Goal: Task Accomplishment & Management: Complete application form

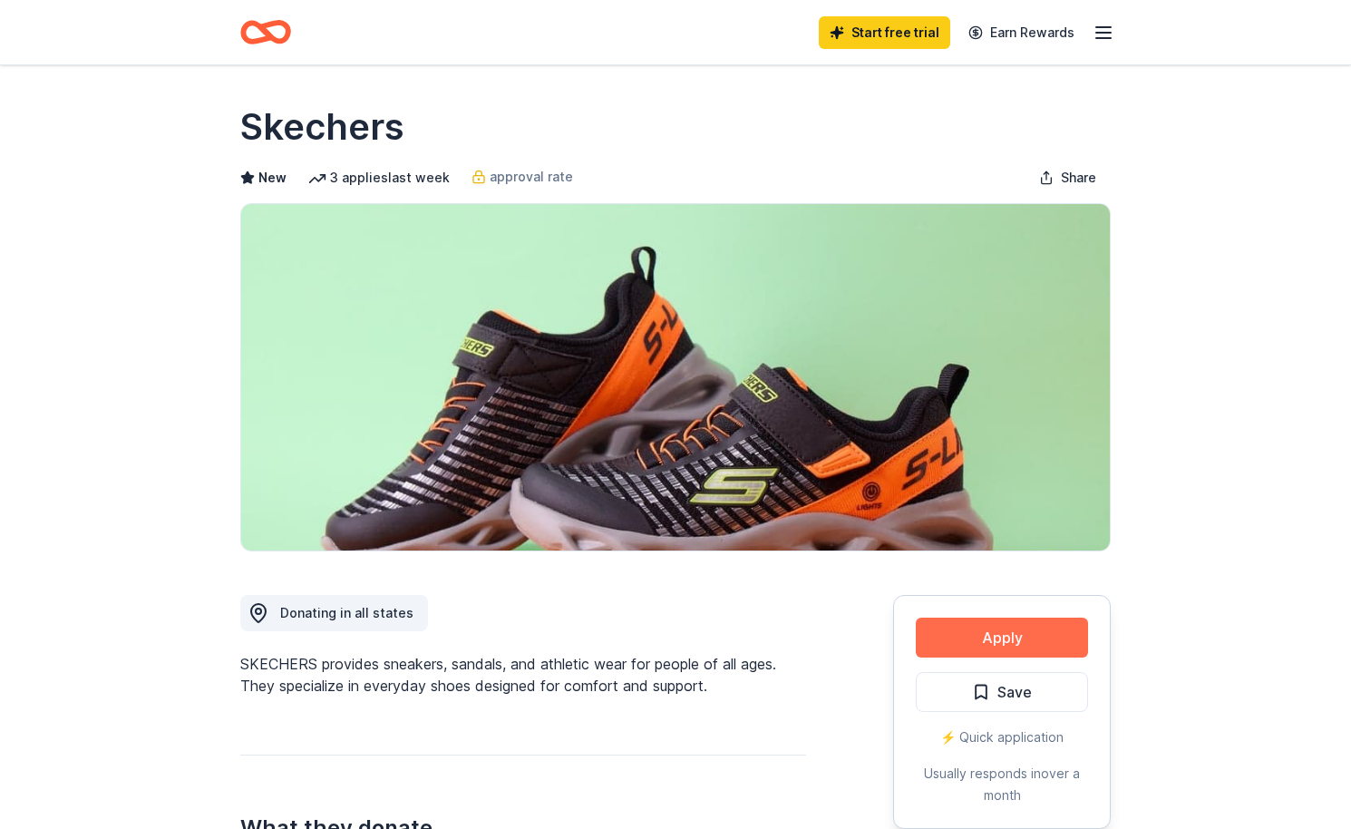
click at [946, 643] on button "Apply" at bounding box center [1002, 637] width 172 height 40
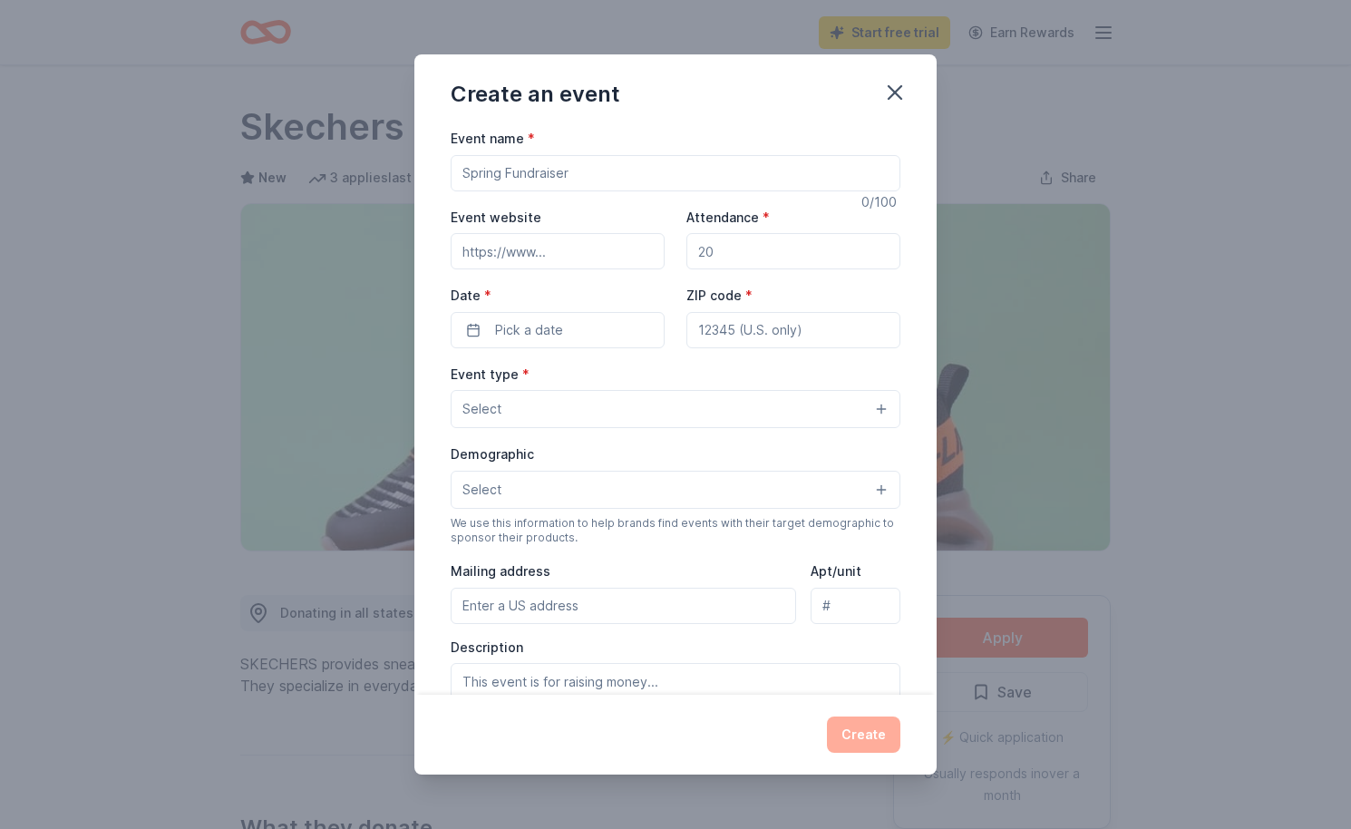
click at [546, 160] on input "Event name *" at bounding box center [676, 173] width 450 height 36
type input "Online Silent Auction"
type input "fairmontschool.org"
type input "300"
click at [499, 319] on span "Pick a date" at bounding box center [529, 330] width 68 height 22
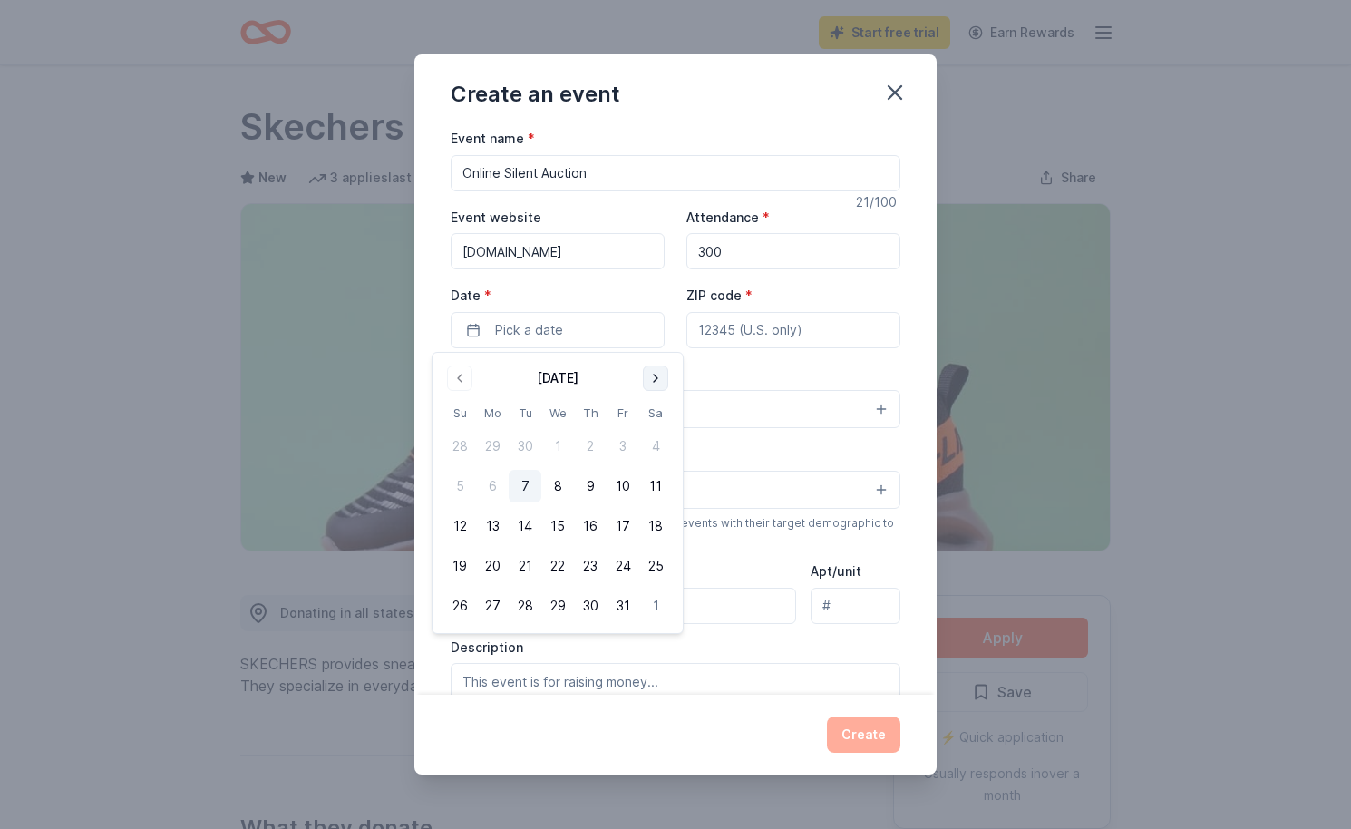
click at [662, 380] on button "Go to next month" at bounding box center [655, 377] width 25 height 25
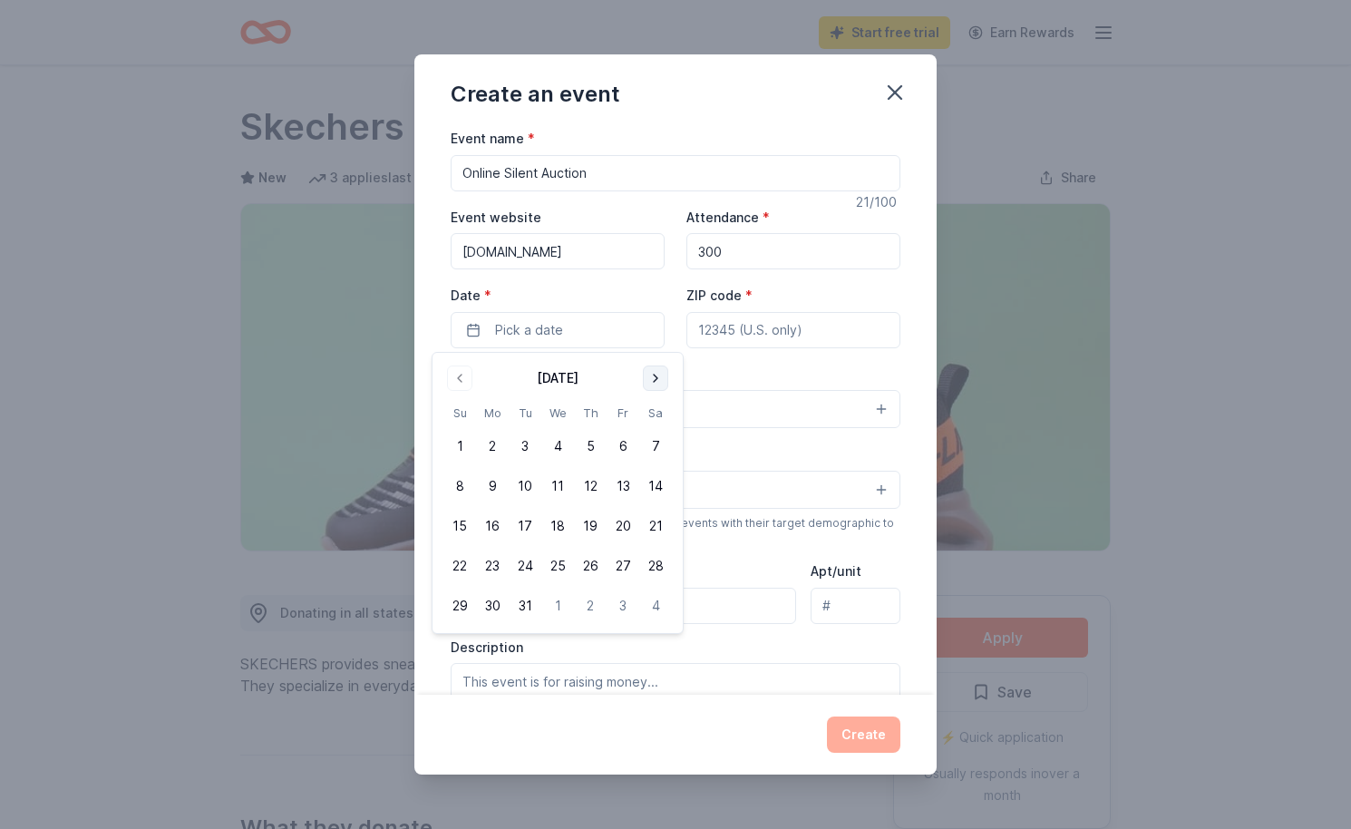
click at [662, 380] on button "Go to next month" at bounding box center [655, 377] width 25 height 25
click at [555, 445] on button "1" at bounding box center [557, 446] width 33 height 33
click at [760, 334] on input "ZIP code *" at bounding box center [793, 330] width 214 height 36
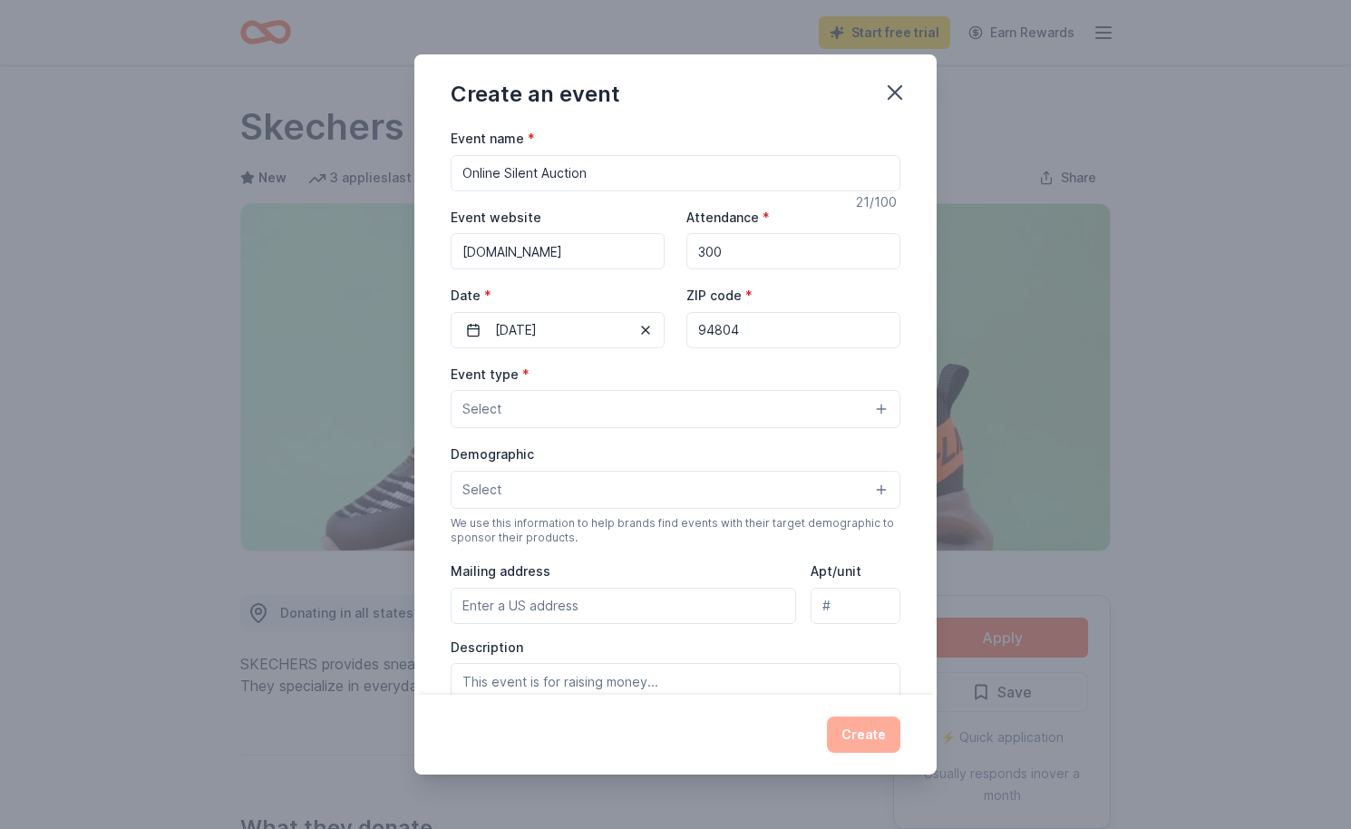
type input "94804"
click at [654, 401] on button "Select" at bounding box center [676, 409] width 450 height 38
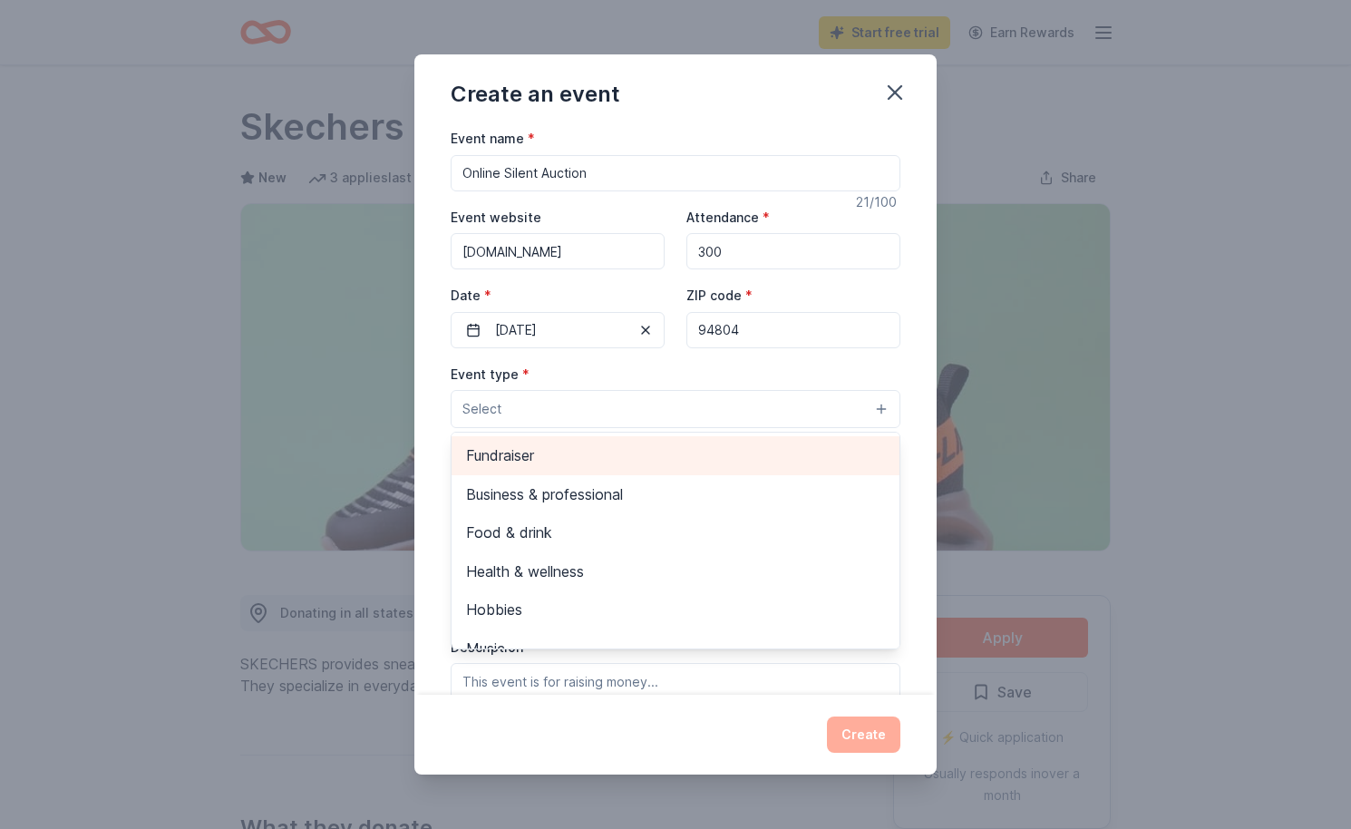
click at [570, 460] on span "Fundraiser" at bounding box center [675, 455] width 419 height 24
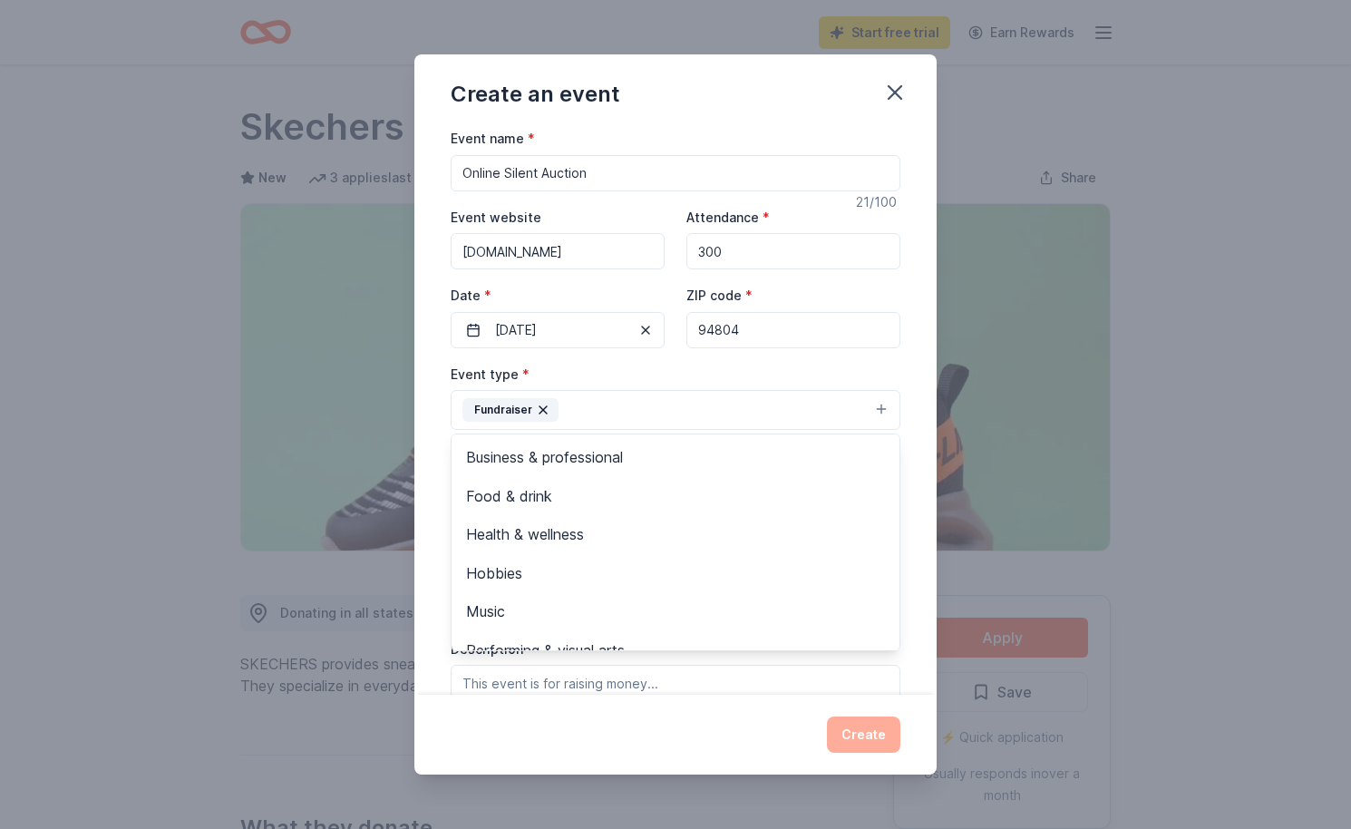
click at [917, 386] on div "Event name * Online Silent Auction 21 /100 Event website fairmontschool.org Att…" at bounding box center [675, 410] width 522 height 567
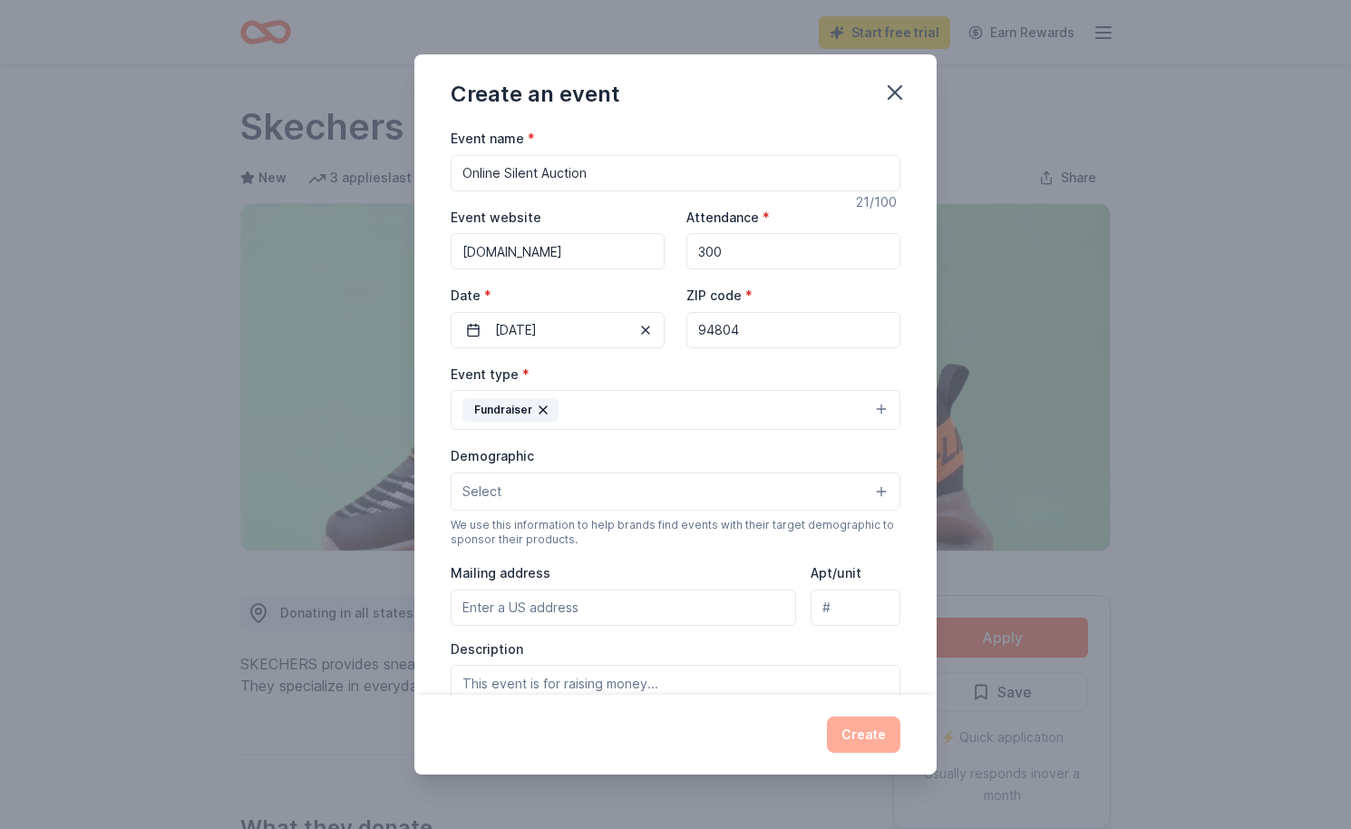
click at [762, 495] on button "Select" at bounding box center [676, 491] width 450 height 38
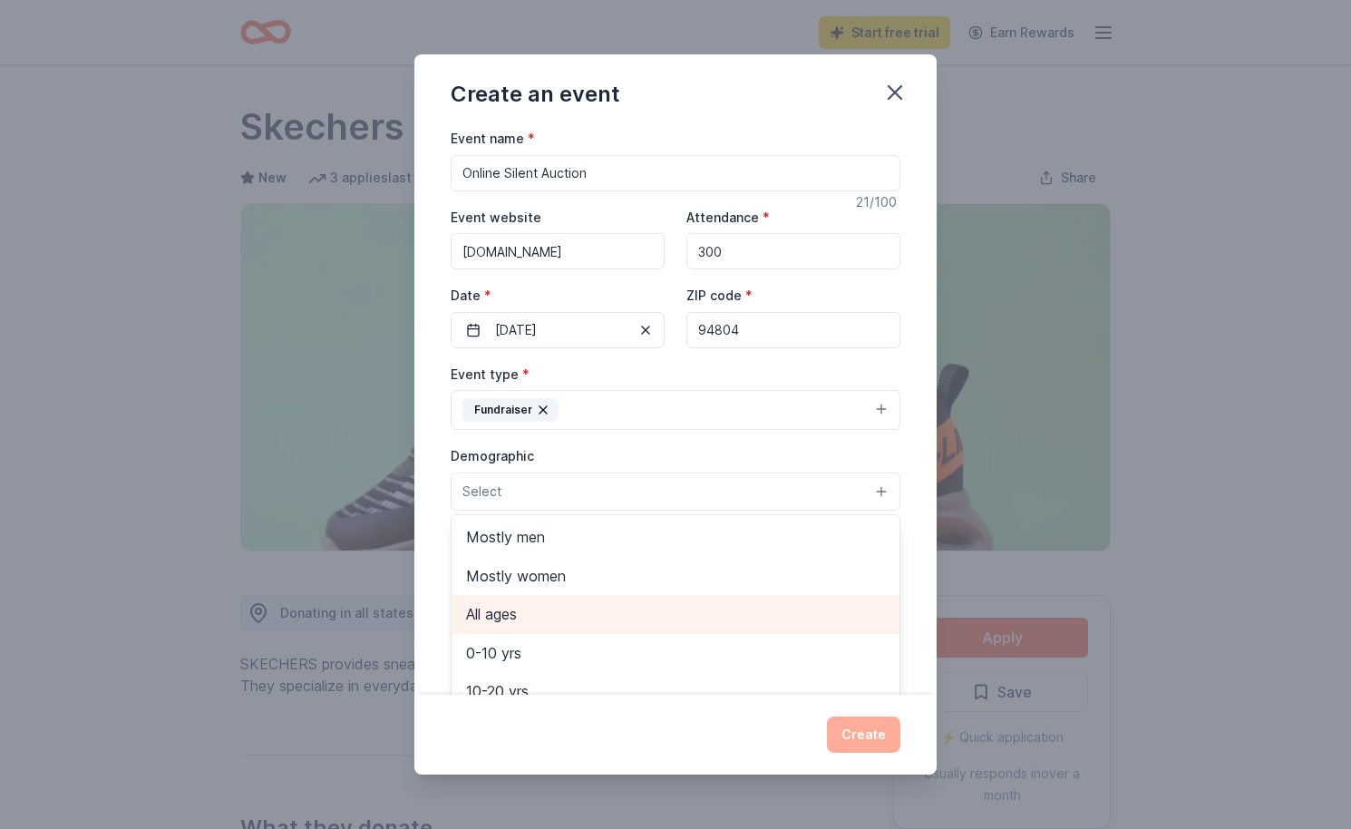
scroll to position [71, 0]
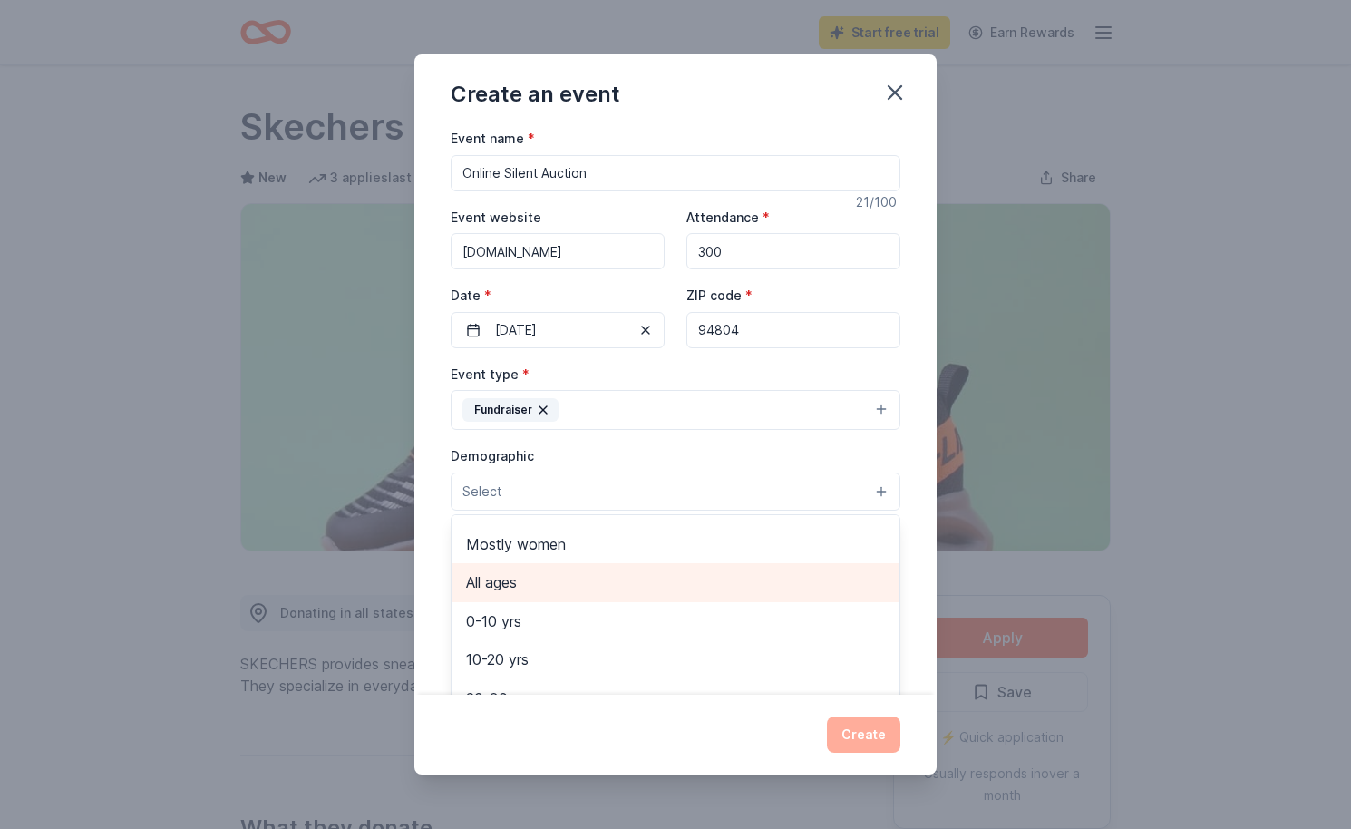
click at [608, 565] on div "All ages" at bounding box center [675, 582] width 448 height 38
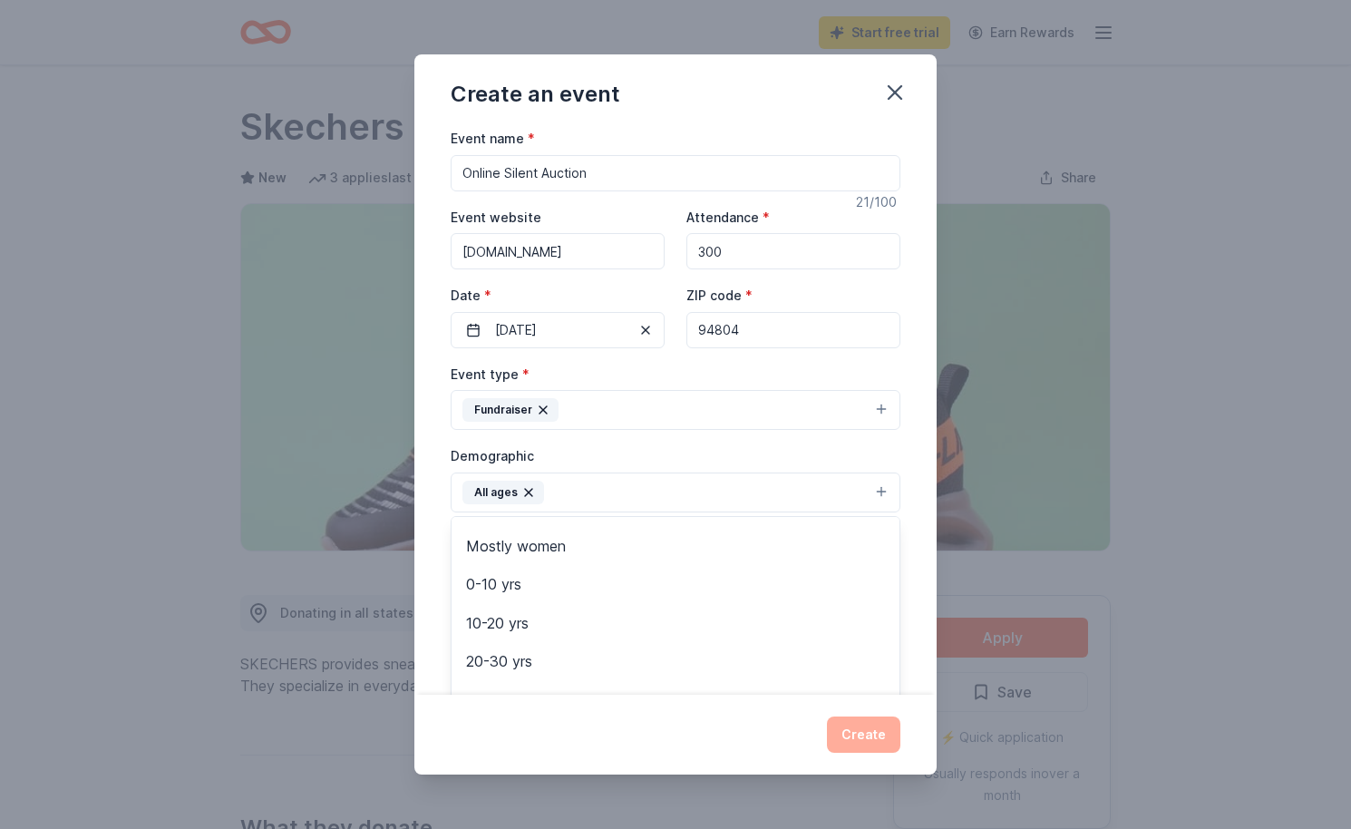
click at [912, 490] on div "Event name * Online Silent Auction 21 /100 Event website fairmontschool.org Att…" at bounding box center [675, 410] width 522 height 567
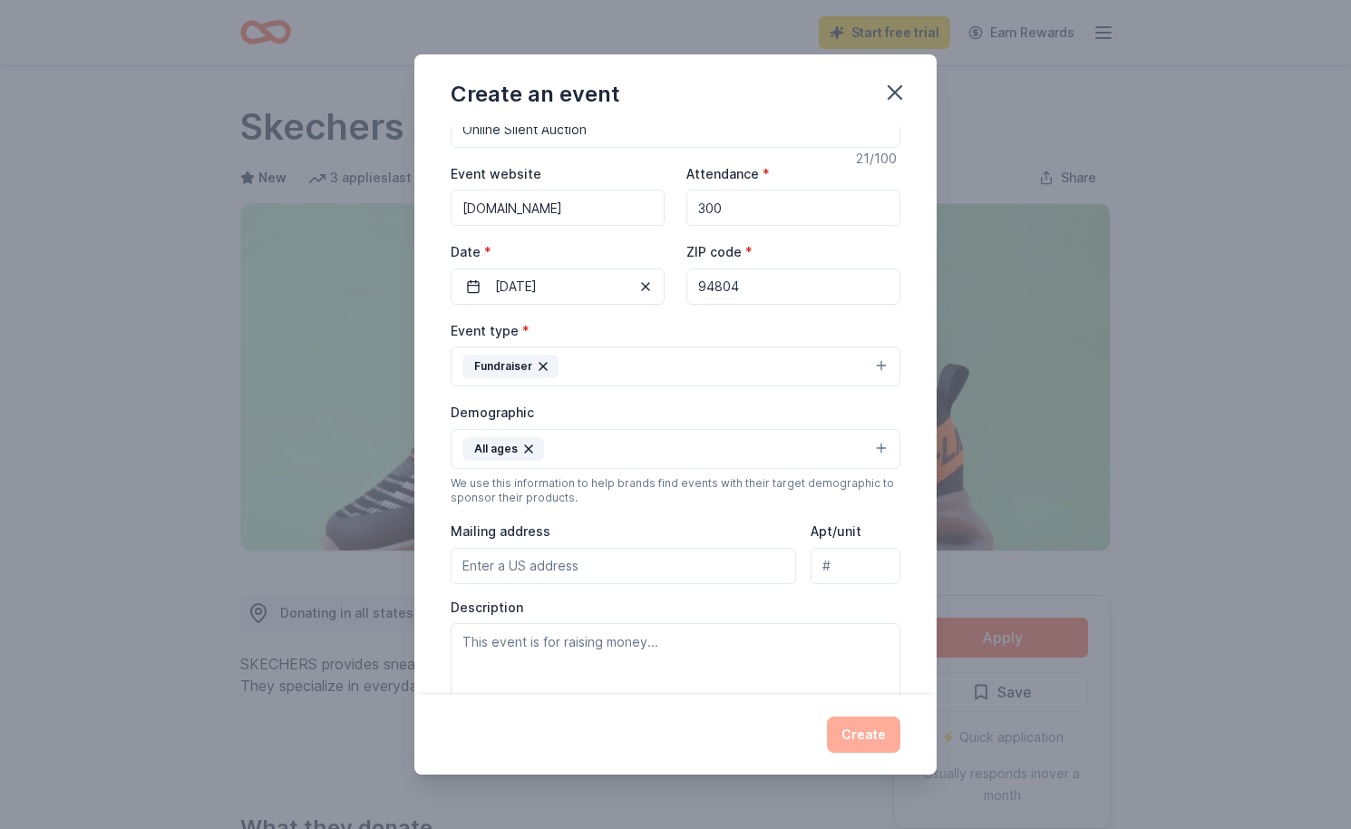
scroll to position [72, 0]
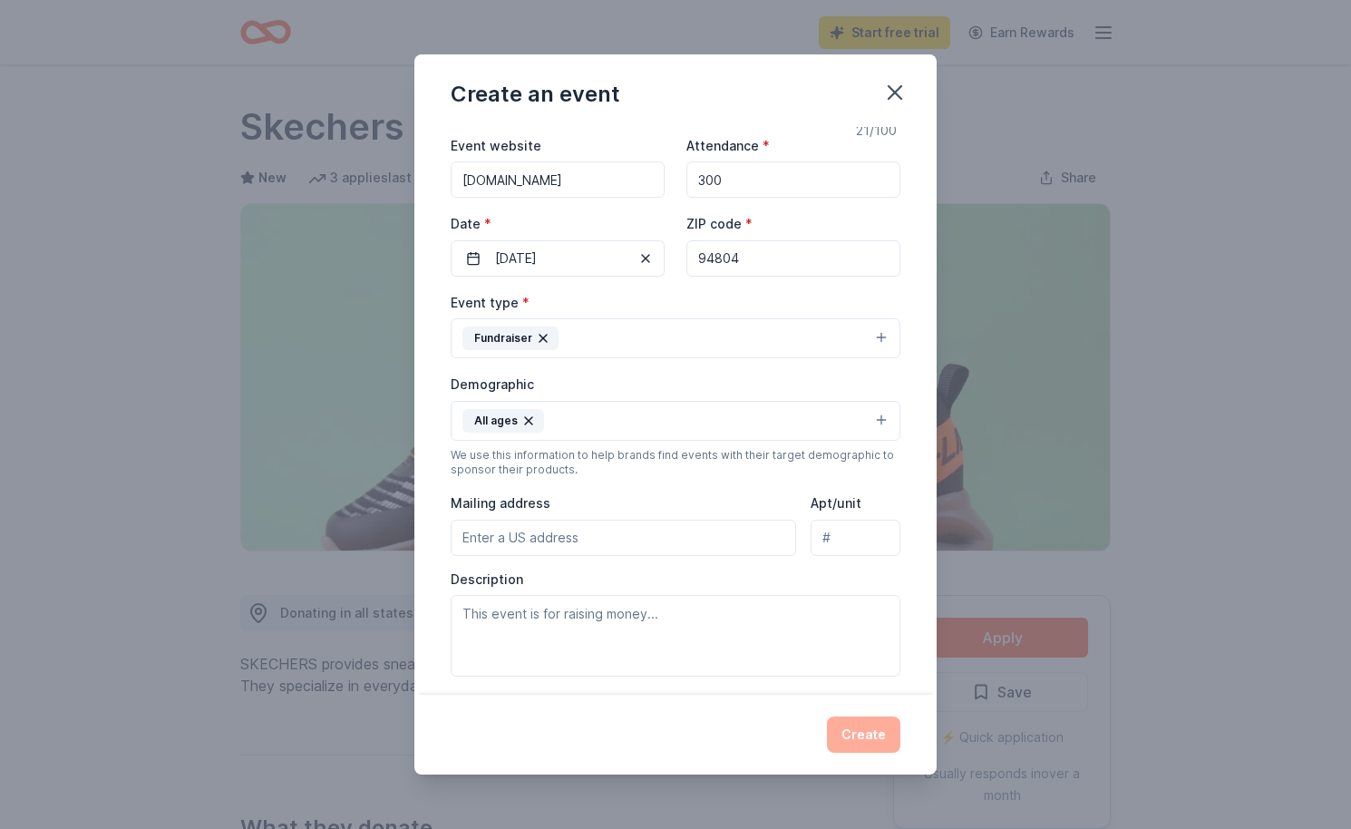
click at [615, 425] on button "All ages" at bounding box center [676, 421] width 450 height 40
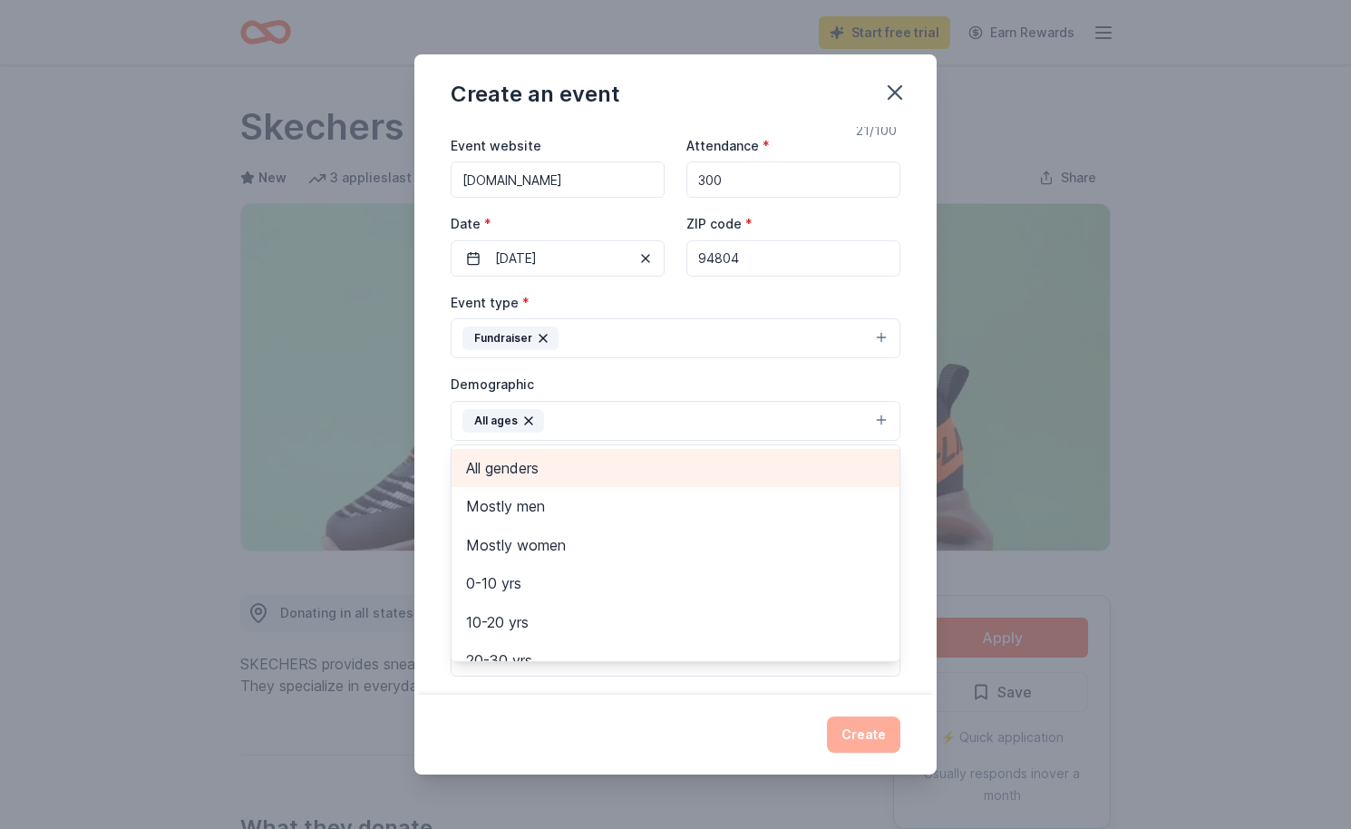
click at [586, 470] on span "All genders" at bounding box center [675, 468] width 419 height 24
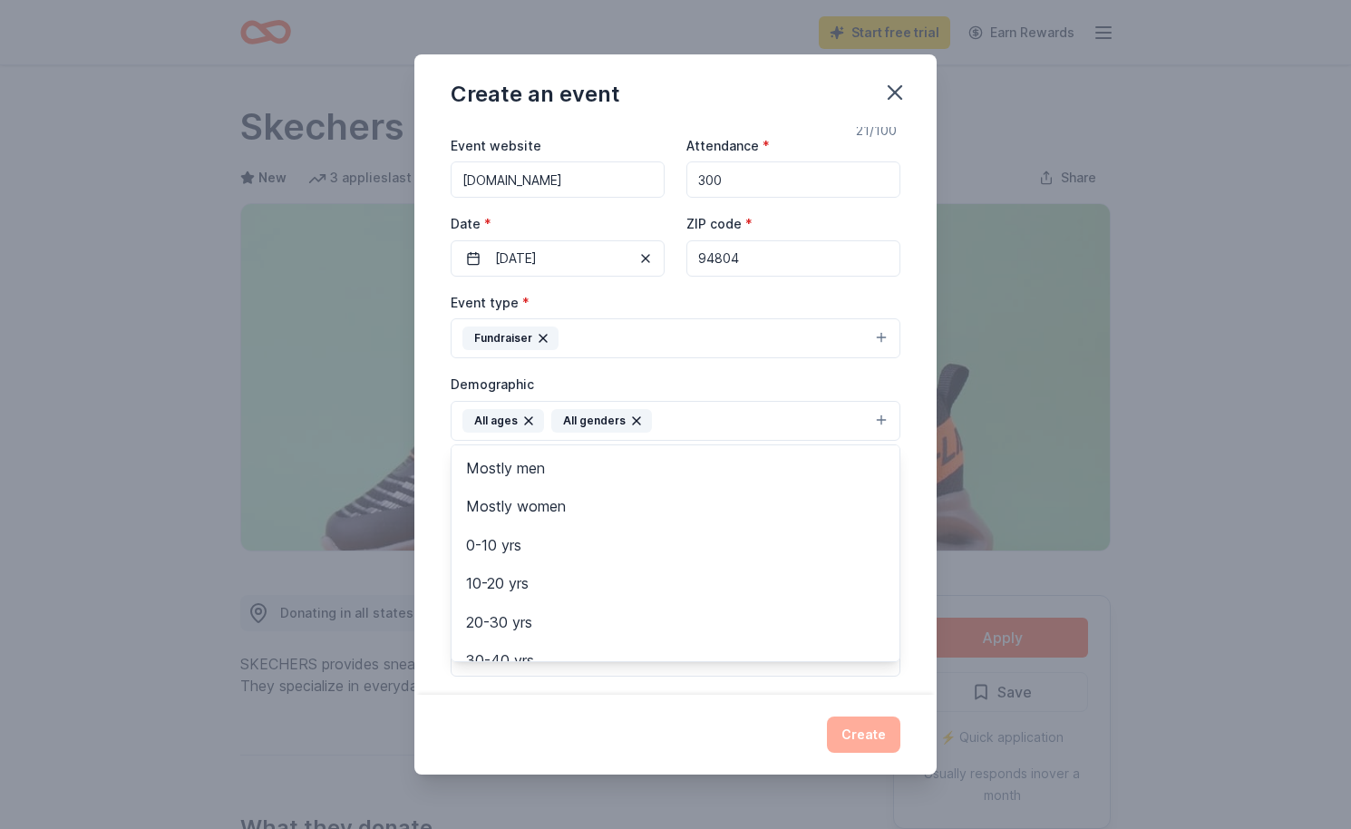
click at [437, 520] on div "Event name * Online Silent Auction 21 /100 Event website fairmontschool.org Att…" at bounding box center [675, 410] width 522 height 567
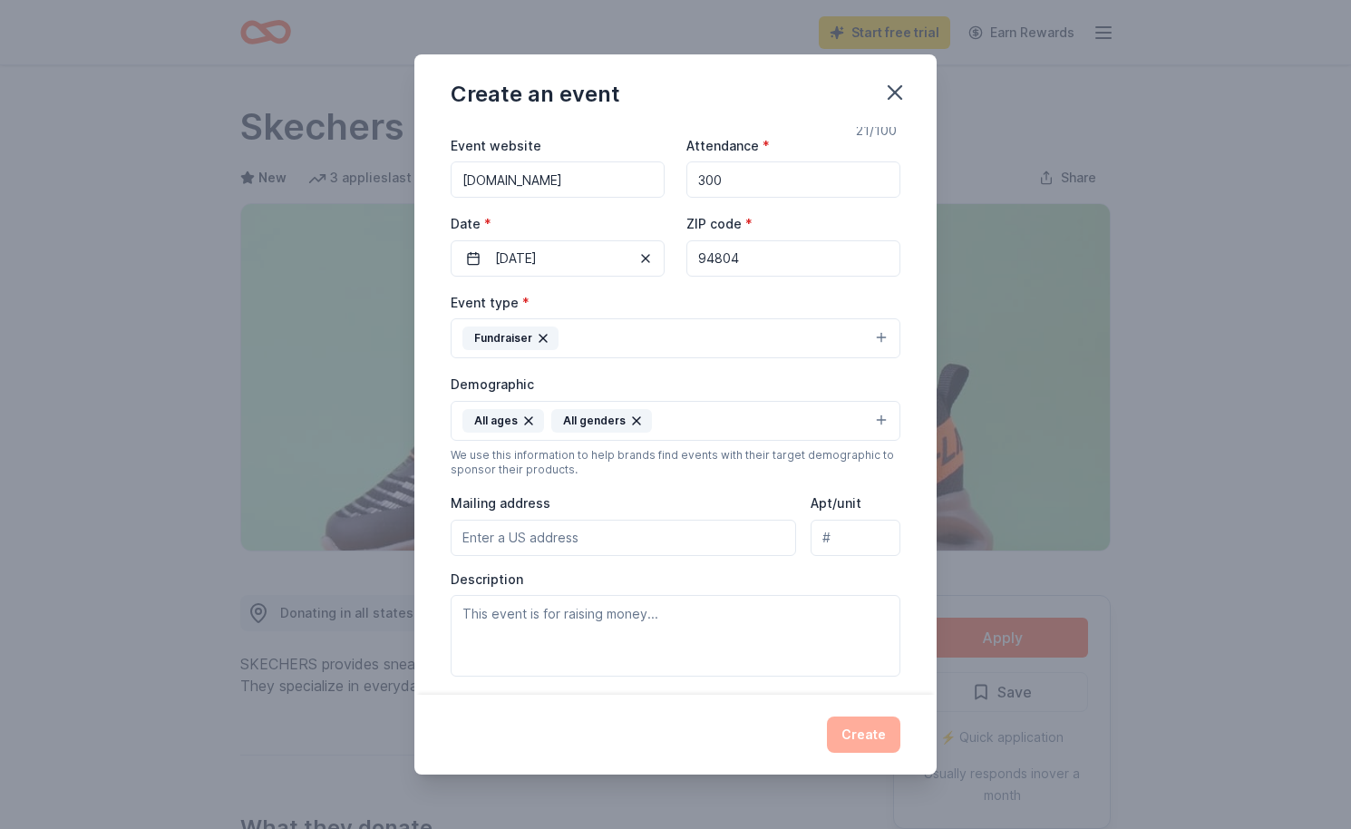
click at [536, 543] on input "Mailing address" at bounding box center [623, 537] width 345 height 36
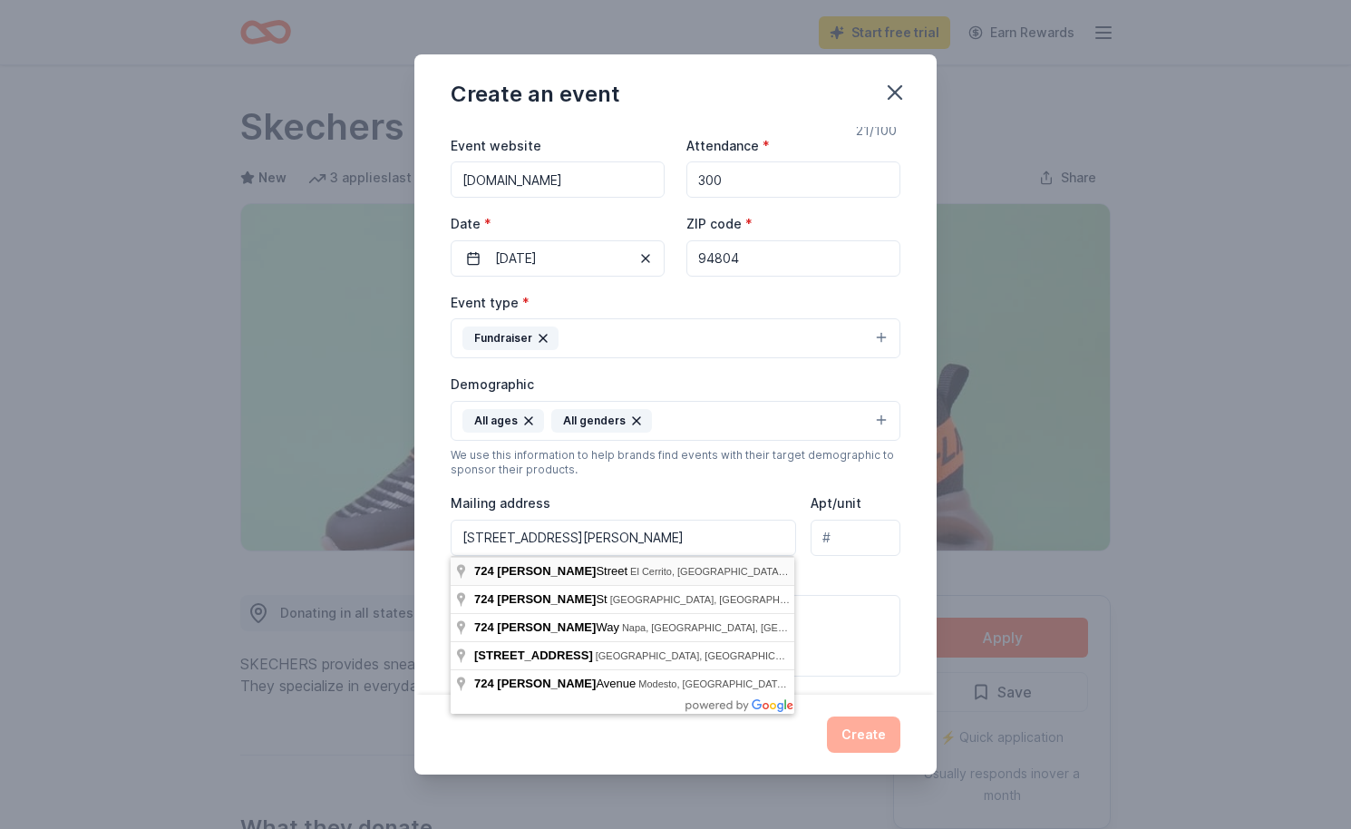
type input "[STREET_ADDRESS][PERSON_NAME]"
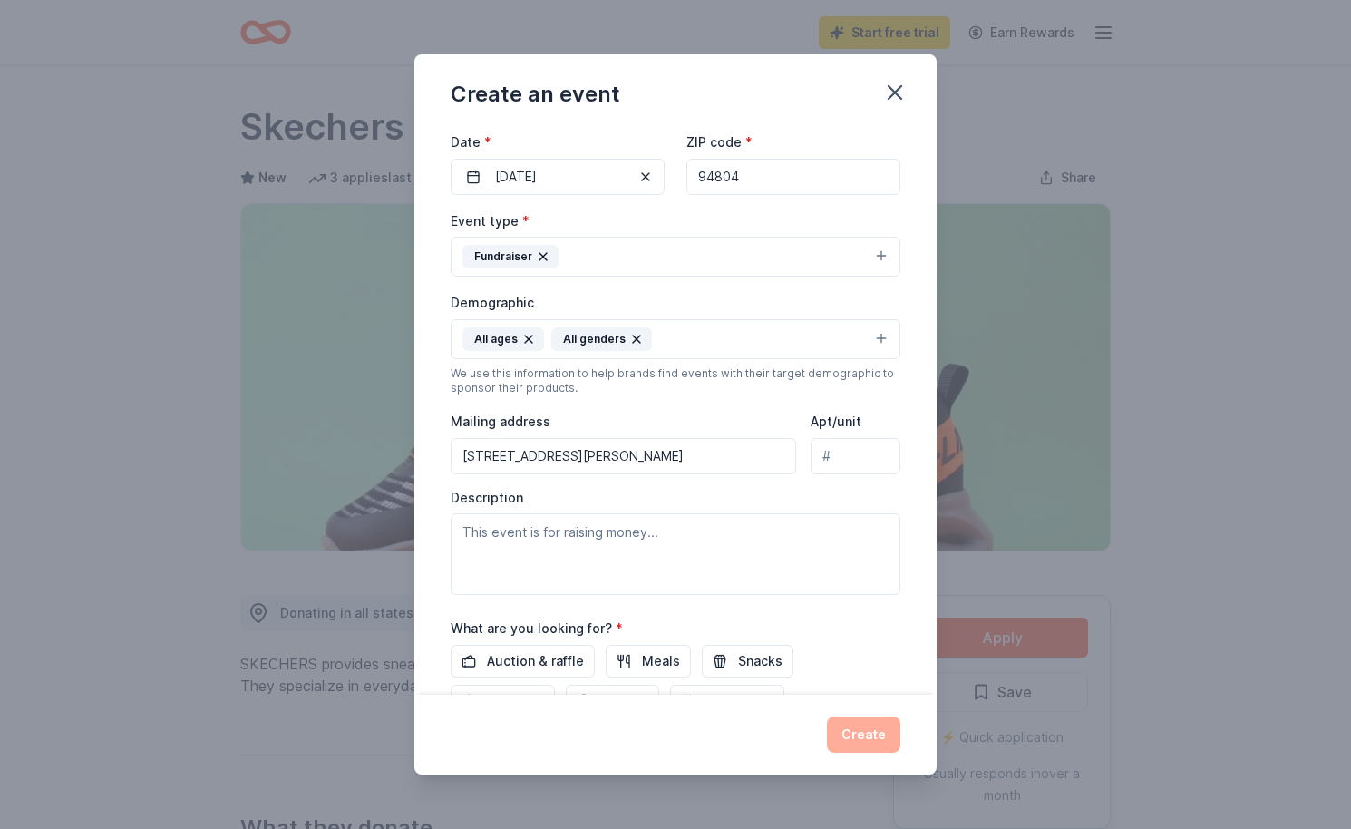
scroll to position [176, 0]
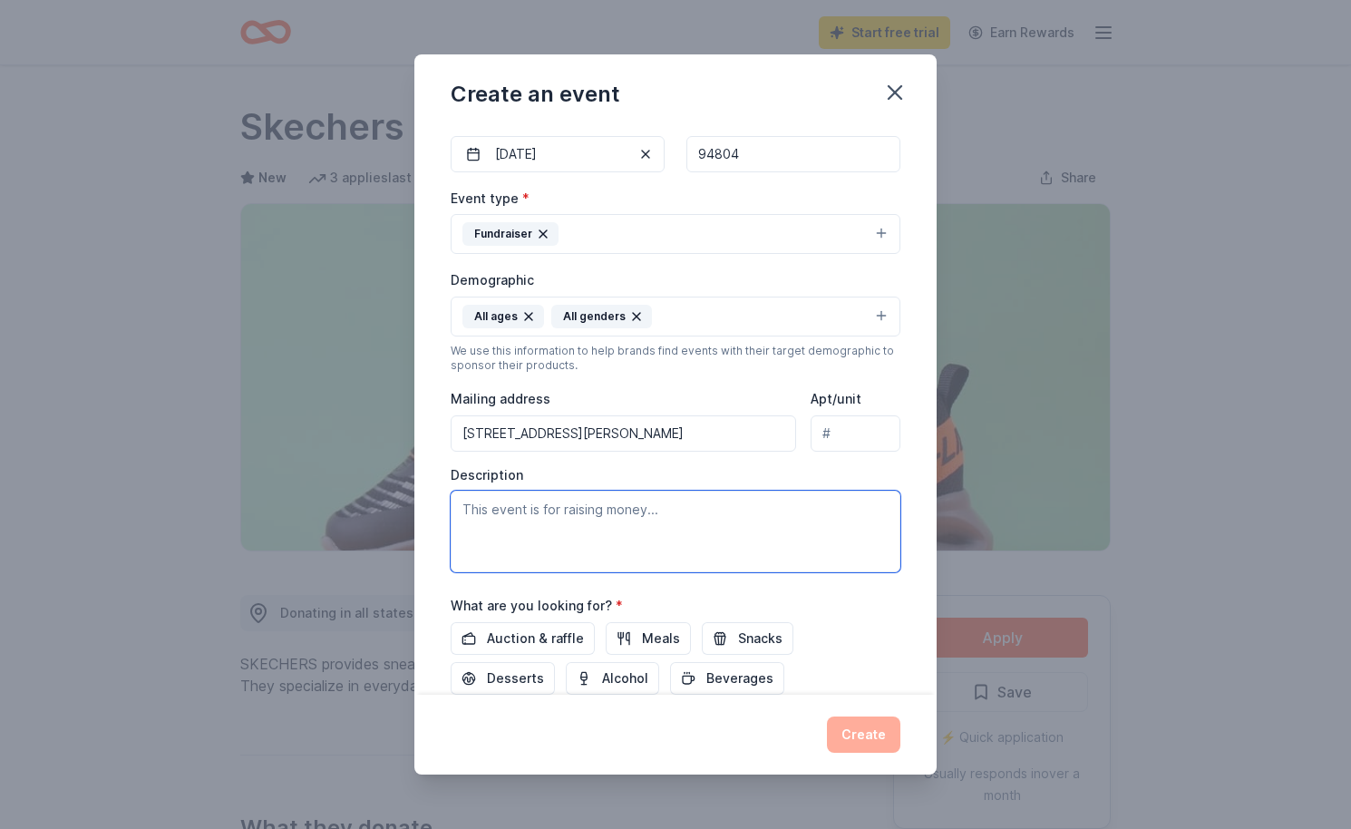
click at [629, 548] on textarea at bounding box center [676, 531] width 450 height 82
paste textarea "The Fairmont Elementary PTA is kindly asking for your support of our annual Onl…"
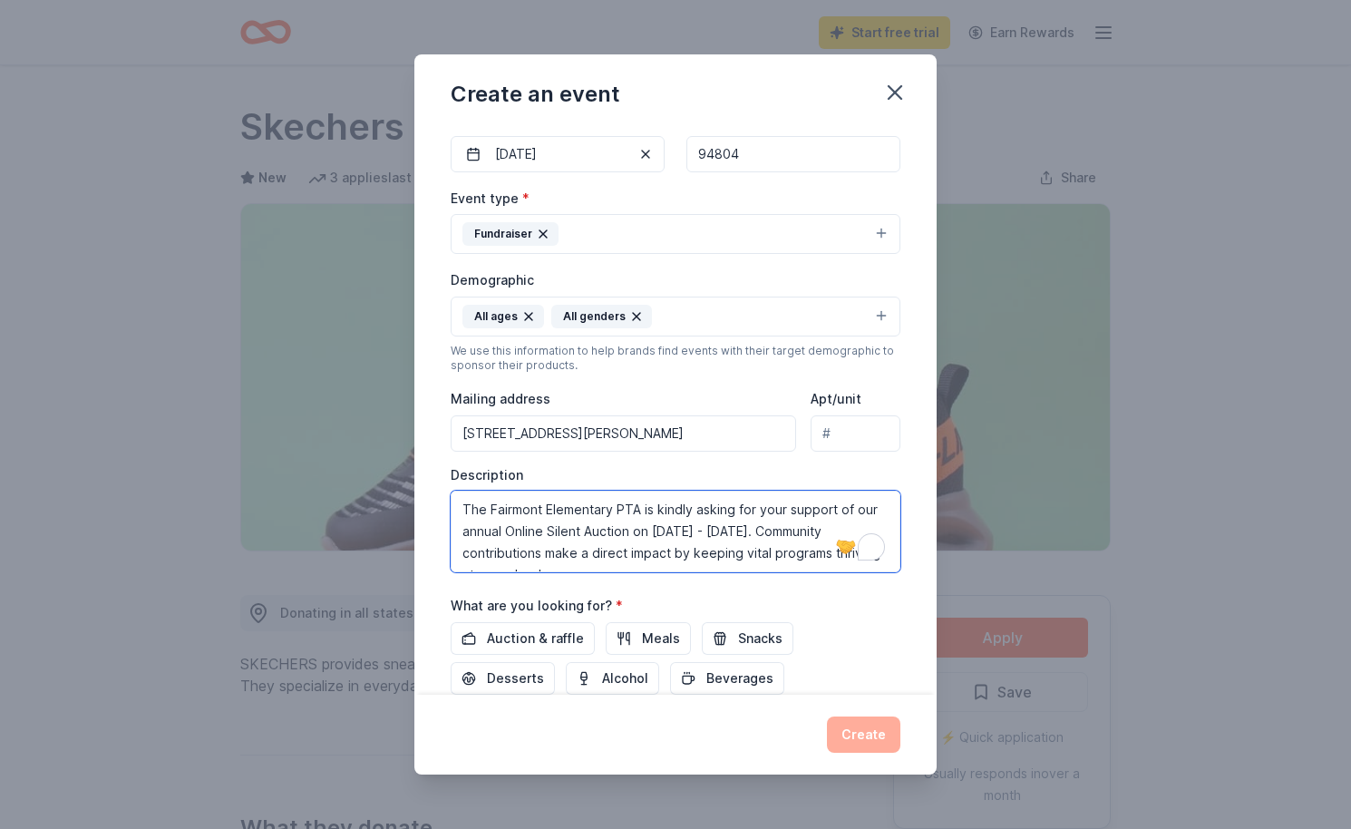
scroll to position [24, 0]
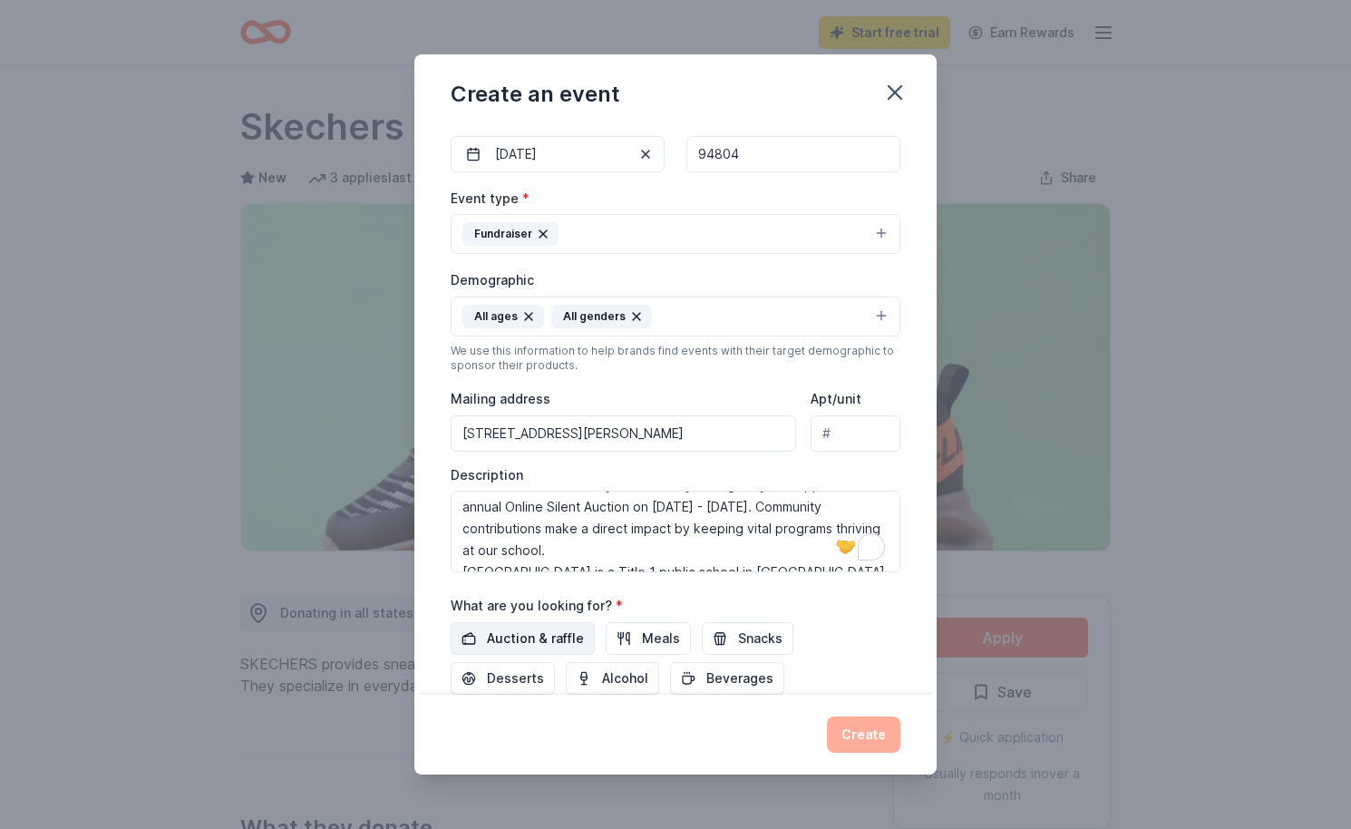
click at [558, 641] on span "Auction & raffle" at bounding box center [535, 638] width 97 height 22
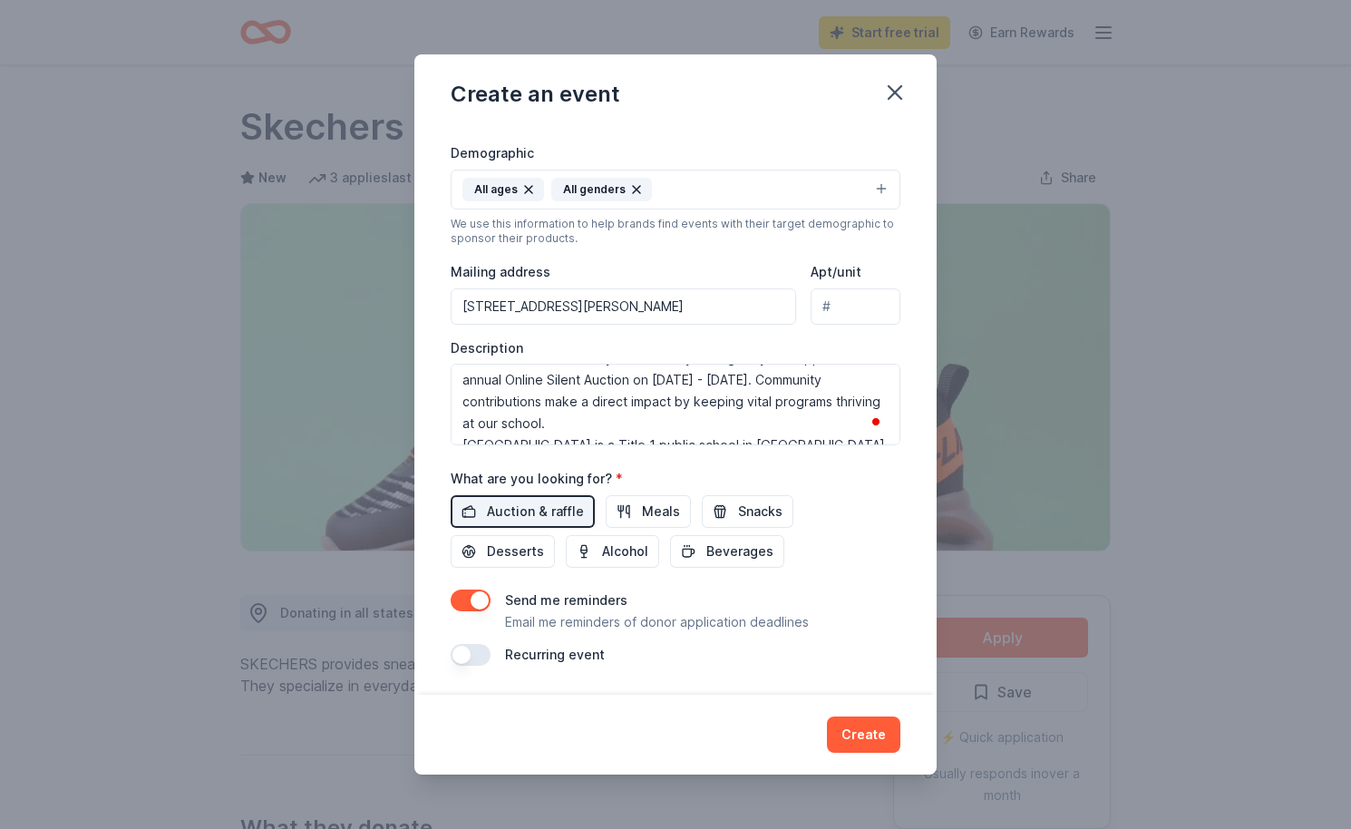
click at [480, 599] on button "button" at bounding box center [471, 600] width 40 height 22
click at [475, 657] on button "button" at bounding box center [471, 655] width 40 height 22
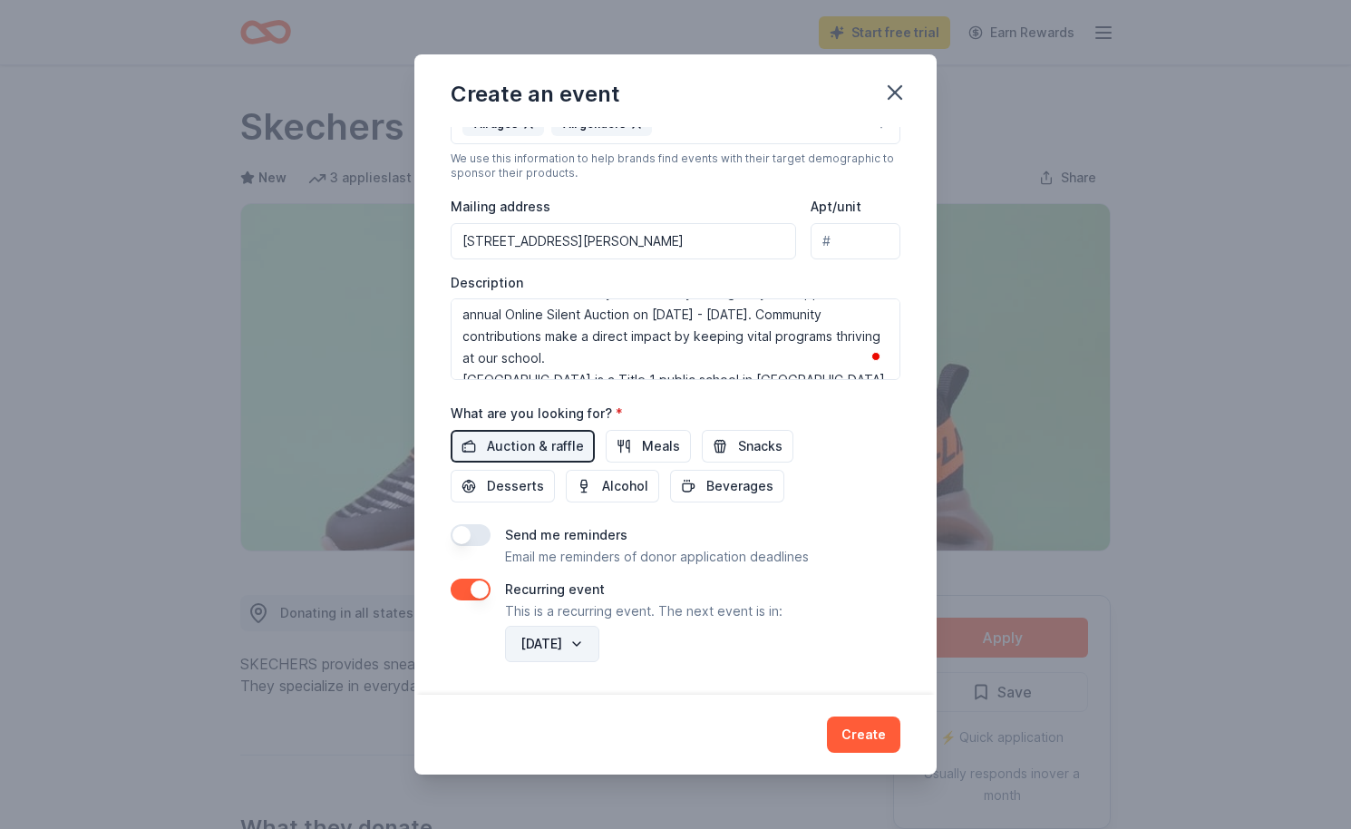
click at [578, 654] on button "April 2027" at bounding box center [552, 643] width 94 height 36
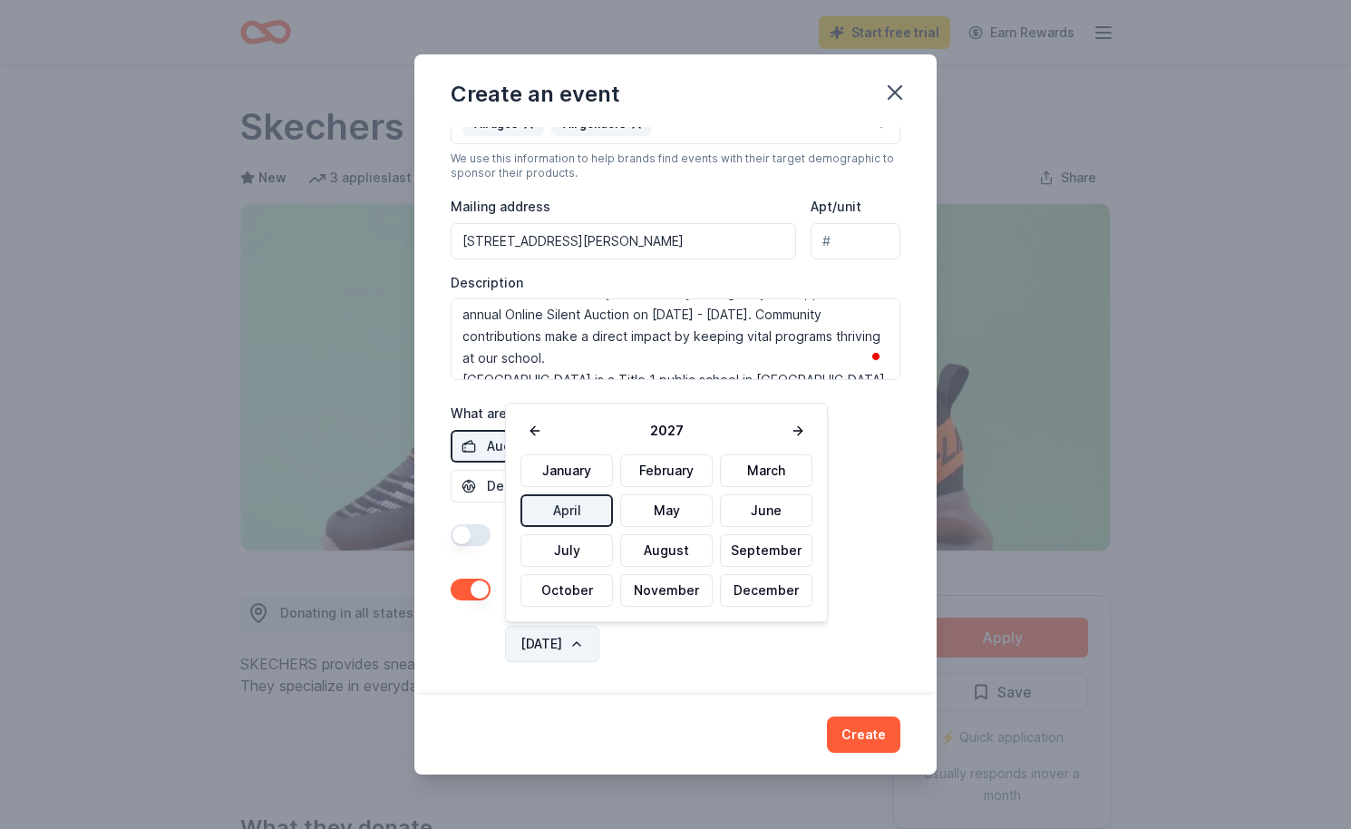
click at [578, 653] on button "April 2027" at bounding box center [552, 643] width 94 height 36
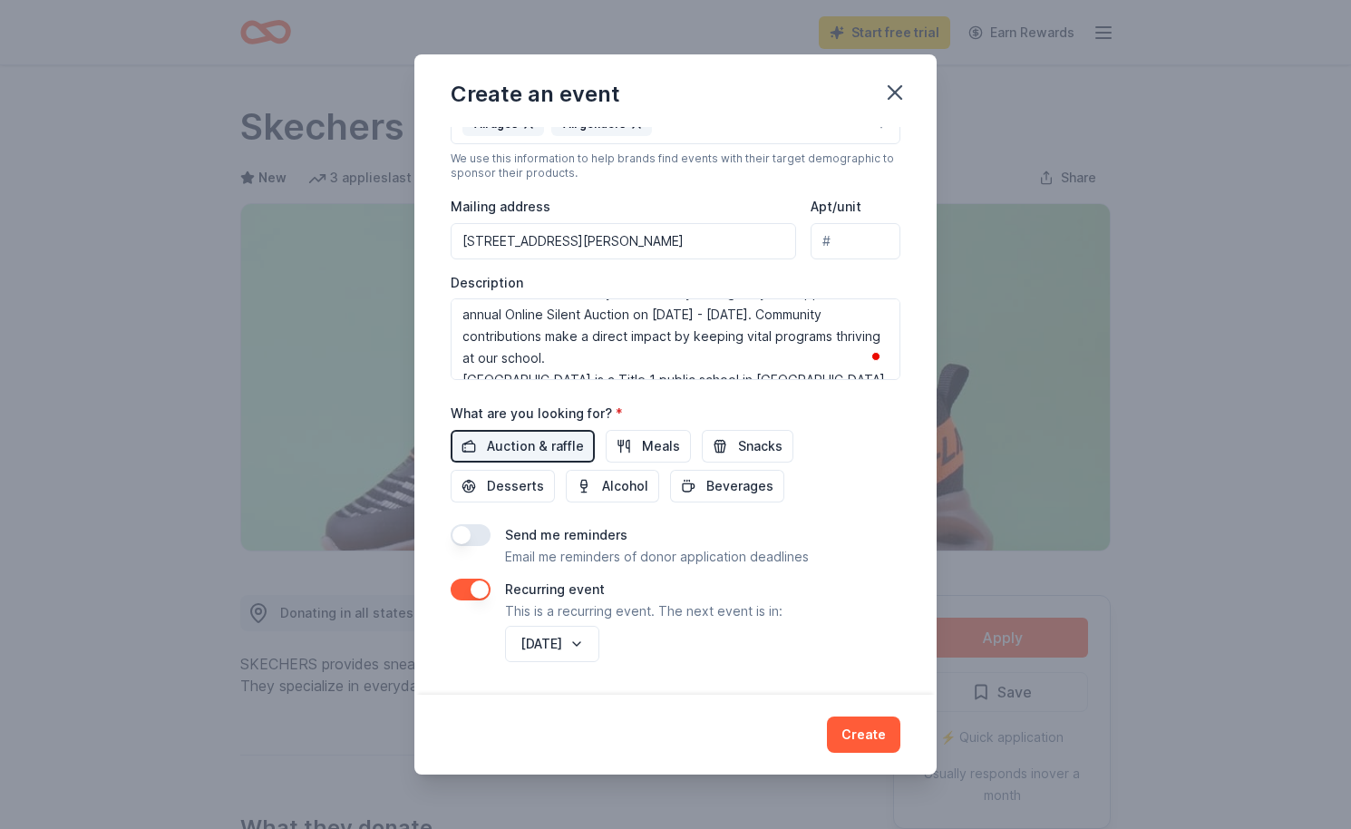
click at [690, 655] on div "April 2027" at bounding box center [700, 644] width 399 height 44
drag, startPoint x: 857, startPoint y: 732, endPoint x: 819, endPoint y: 514, distance: 221.8
click at [819, 514] on div "Create an event Event name * Online Silent Auction 21 /100 Event website fairmo…" at bounding box center [675, 414] width 522 height 720
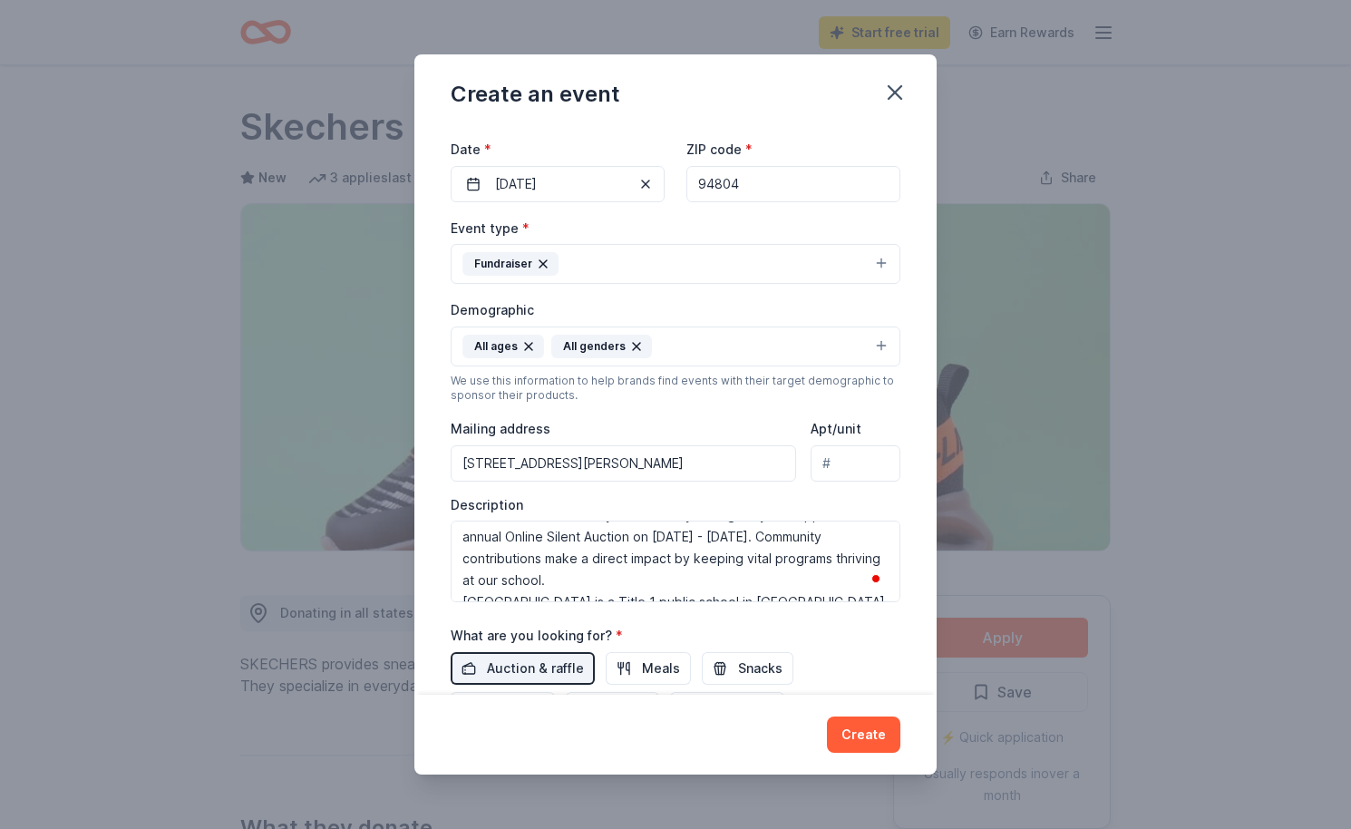
scroll to position [0, 0]
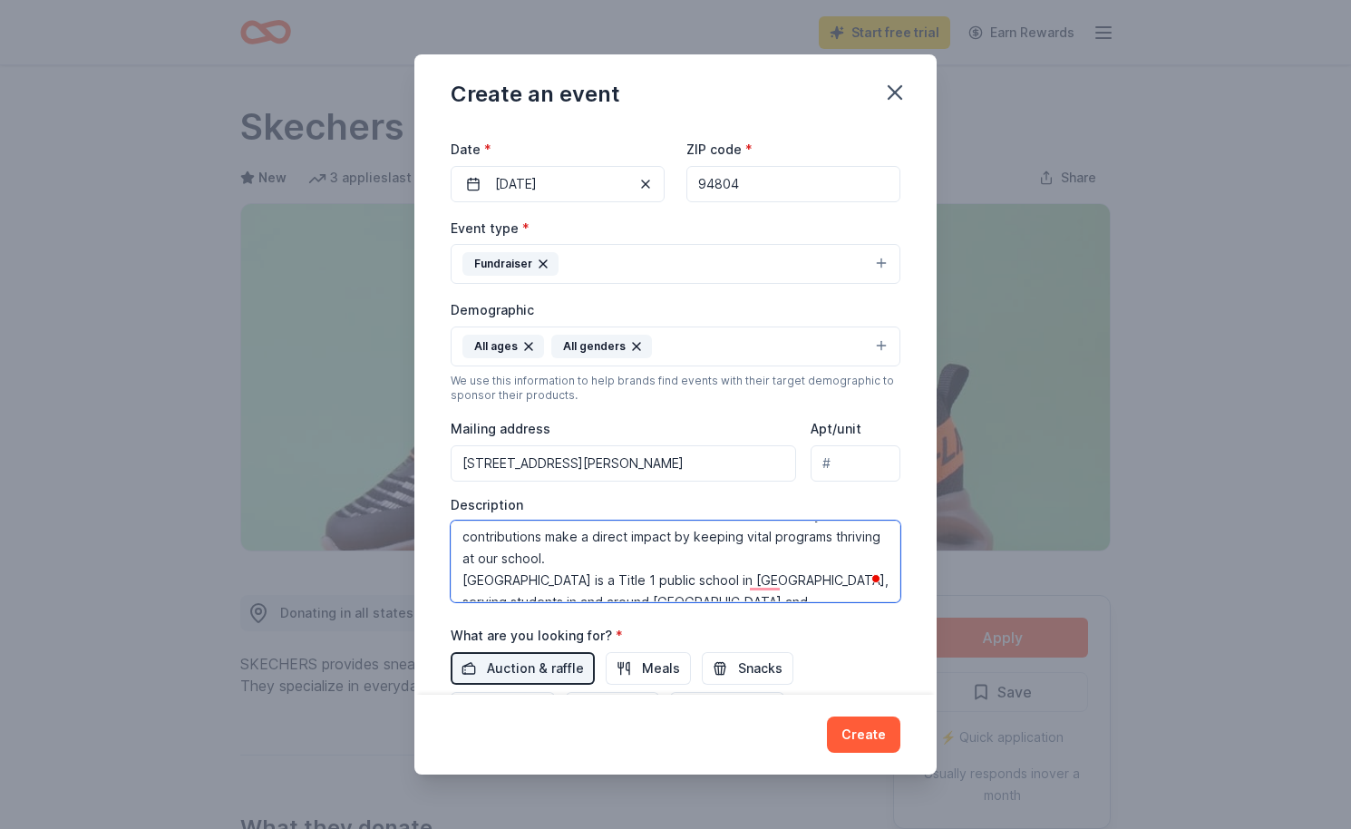
click at [786, 557] on textarea "The Fairmont Elementary PTA is kindly asking for your support of our annual Onl…" at bounding box center [676, 561] width 450 height 82
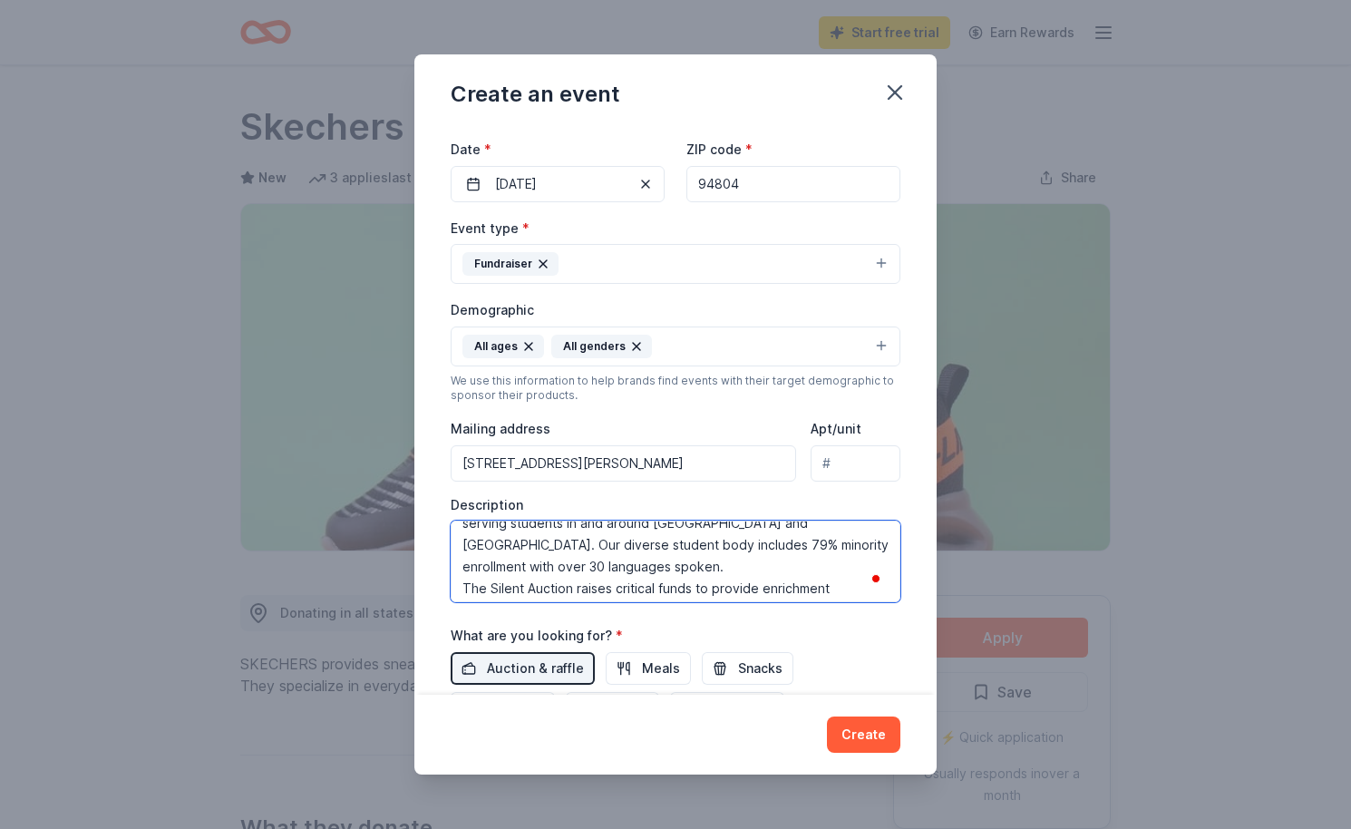
click at [732, 567] on textarea "The Fairmont Elementary PTA is kindly asking for your support of our annual Onl…" at bounding box center [676, 561] width 450 height 82
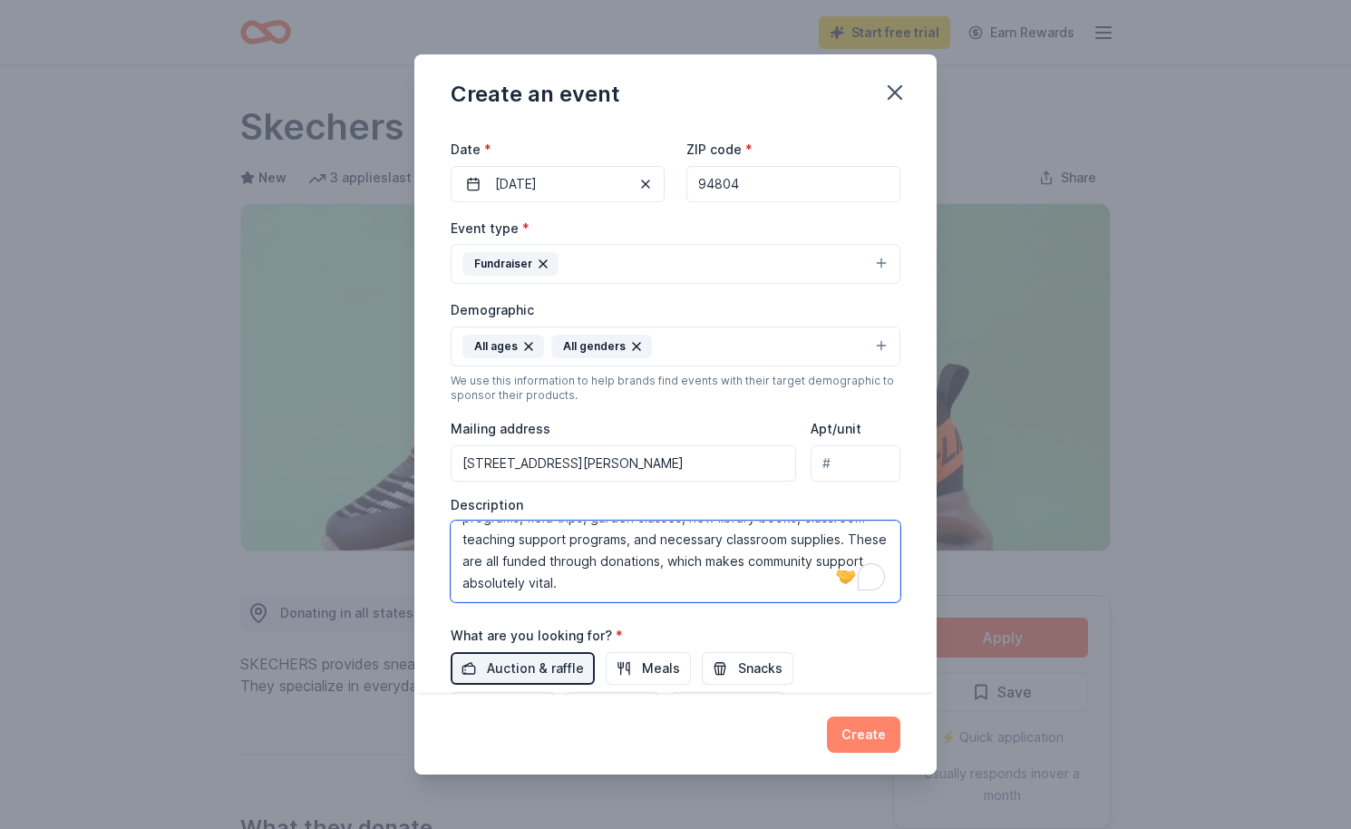
type textarea "The Fairmont Elementary PTA is kindly asking for your support of our annual Onl…"
click at [830, 741] on button "Create" at bounding box center [863, 734] width 73 height 36
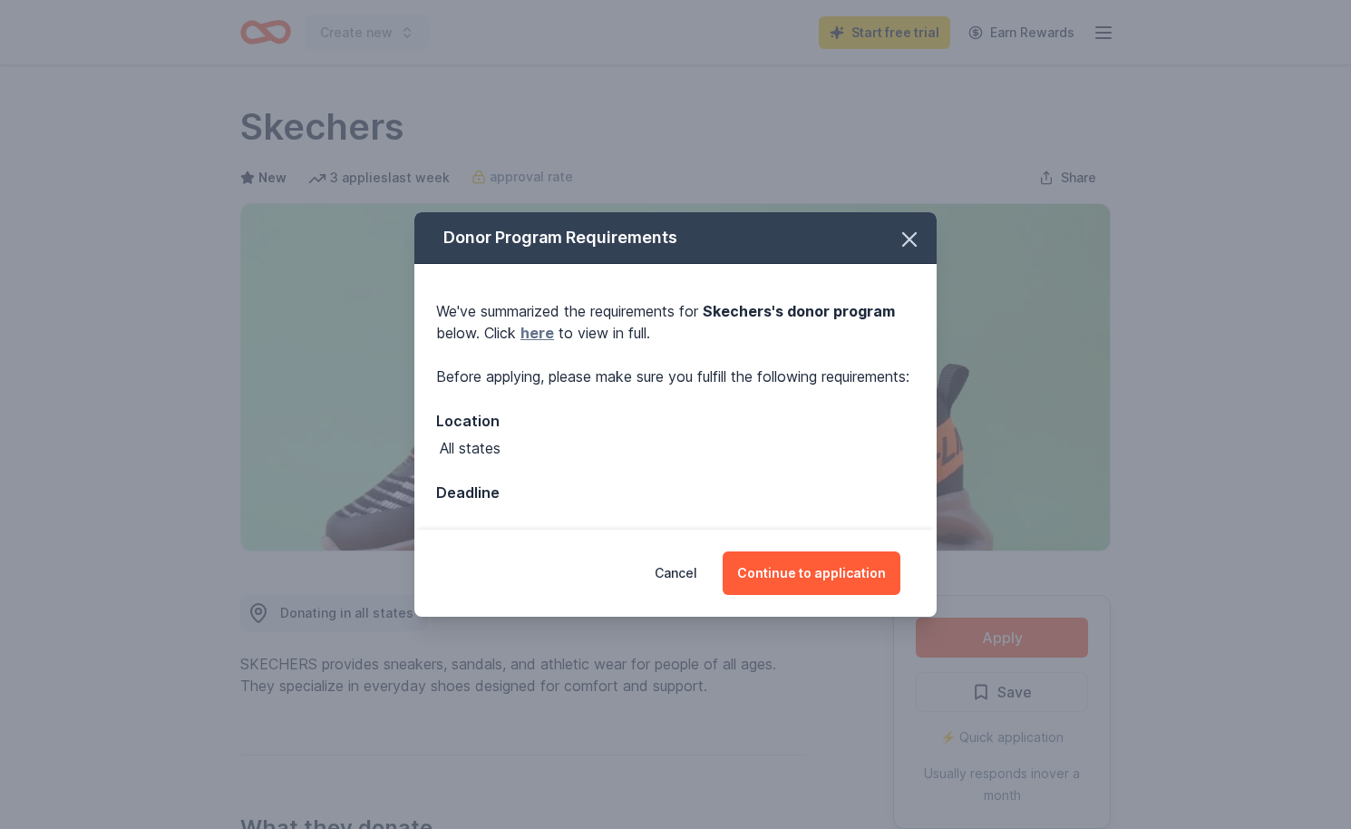
click at [541, 322] on link "here" at bounding box center [537, 333] width 34 height 22
click at [838, 584] on button "Continue to application" at bounding box center [811, 573] width 178 height 44
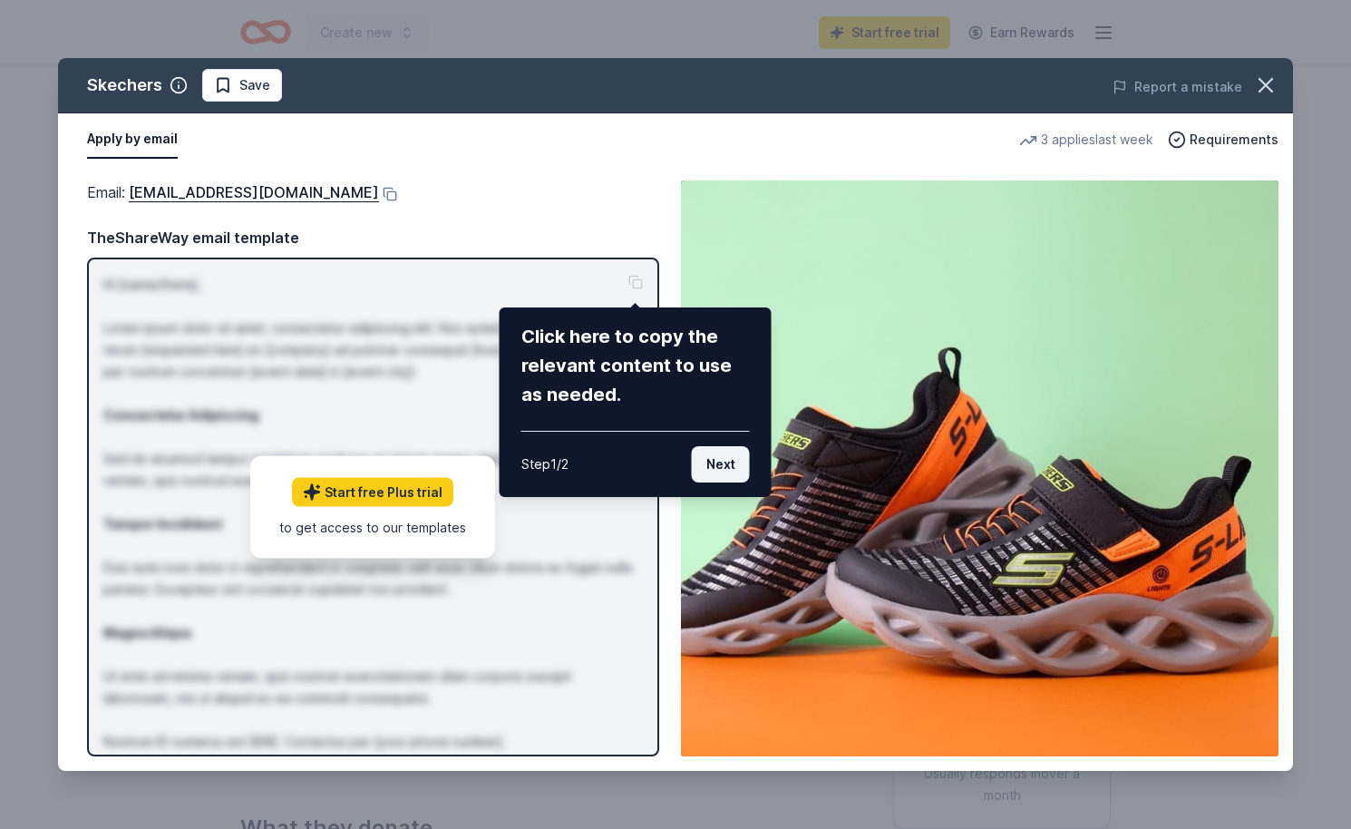
click at [723, 461] on button "Next" at bounding box center [721, 464] width 58 height 36
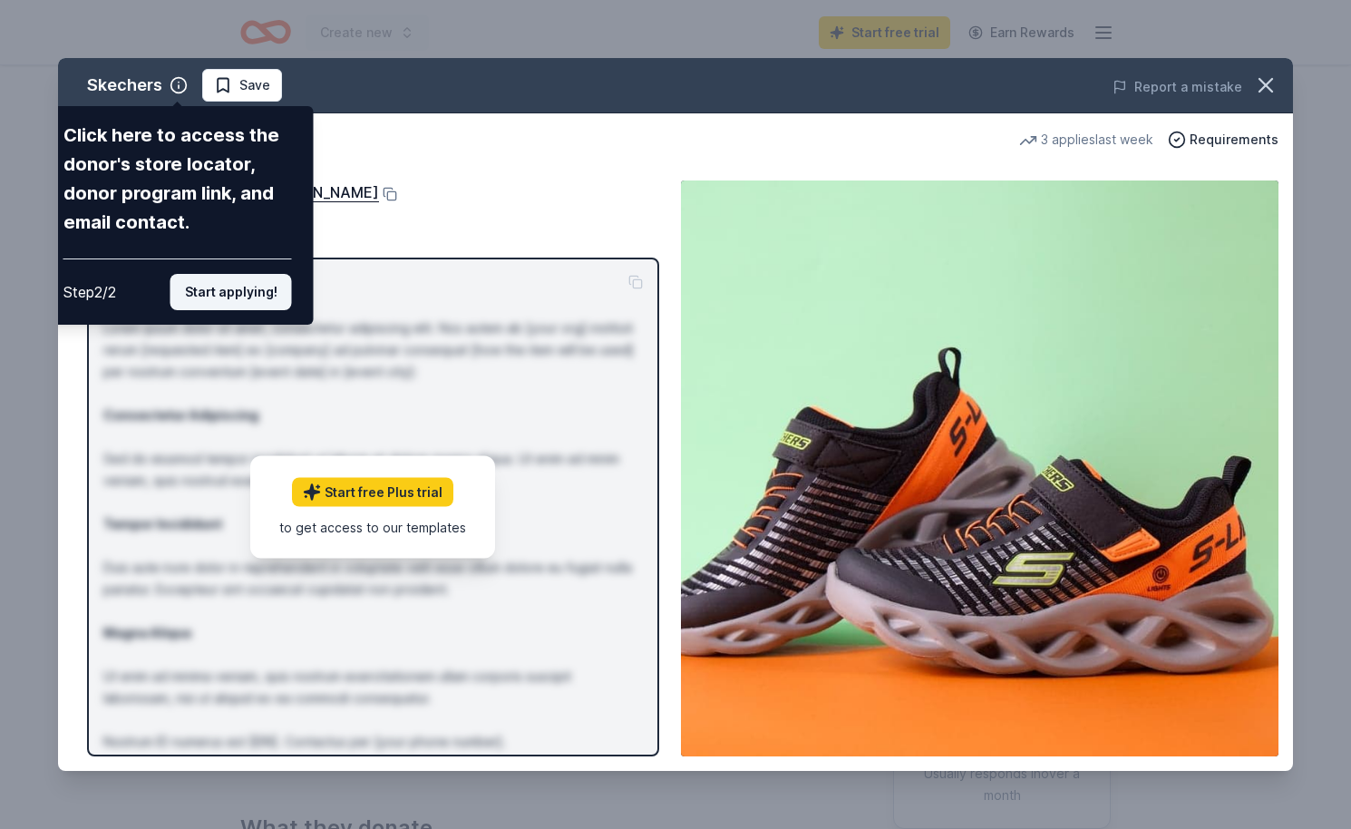
click at [248, 285] on button "Start applying!" at bounding box center [230, 292] width 121 height 36
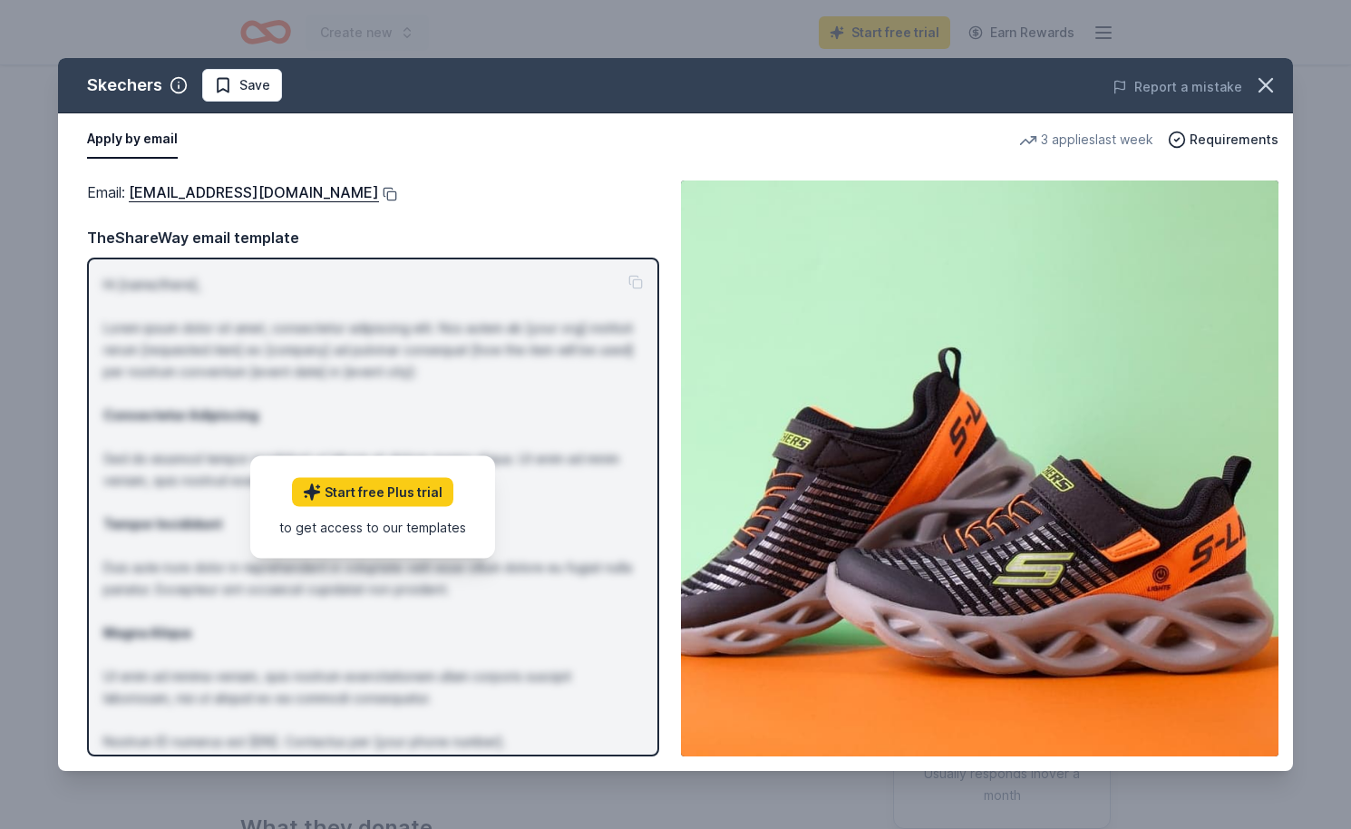
click at [379, 192] on button at bounding box center [388, 194] width 18 height 15
click at [141, 143] on button "Apply by email" at bounding box center [132, 140] width 91 height 38
click at [1220, 141] on span "Requirements" at bounding box center [1233, 140] width 89 height 22
click at [1262, 77] on icon "button" at bounding box center [1265, 85] width 25 height 25
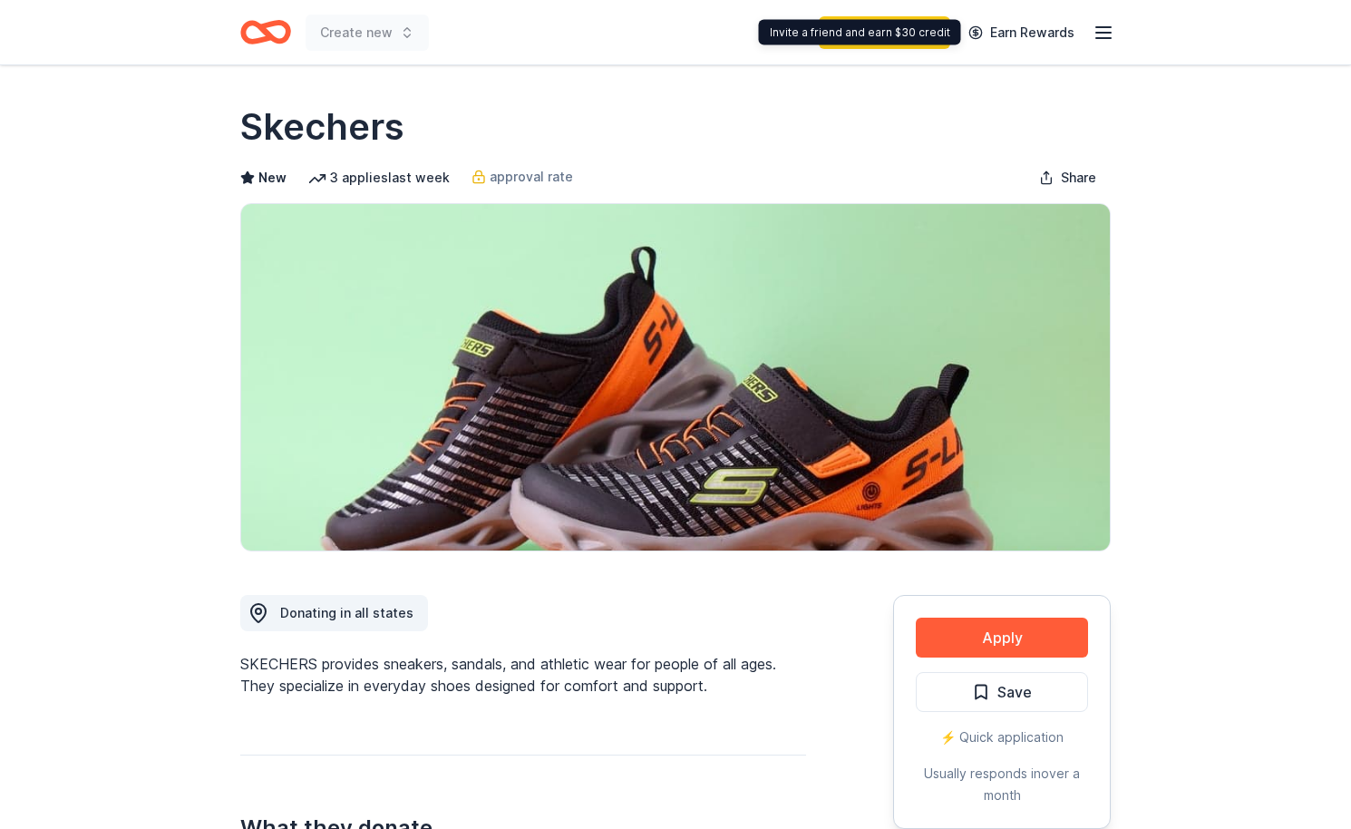
click at [1086, 27] on div "Start free trial Earn Rewards" at bounding box center [967, 32] width 296 height 43
click at [1110, 34] on icon "button" at bounding box center [1103, 33] width 22 height 22
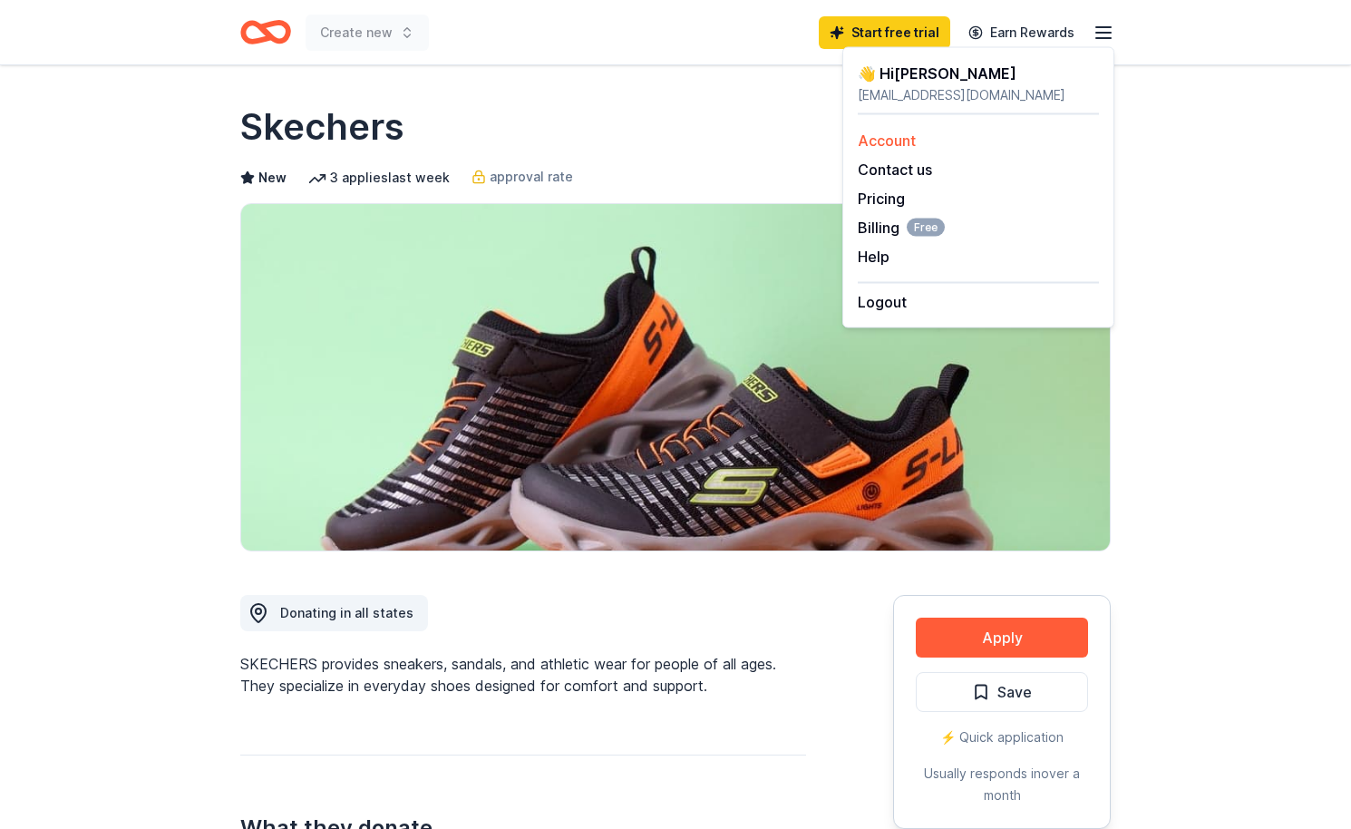
click at [897, 132] on link "Account" at bounding box center [887, 140] width 58 height 18
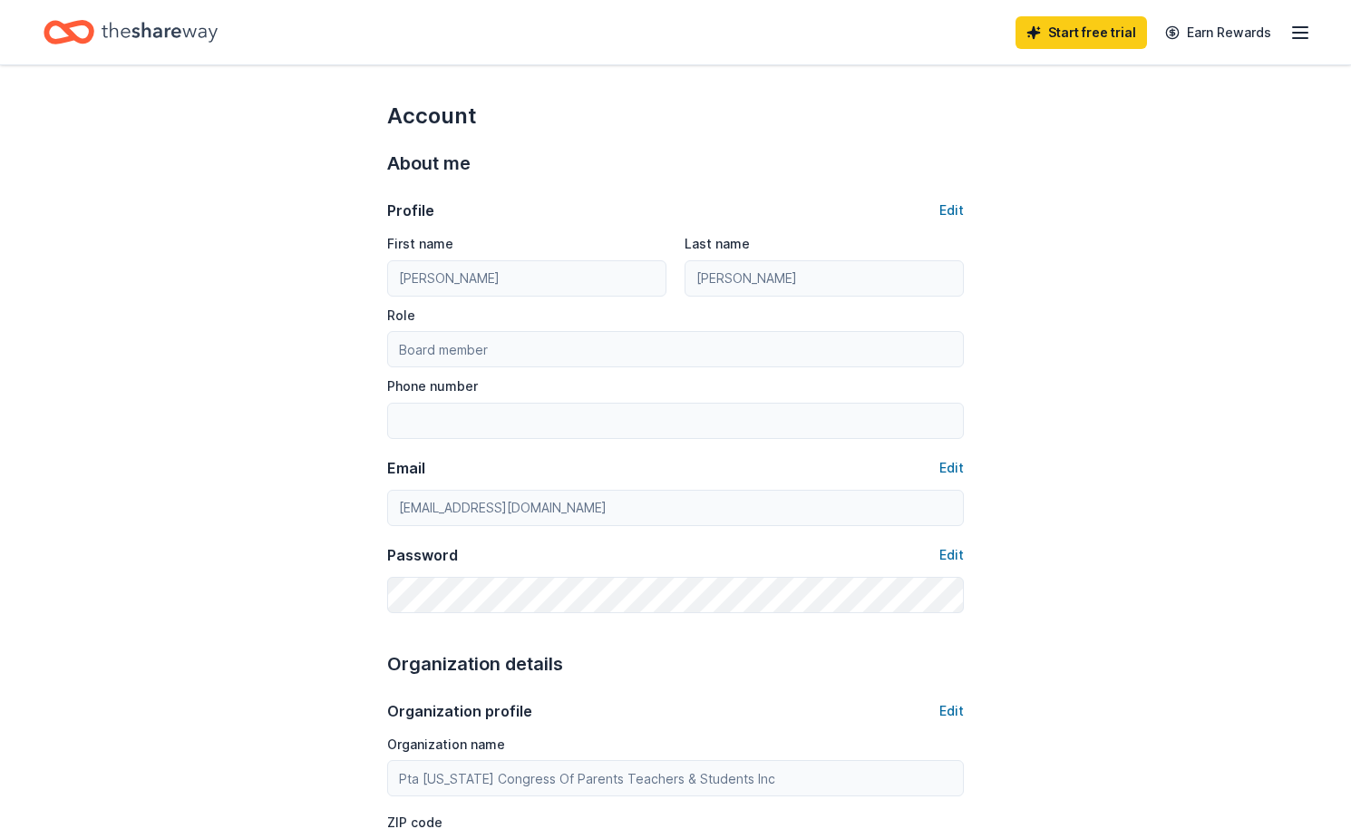
click at [1295, 39] on icon "button" at bounding box center [1300, 33] width 22 height 22
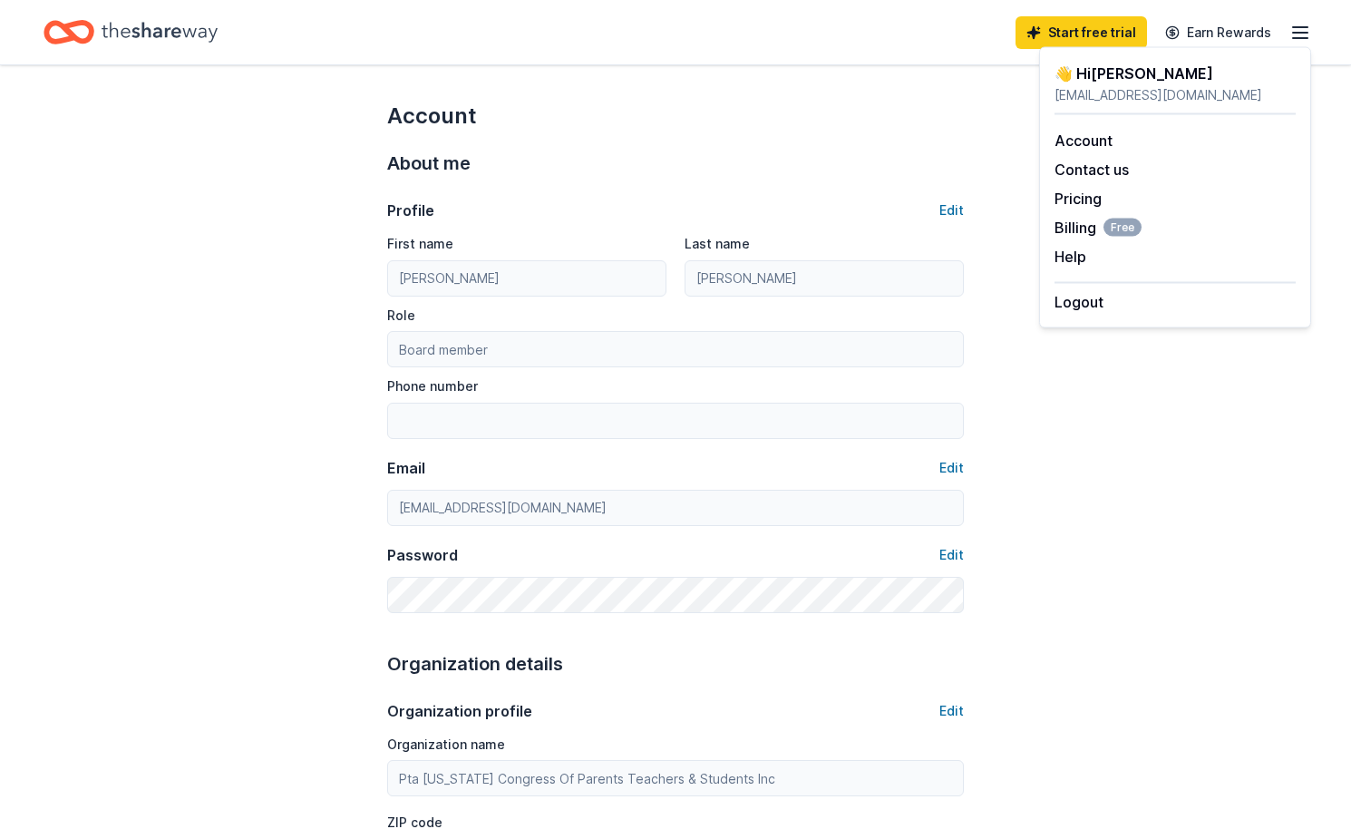
click at [761, 176] on div "About me" at bounding box center [675, 163] width 577 height 29
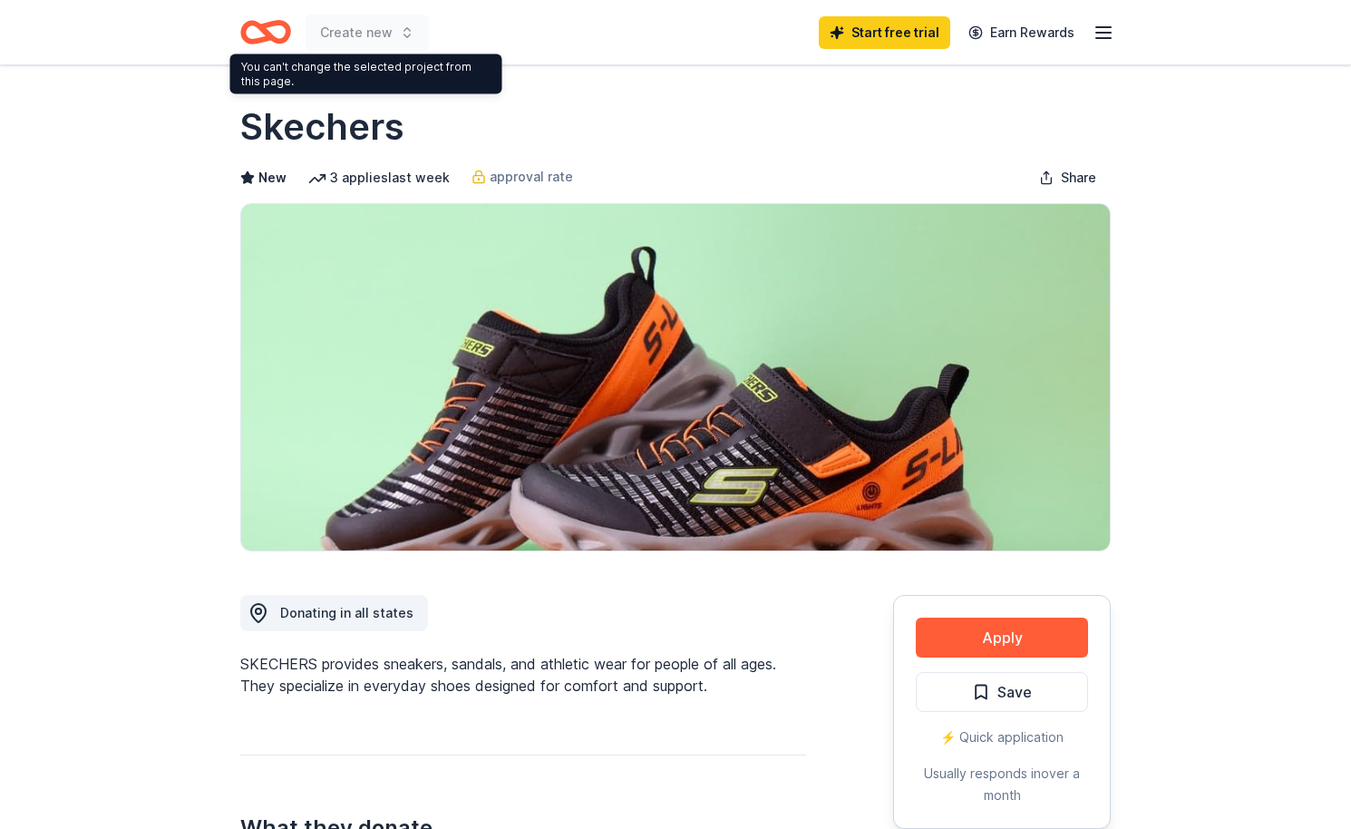
click at [237, 36] on div "Create new Start free trial Earn Rewards" at bounding box center [675, 32] width 928 height 64
click at [261, 34] on icon "Home" at bounding box center [265, 32] width 51 height 43
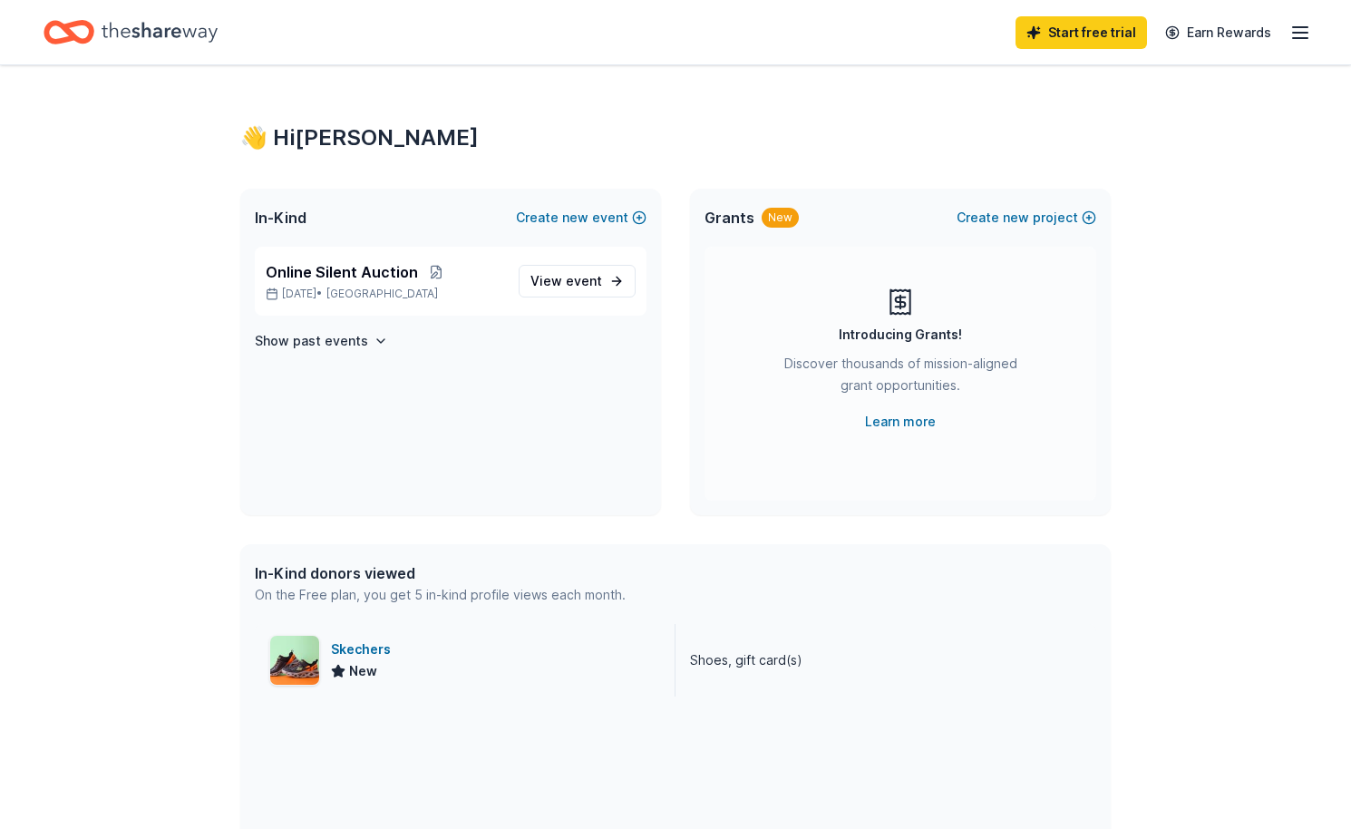
click at [469, 657] on div "Skechers New" at bounding box center [465, 660] width 421 height 73
click at [553, 277] on span "View event" at bounding box center [566, 281] width 72 height 22
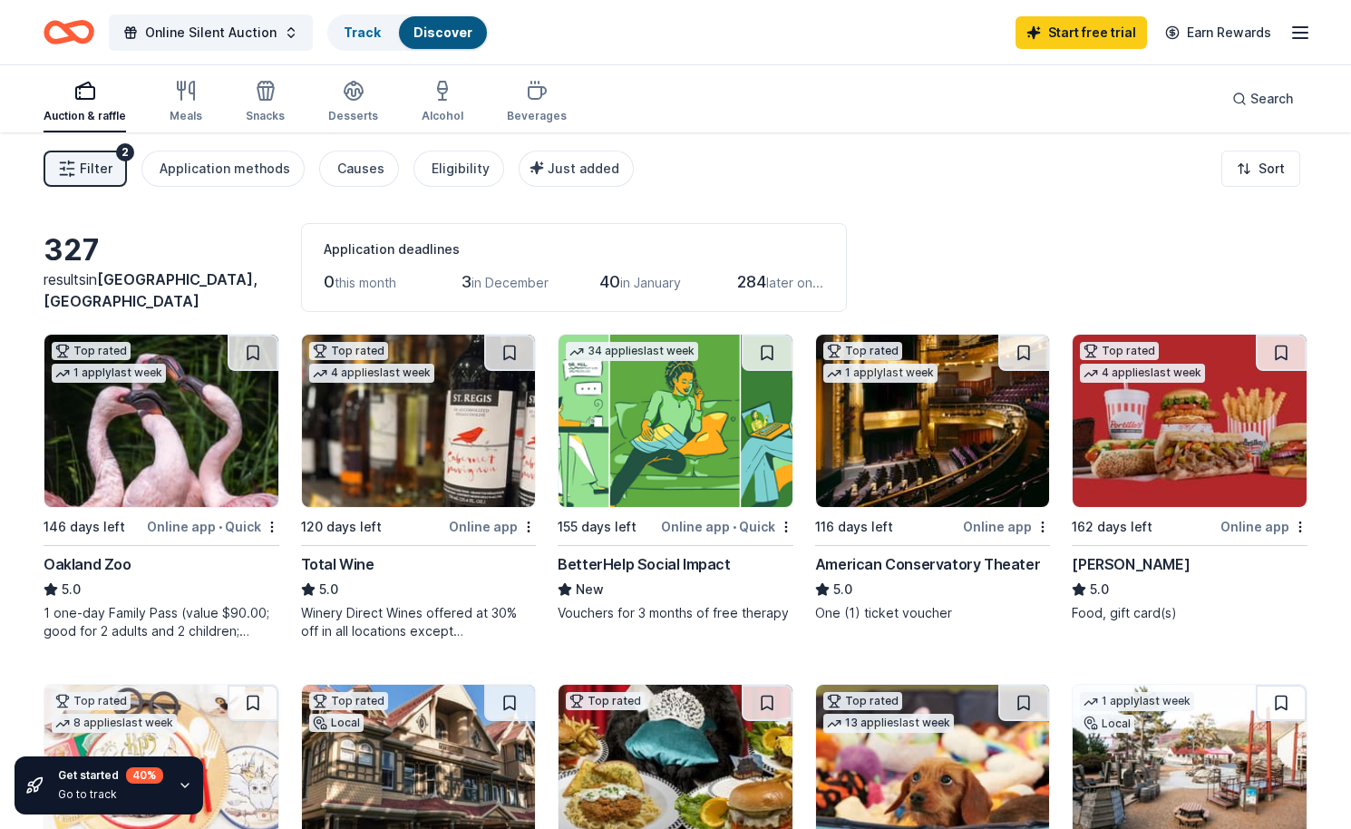
scroll to position [7, 0]
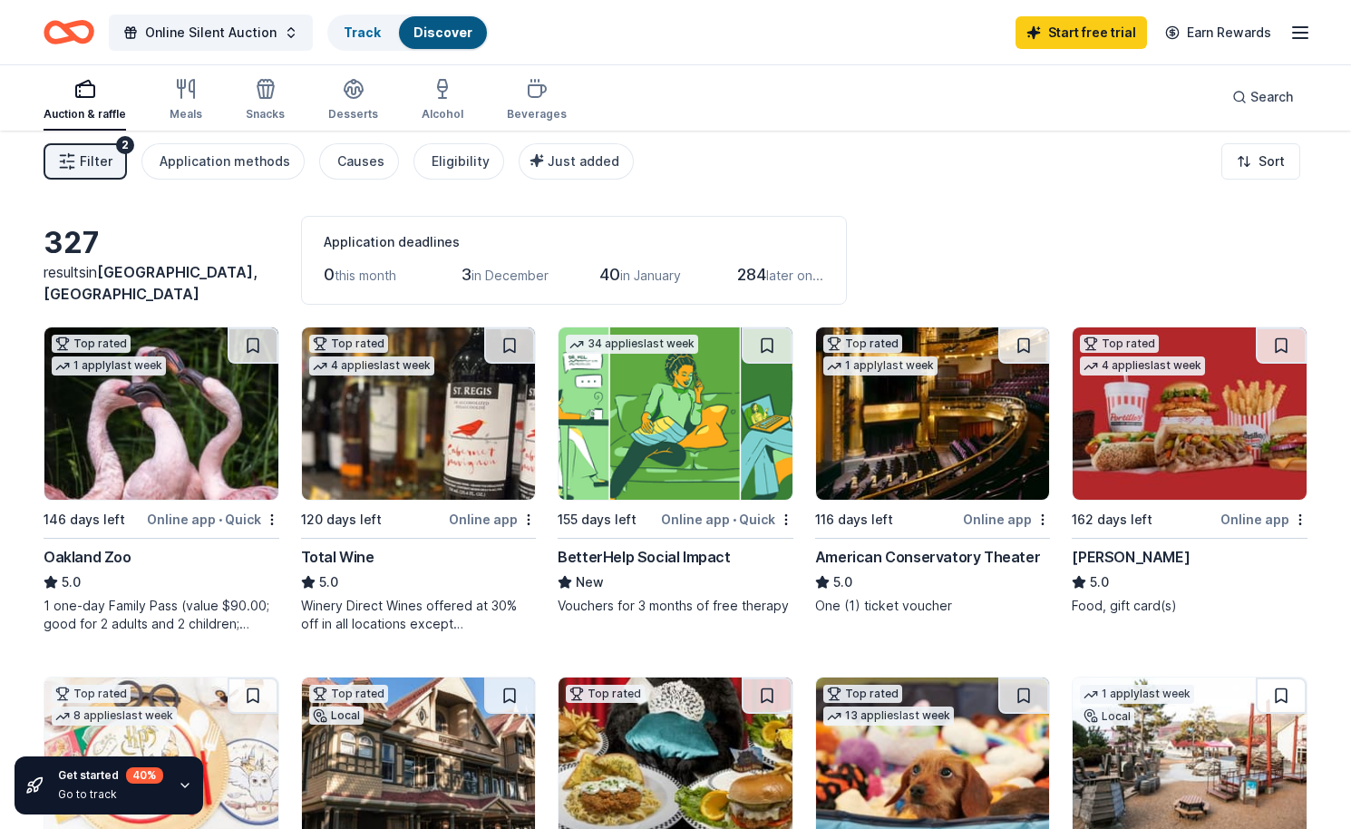
click at [182, 288] on span "Richmond, CA" at bounding box center [151, 283] width 214 height 40
click at [73, 171] on button "Filter 2" at bounding box center [85, 161] width 83 height 36
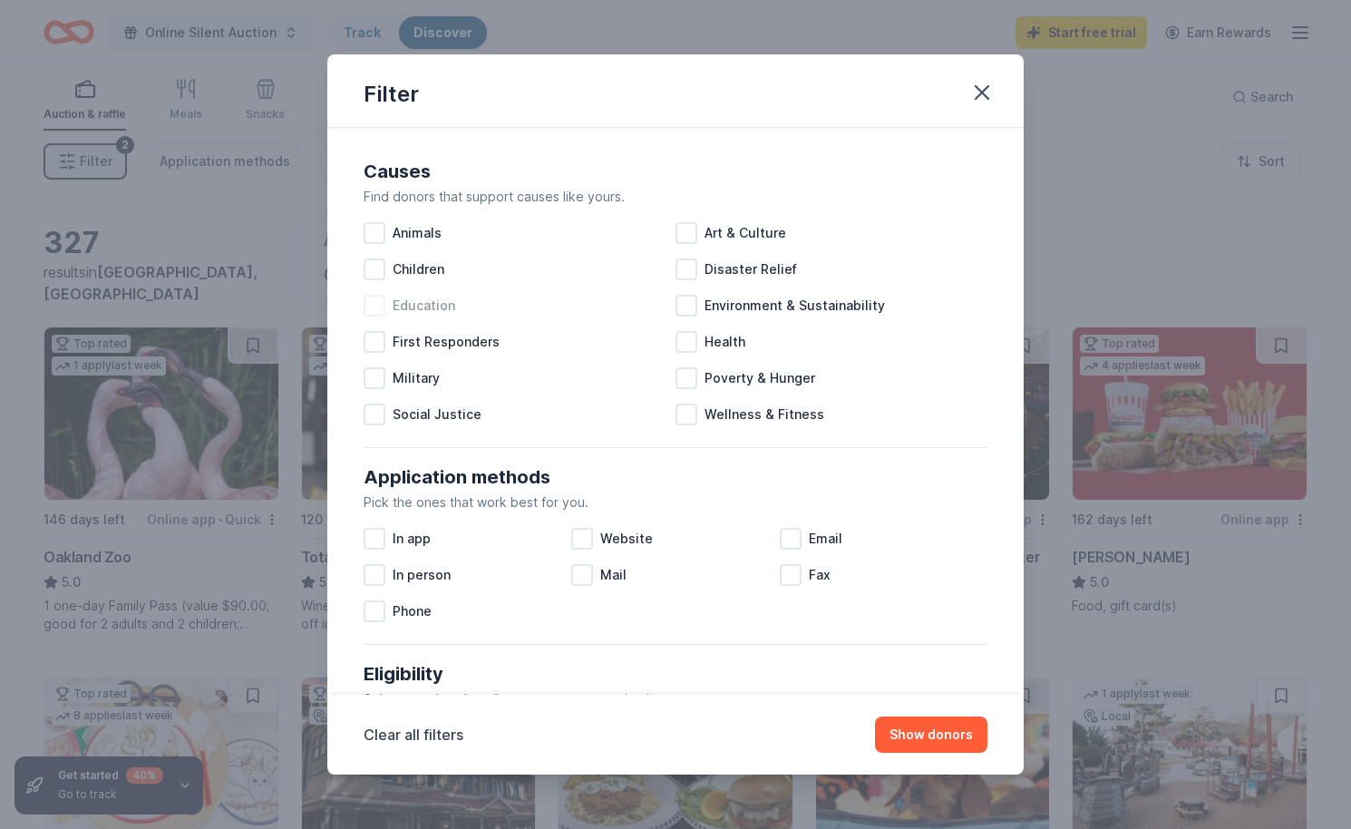
click at [372, 312] on div at bounding box center [374, 306] width 22 height 22
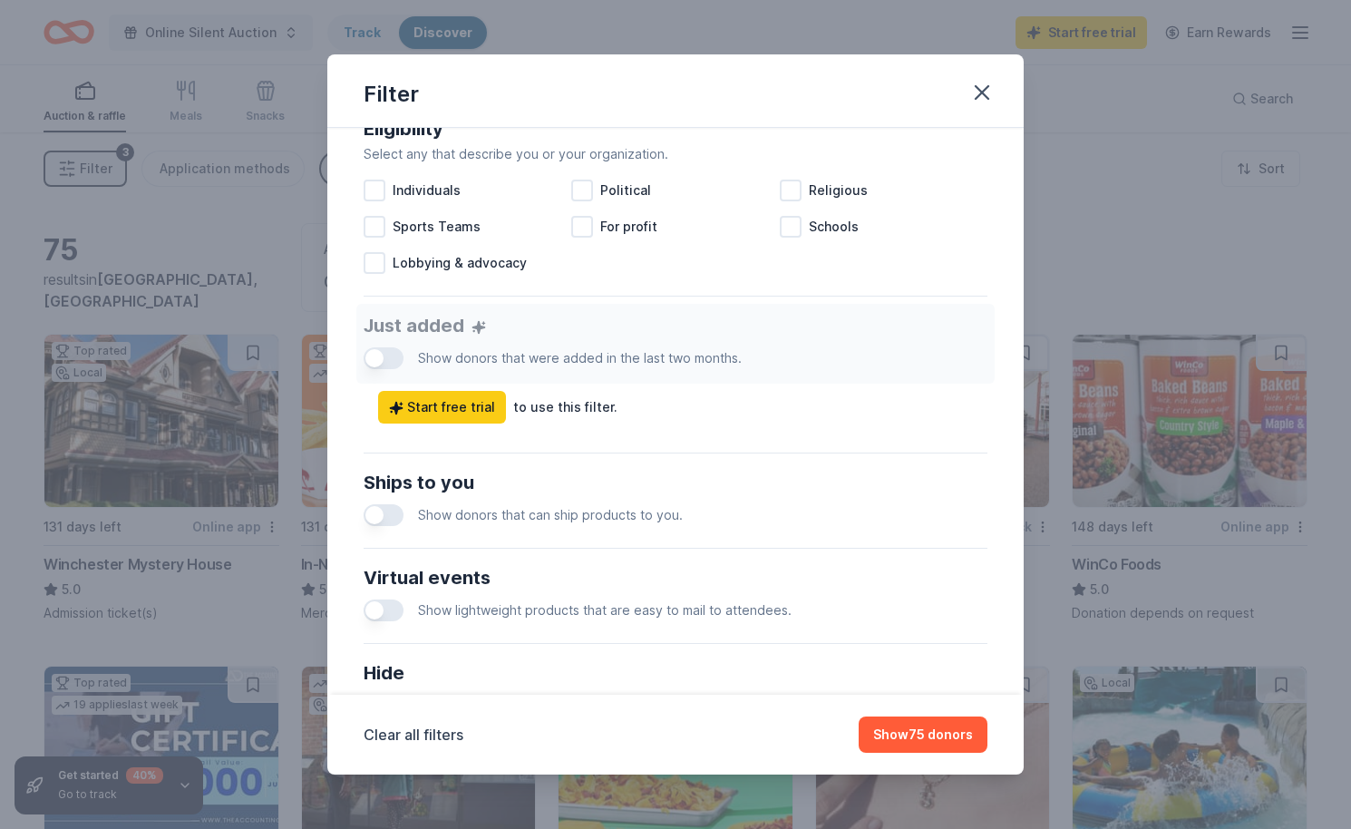
scroll to position [665, 0]
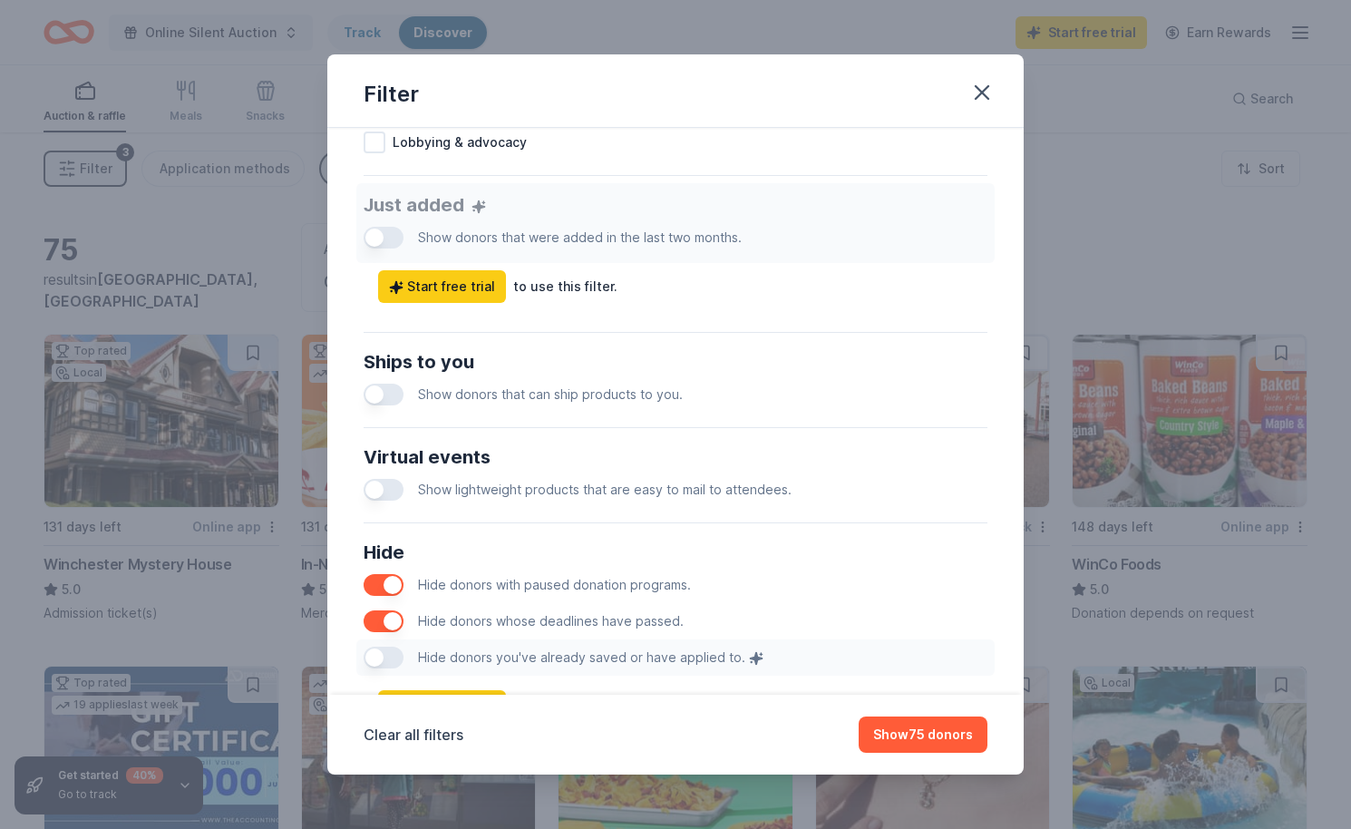
click at [379, 393] on button "button" at bounding box center [383, 394] width 40 height 22
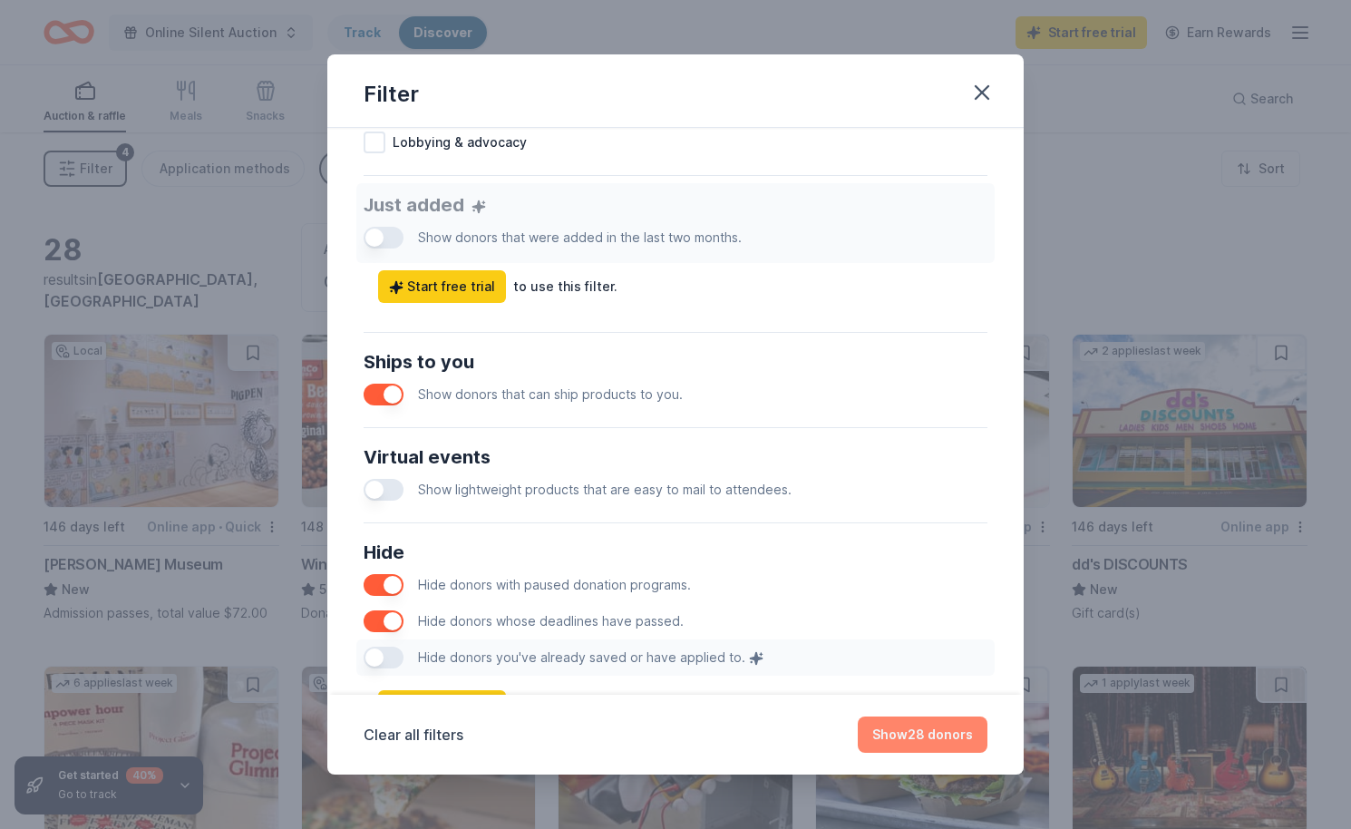
click at [935, 751] on button "Show 28 donors" at bounding box center [923, 734] width 130 height 36
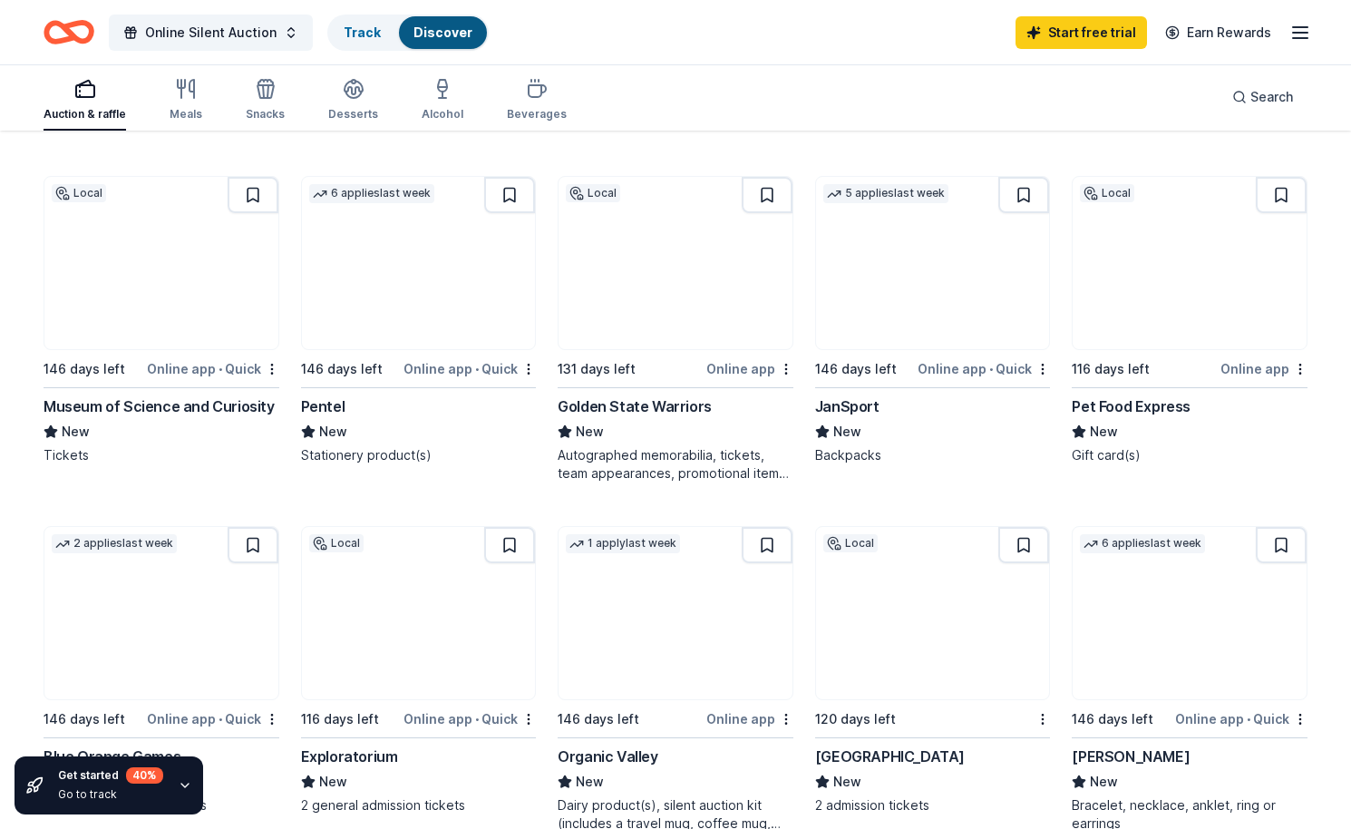
scroll to position [841, 0]
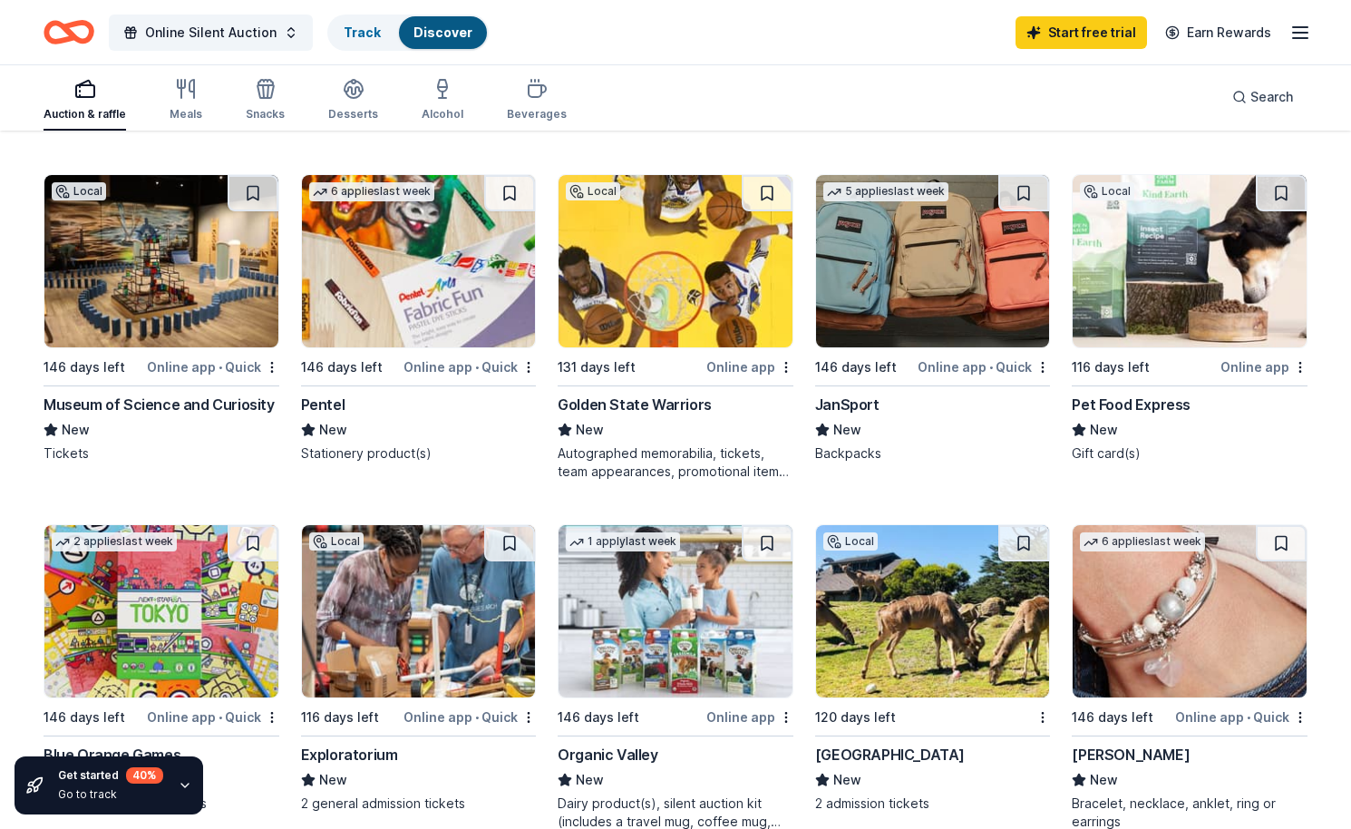
drag, startPoint x: 24, startPoint y: 406, endPoint x: 299, endPoint y: 583, distance: 326.6
click at [299, 583] on div "28 results in Richmond, CA Application deadlines 0 this month 7 in January 3 in…" at bounding box center [675, 446] width 1351 height 2310
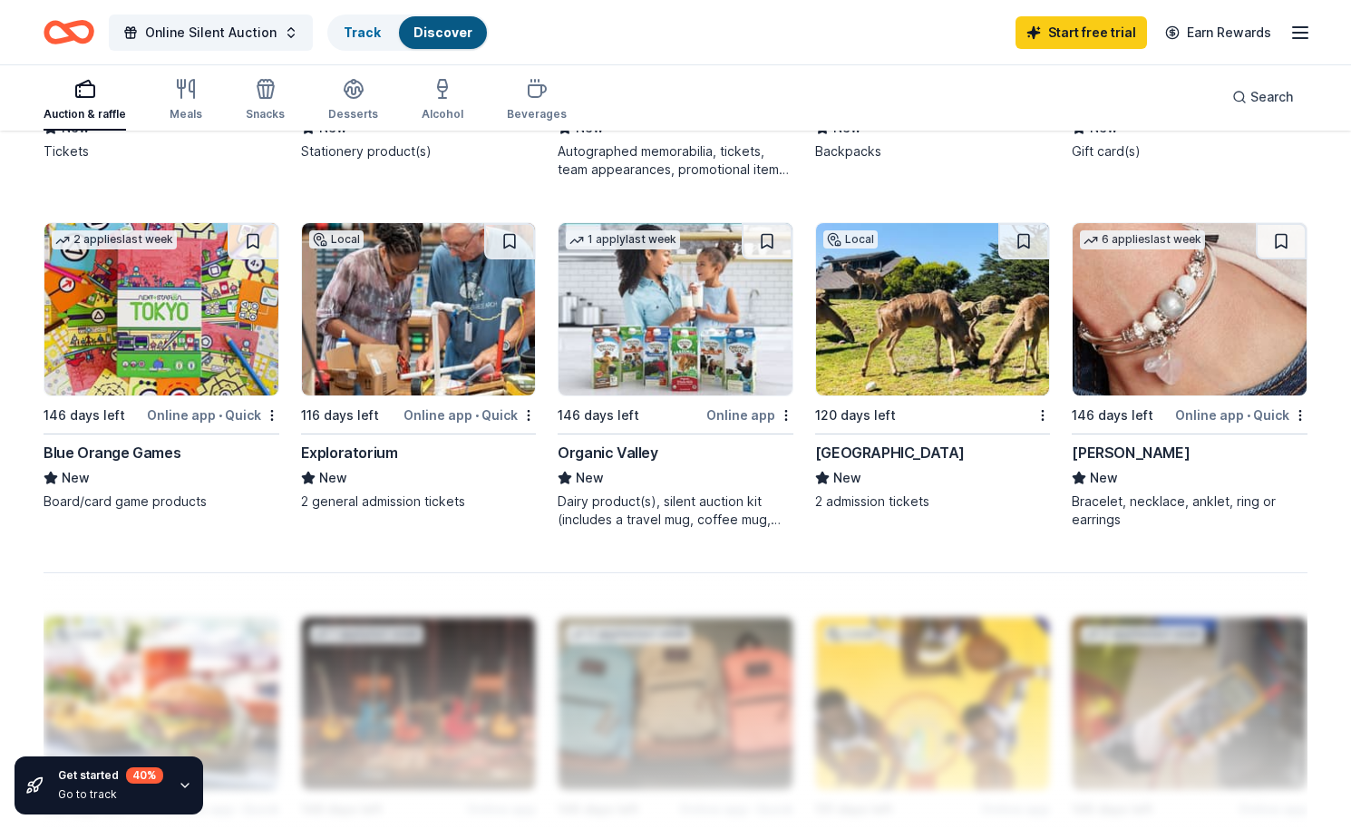
scroll to position [0, 0]
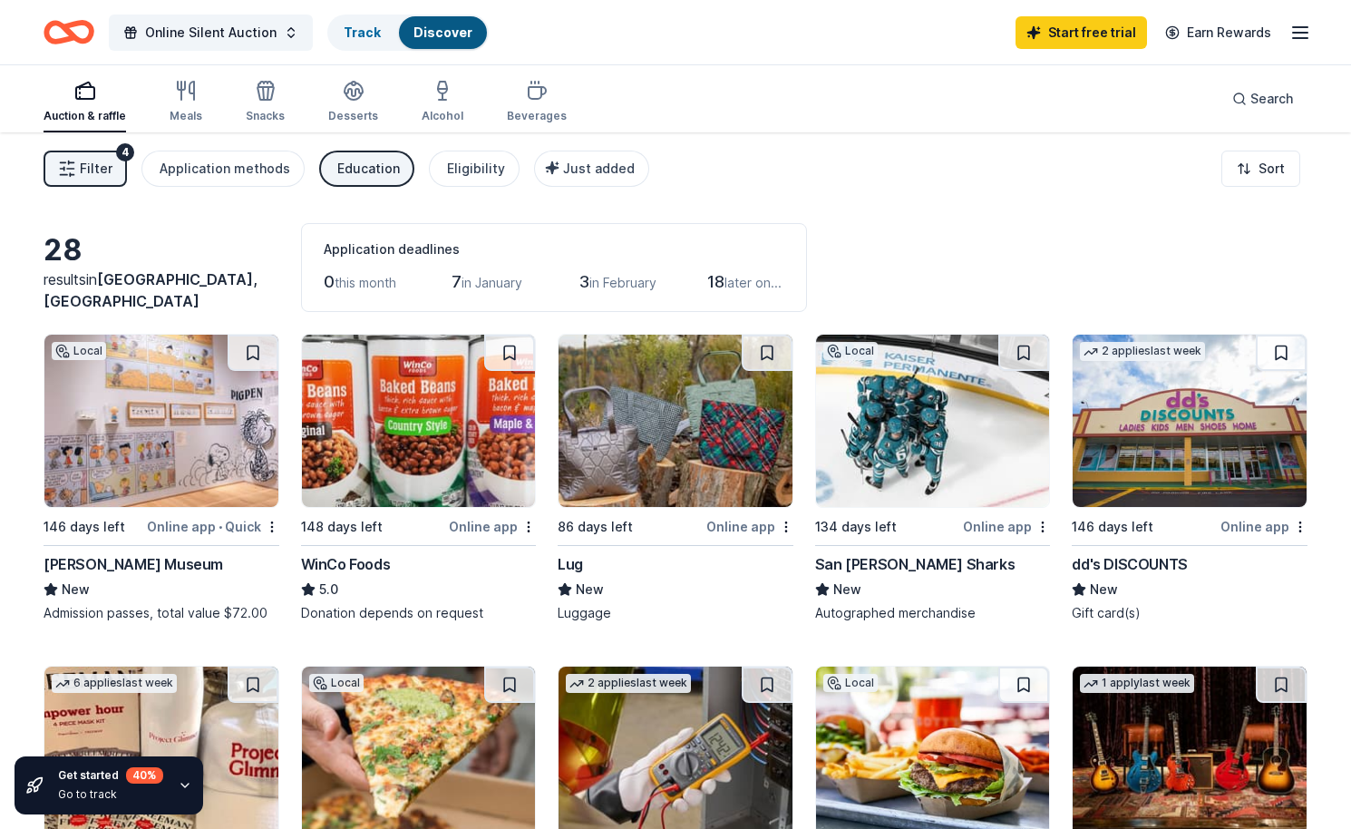
click at [100, 176] on span "Filter" at bounding box center [96, 169] width 33 height 22
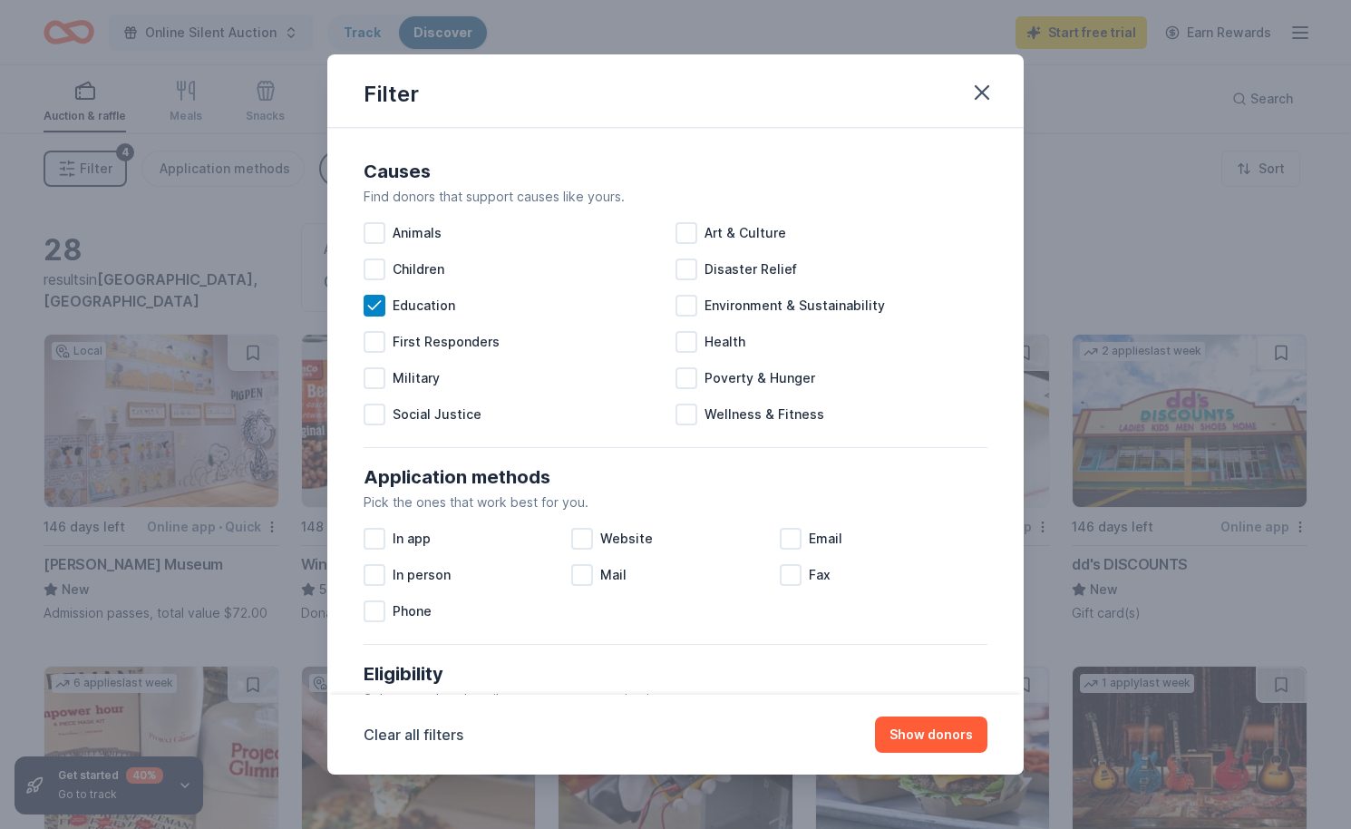
click at [186, 254] on div "Filter Causes Find donors that support causes like yours. Animals Art & Culture…" at bounding box center [675, 414] width 1351 height 829
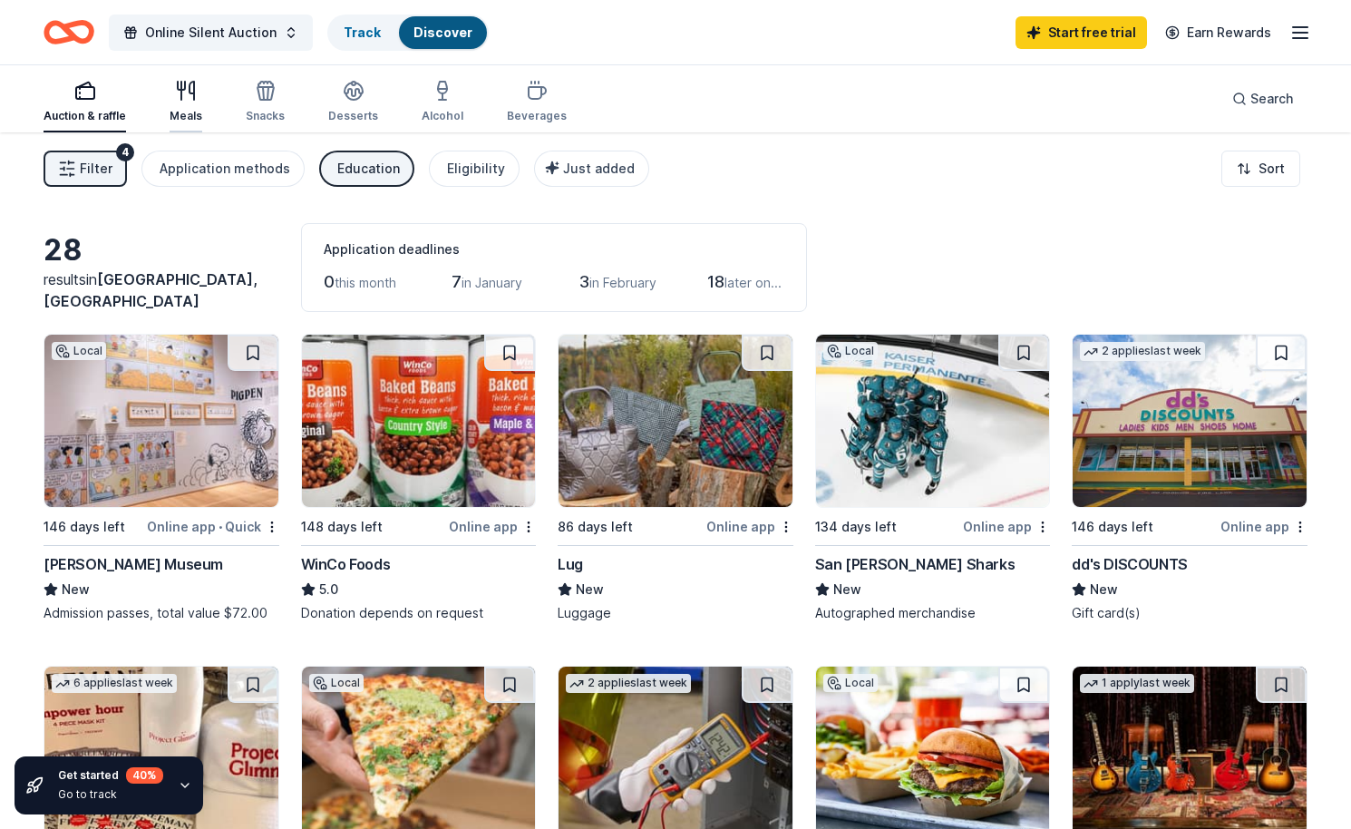
click at [175, 101] on icon "button" at bounding box center [186, 91] width 22 height 22
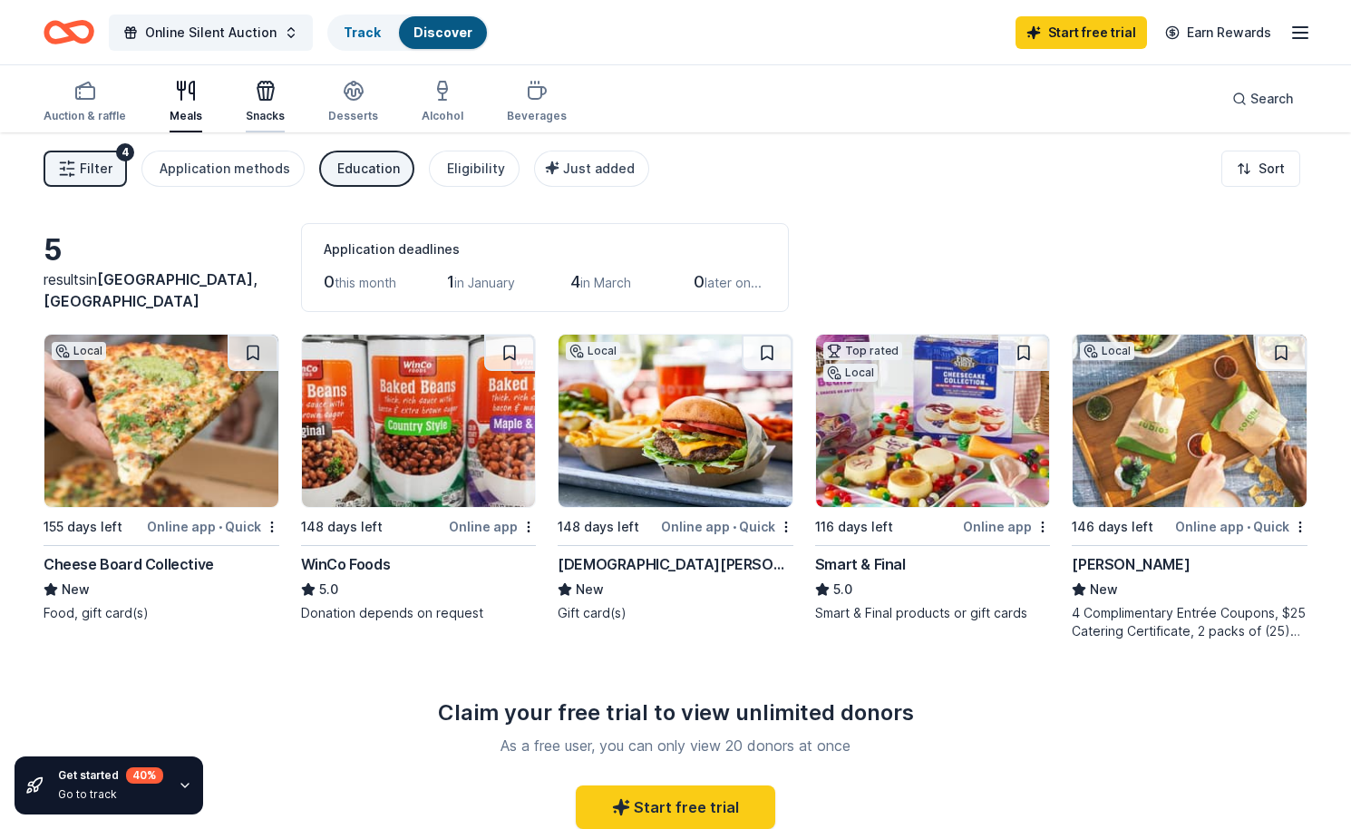
click at [275, 99] on div "button" at bounding box center [265, 91] width 39 height 22
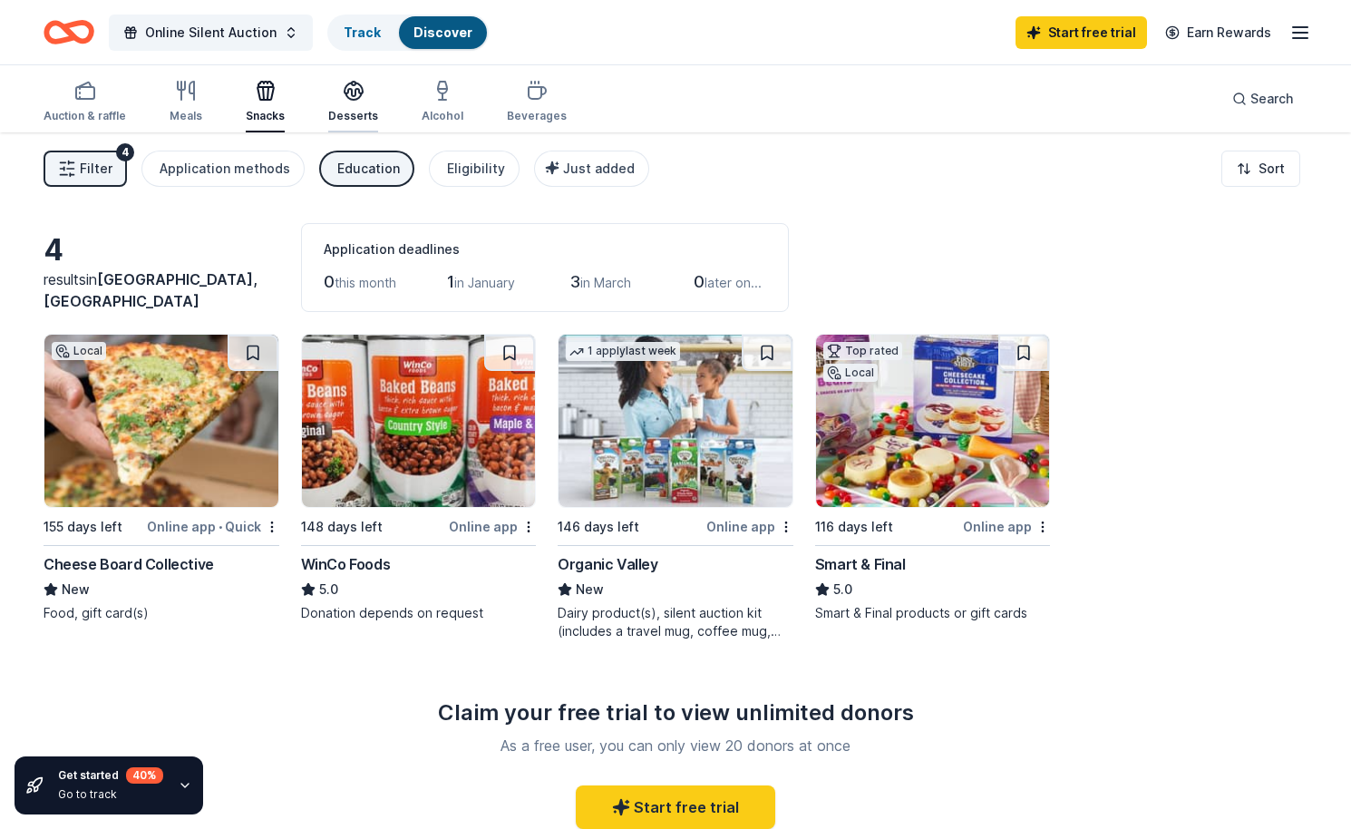
click at [343, 93] on icon "button" at bounding box center [354, 91] width 22 height 22
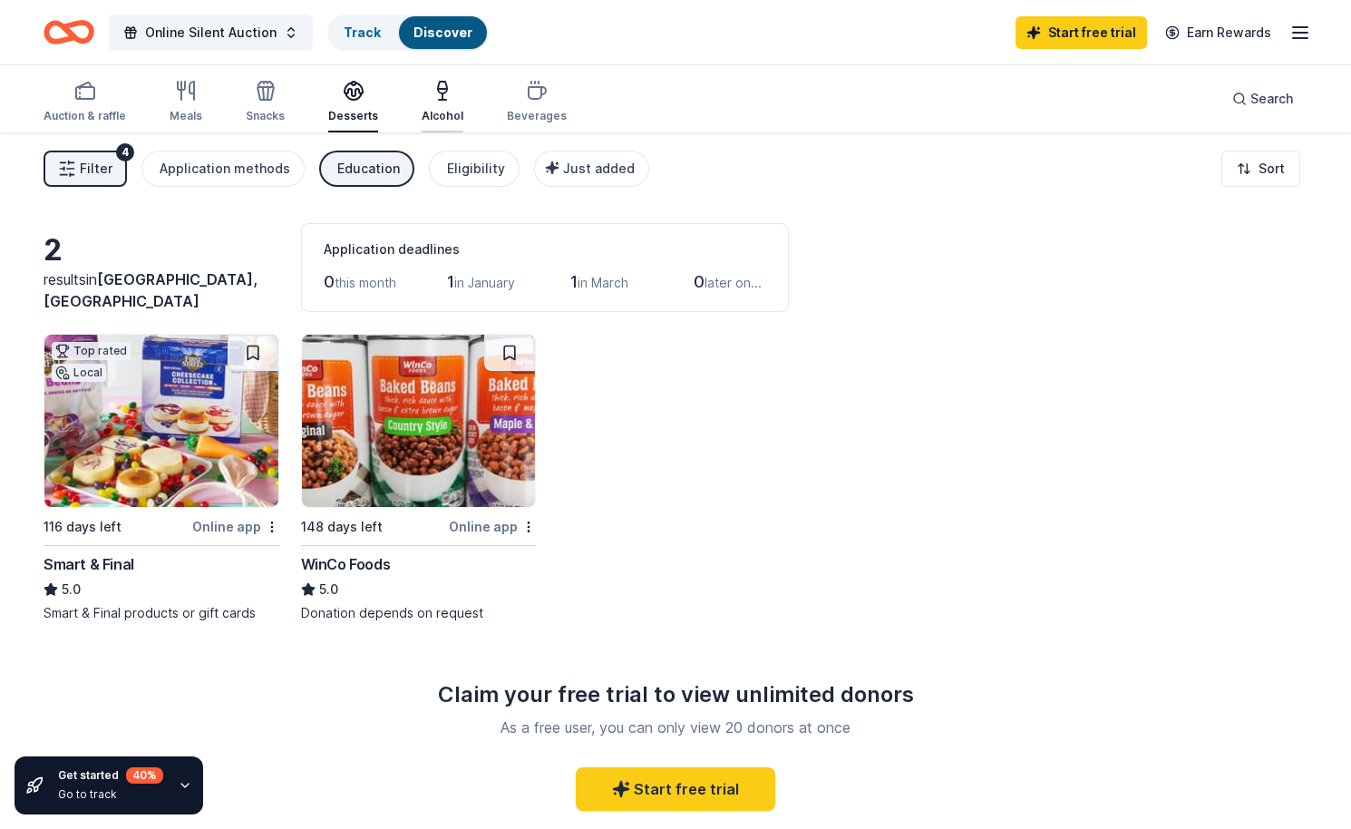
click at [435, 91] on icon "button" at bounding box center [442, 91] width 22 height 22
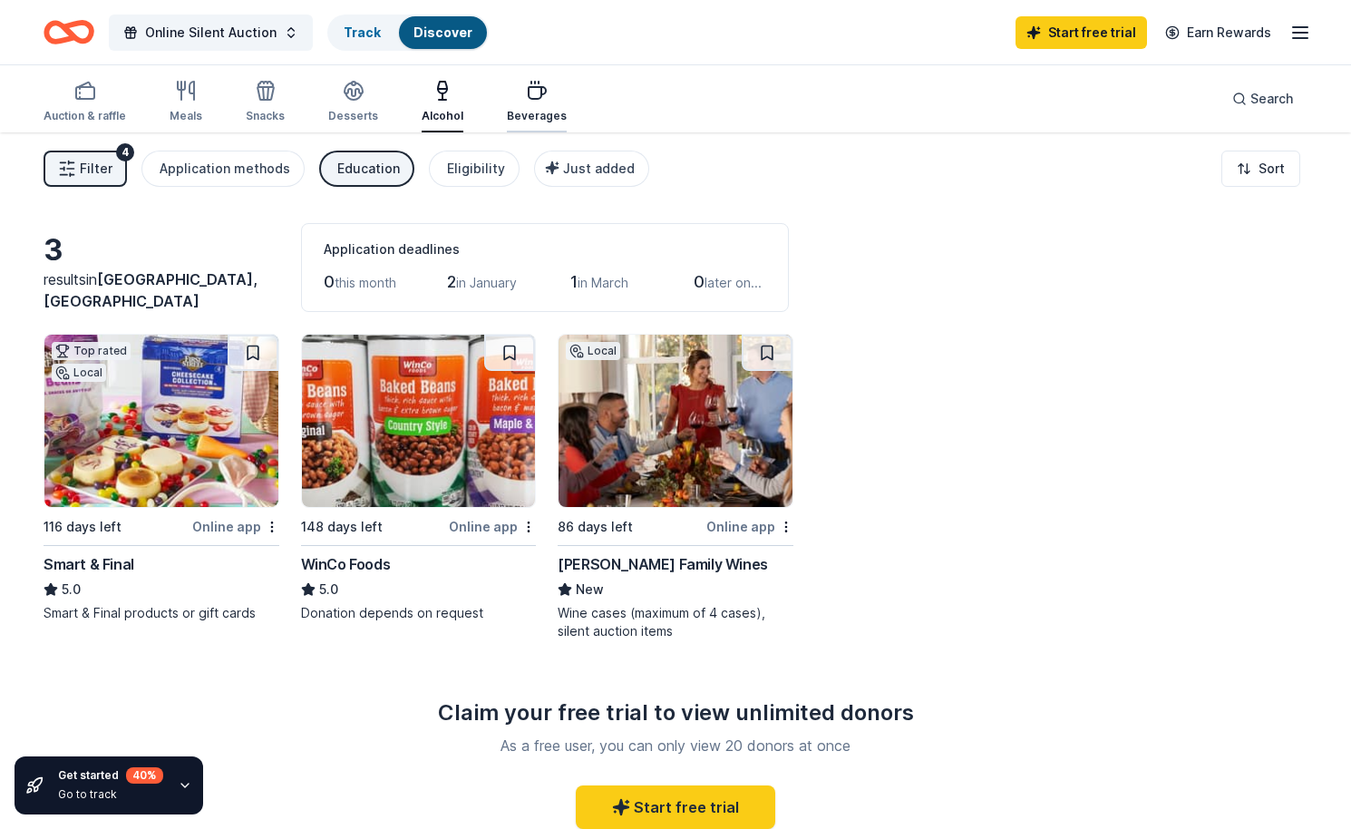
click at [532, 83] on icon "button" at bounding box center [537, 91] width 22 height 22
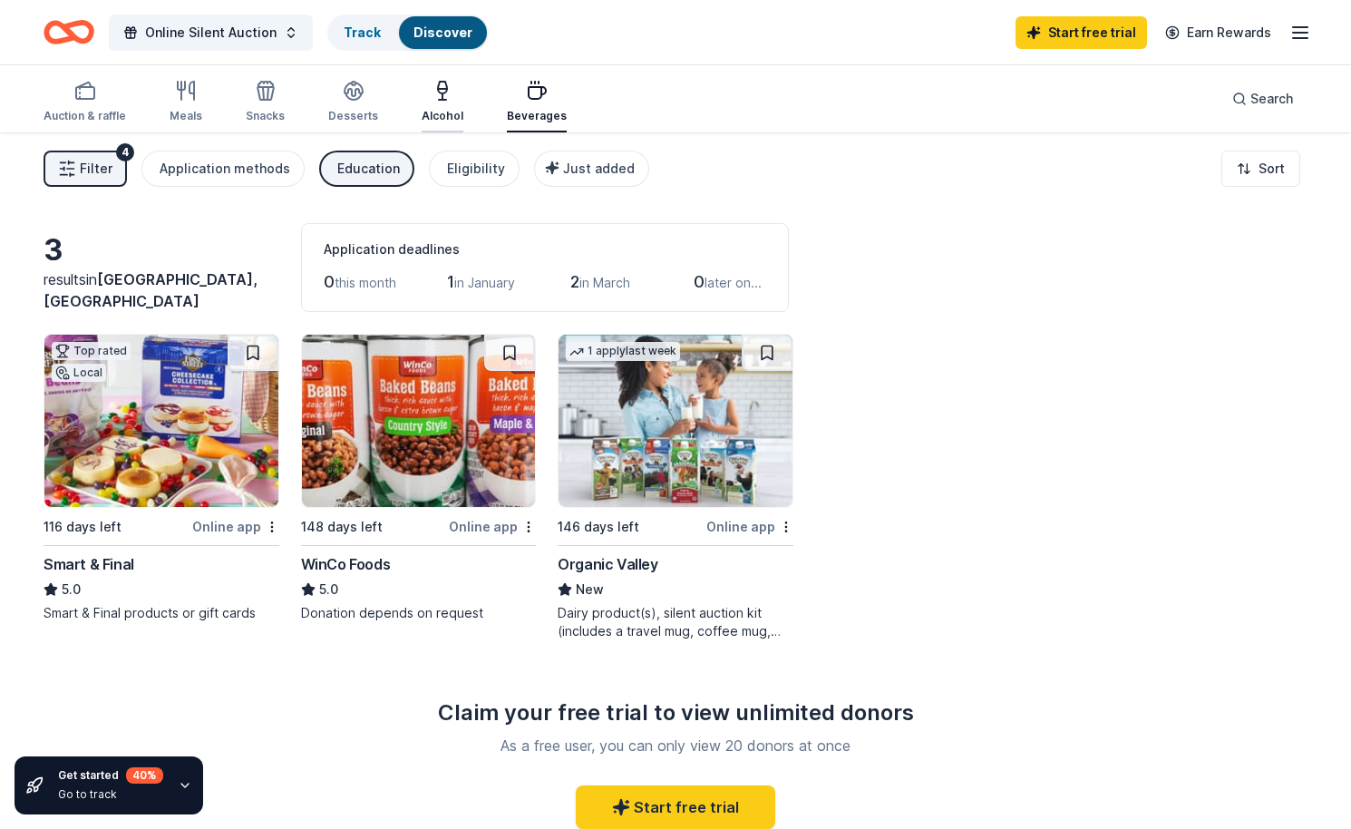
click at [431, 92] on icon "button" at bounding box center [442, 91] width 22 height 22
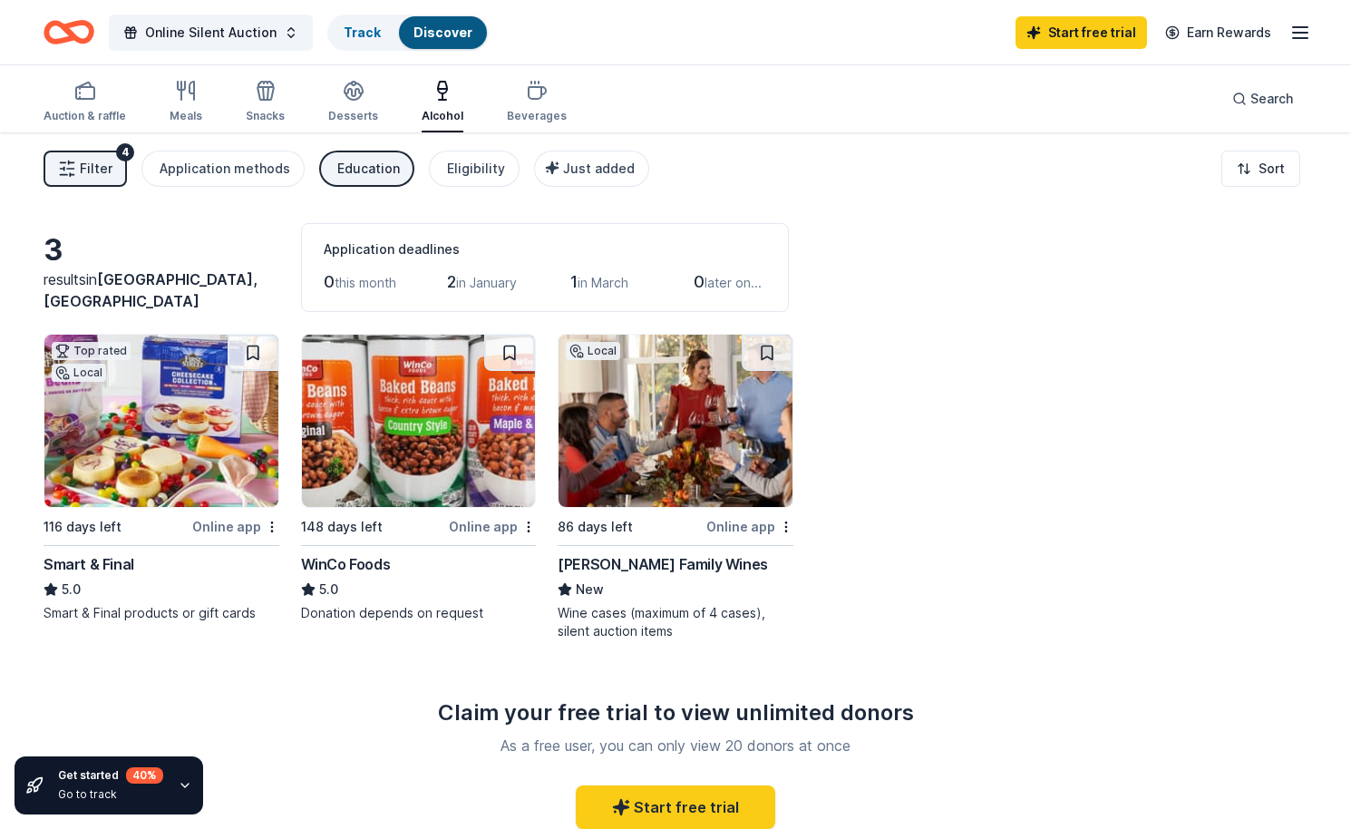
click at [376, 169] on div "Education" at bounding box center [368, 169] width 63 height 22
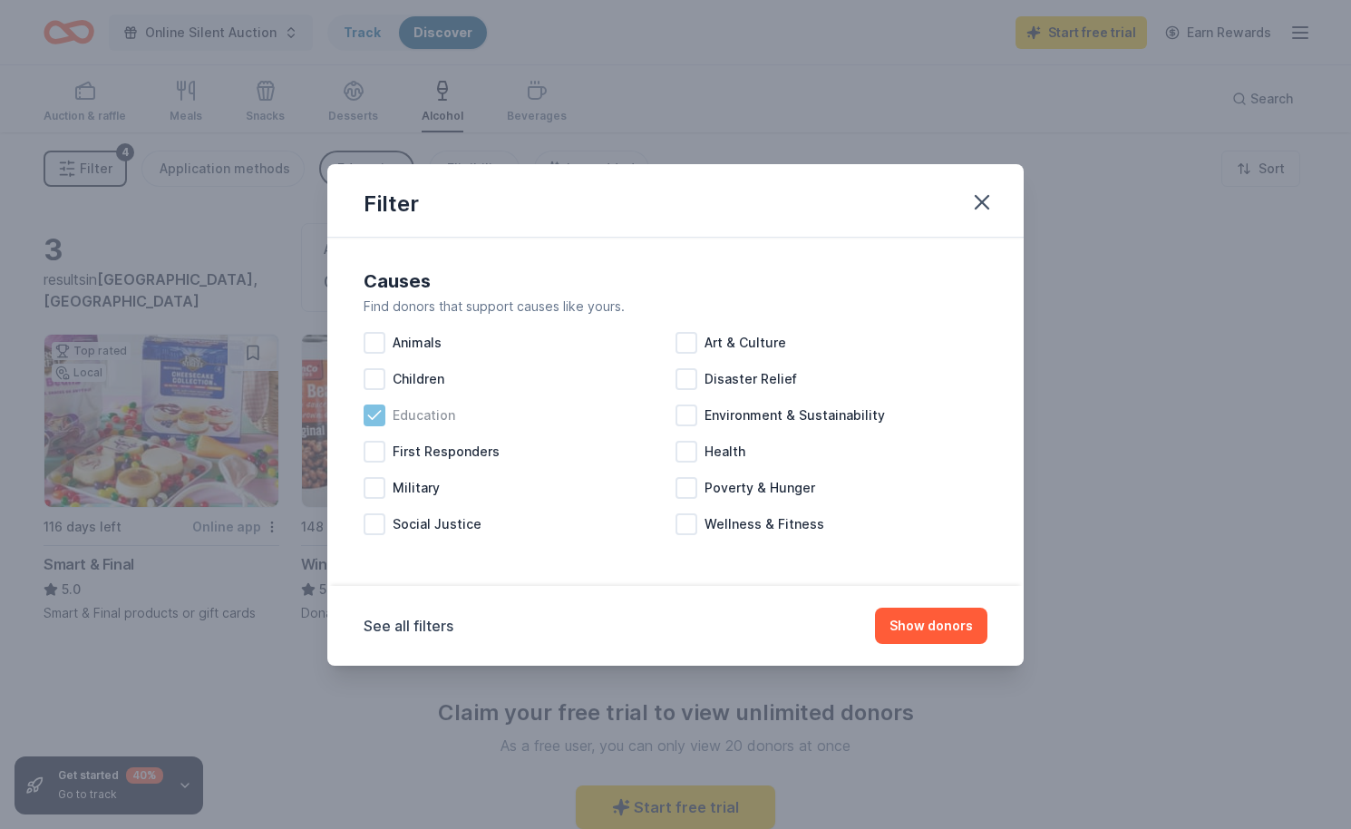
click at [381, 414] on icon at bounding box center [374, 415] width 18 height 18
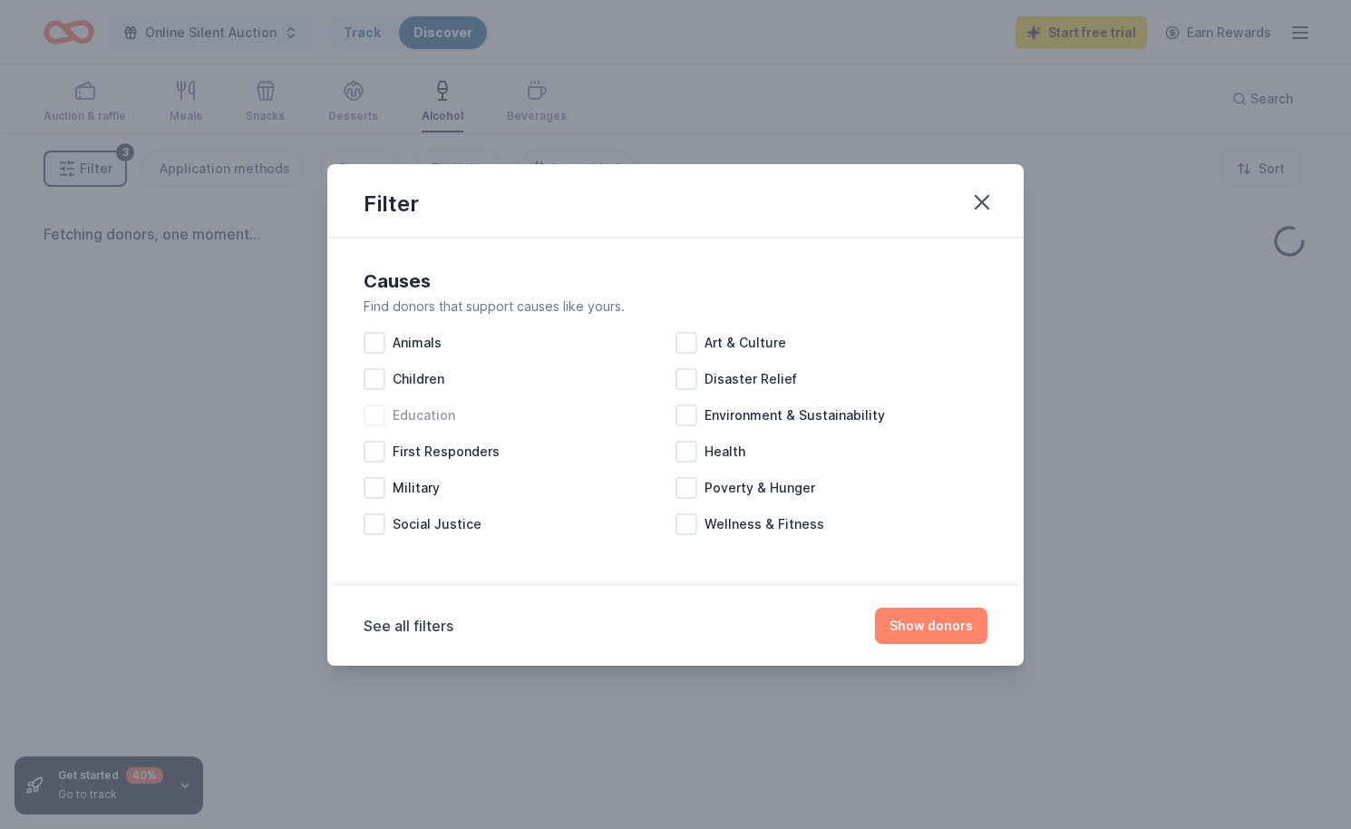
click at [948, 617] on button "Show donors" at bounding box center [931, 625] width 112 height 36
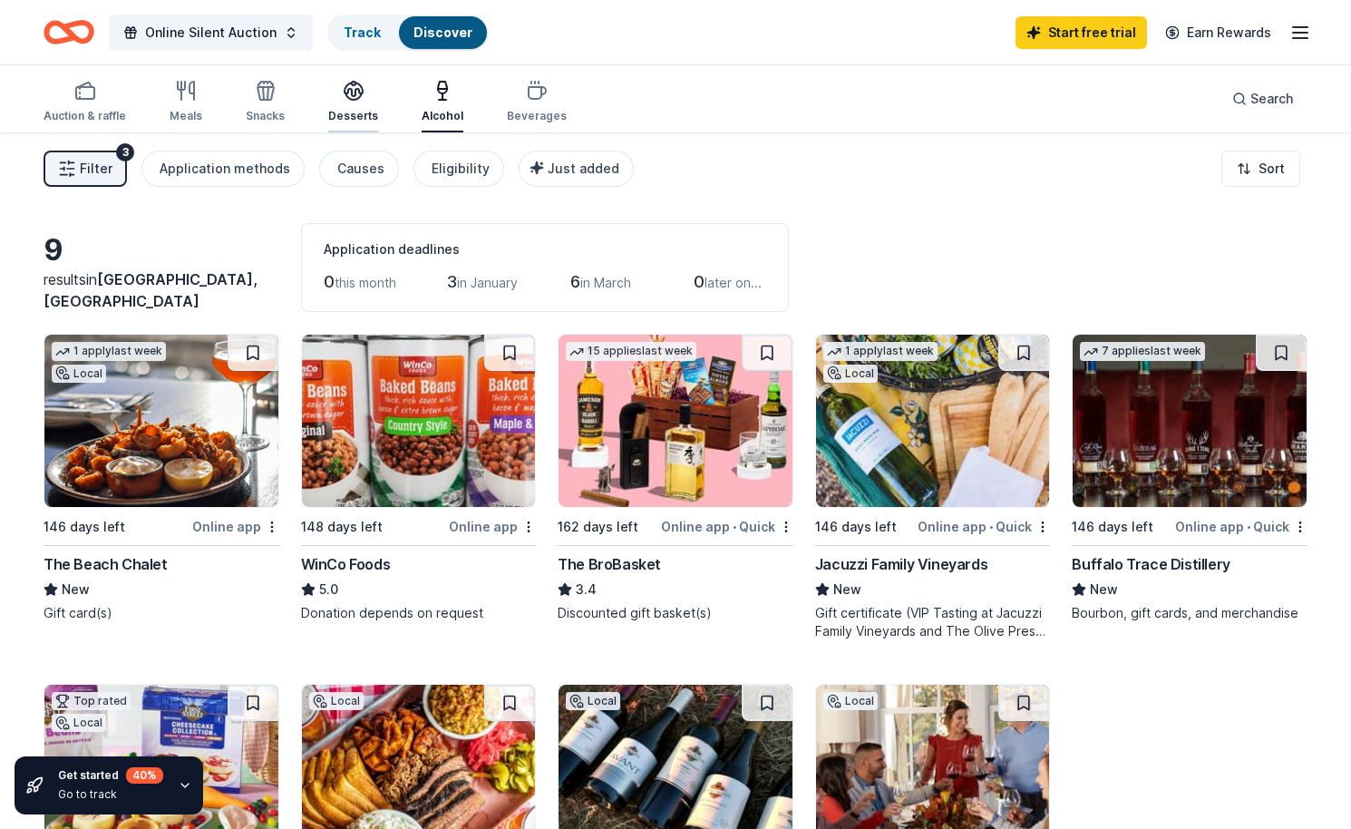
click at [344, 111] on div "Desserts" at bounding box center [353, 116] width 50 height 15
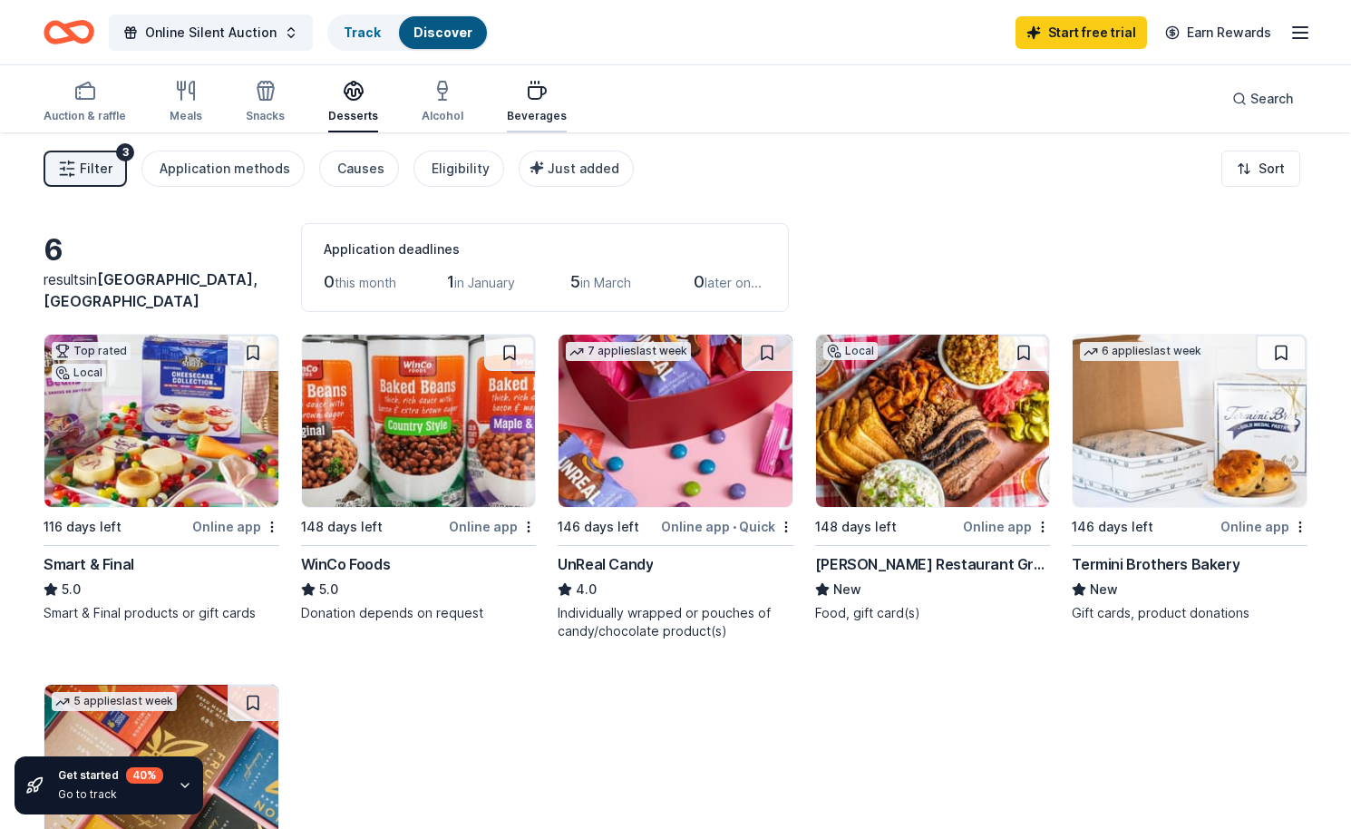
click at [533, 101] on icon "button" at bounding box center [537, 91] width 22 height 22
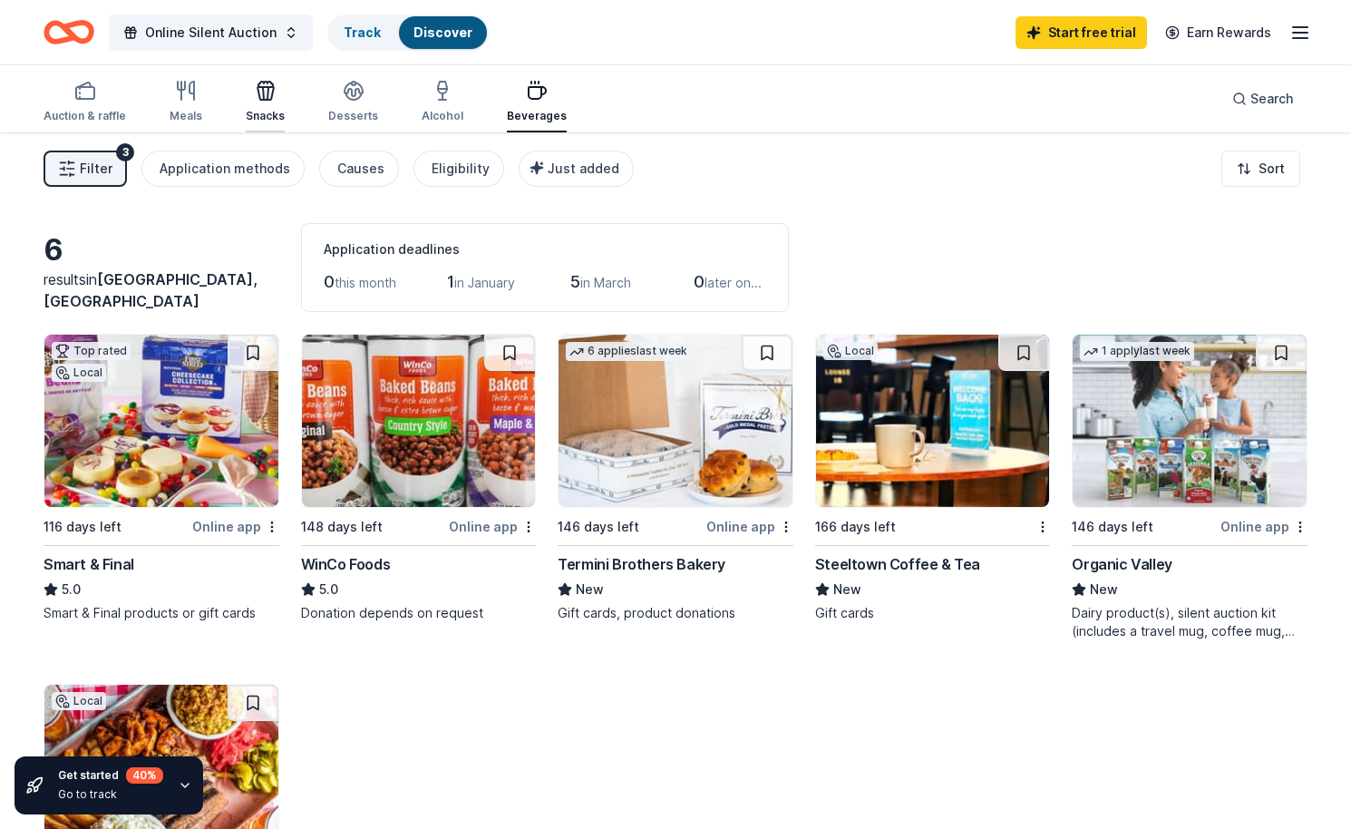
click at [256, 99] on icon "button" at bounding box center [266, 91] width 22 height 22
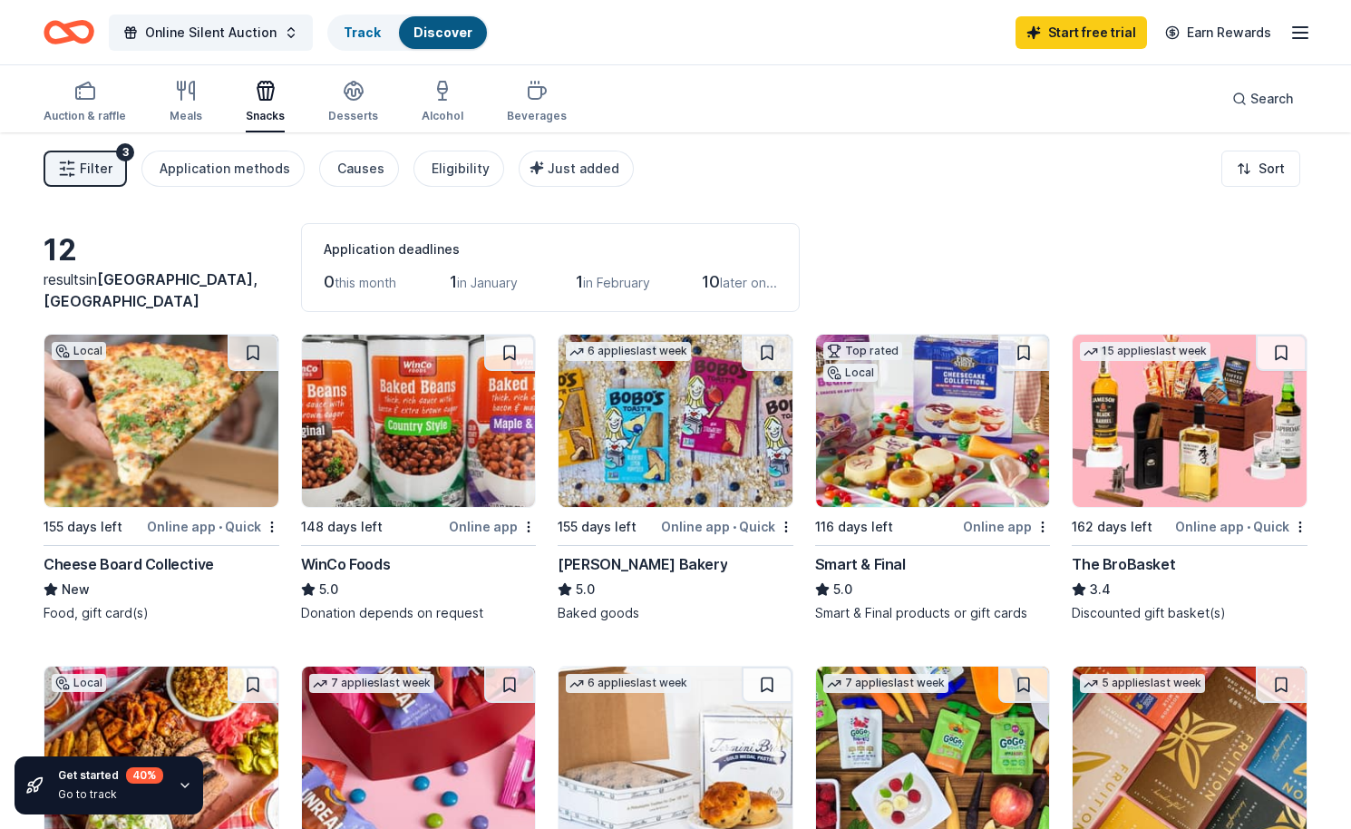
click at [170, 69] on div "Auction & raffle Meals Snacks Desserts Alcohol Beverages Search" at bounding box center [676, 98] width 1264 height 67
click at [183, 100] on icon "button" at bounding box center [186, 91] width 22 height 22
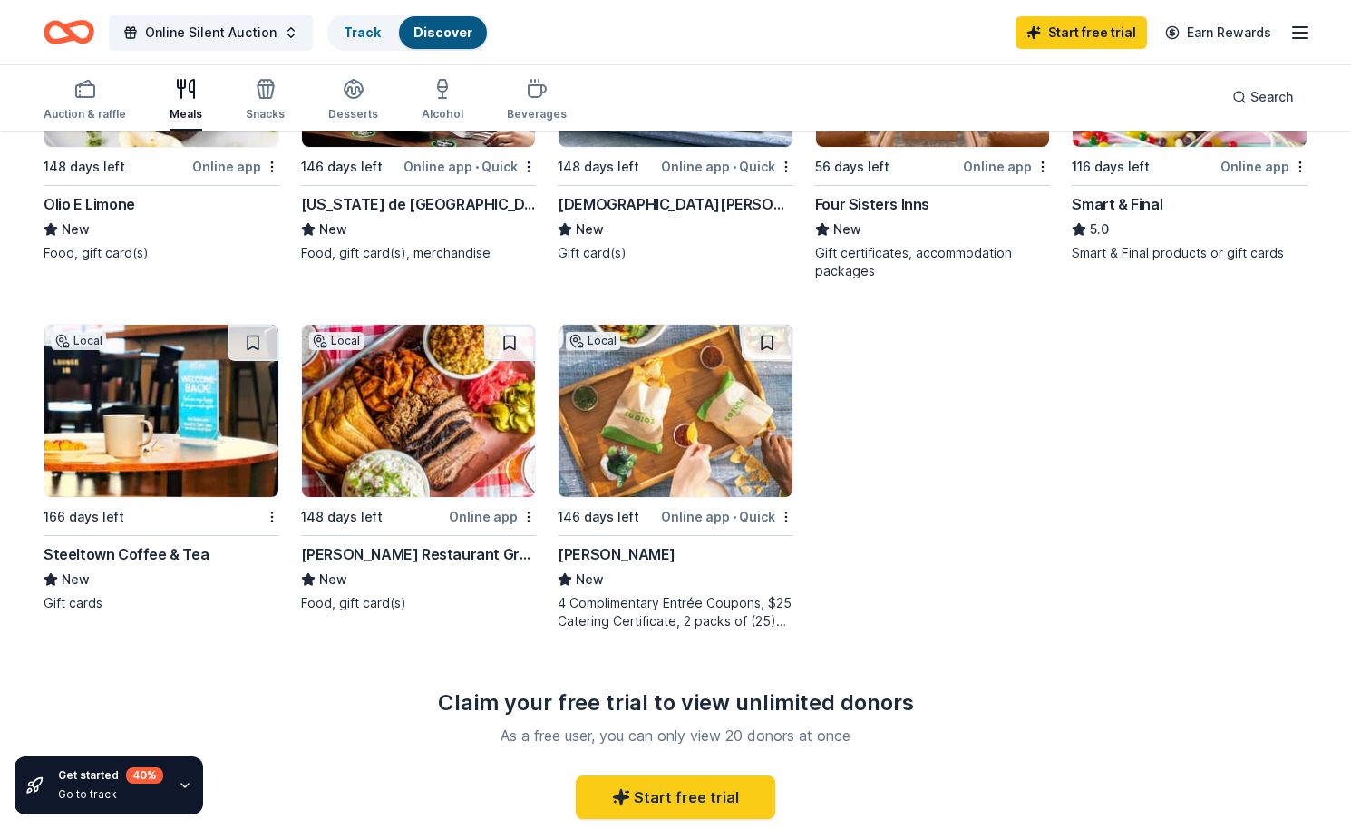
scroll to position [711, 0]
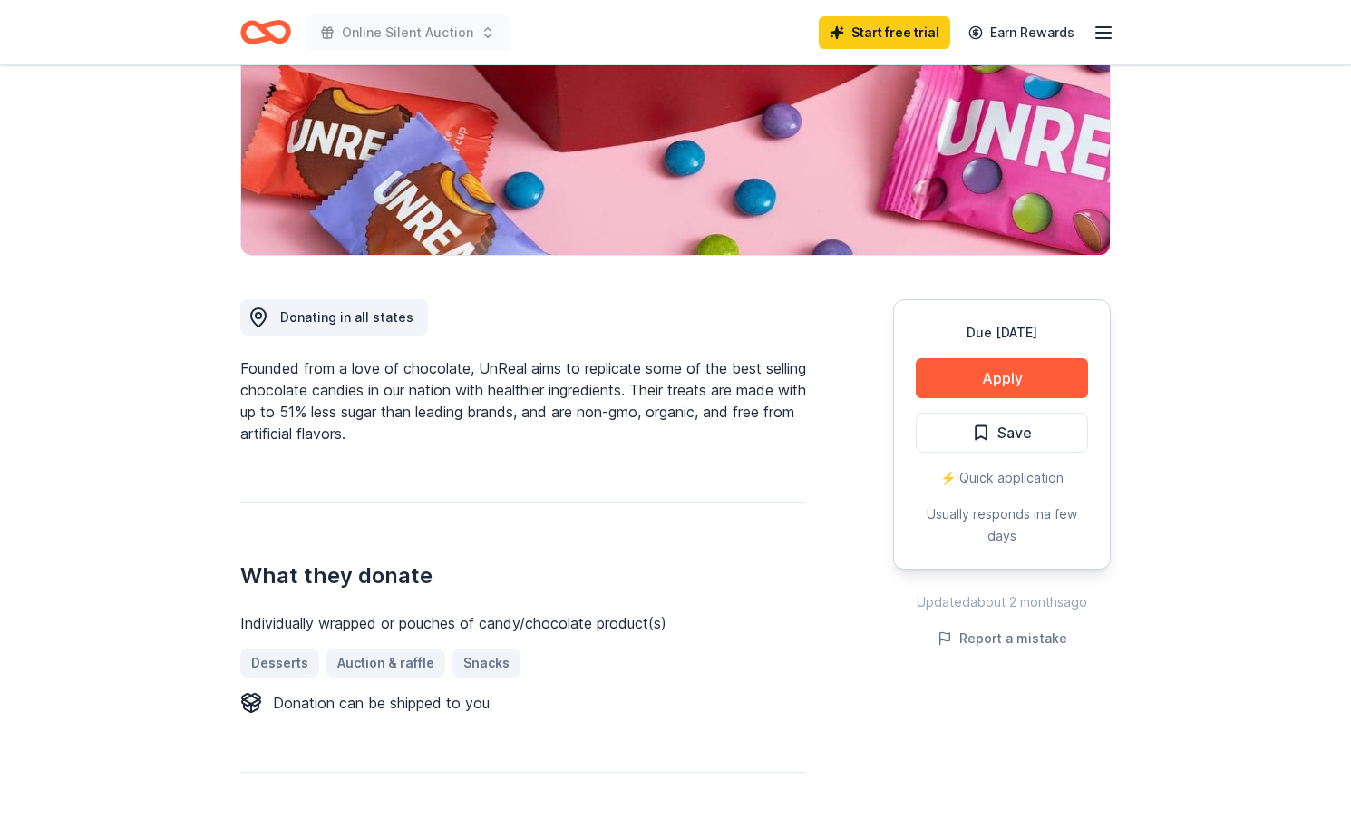
scroll to position [507, 0]
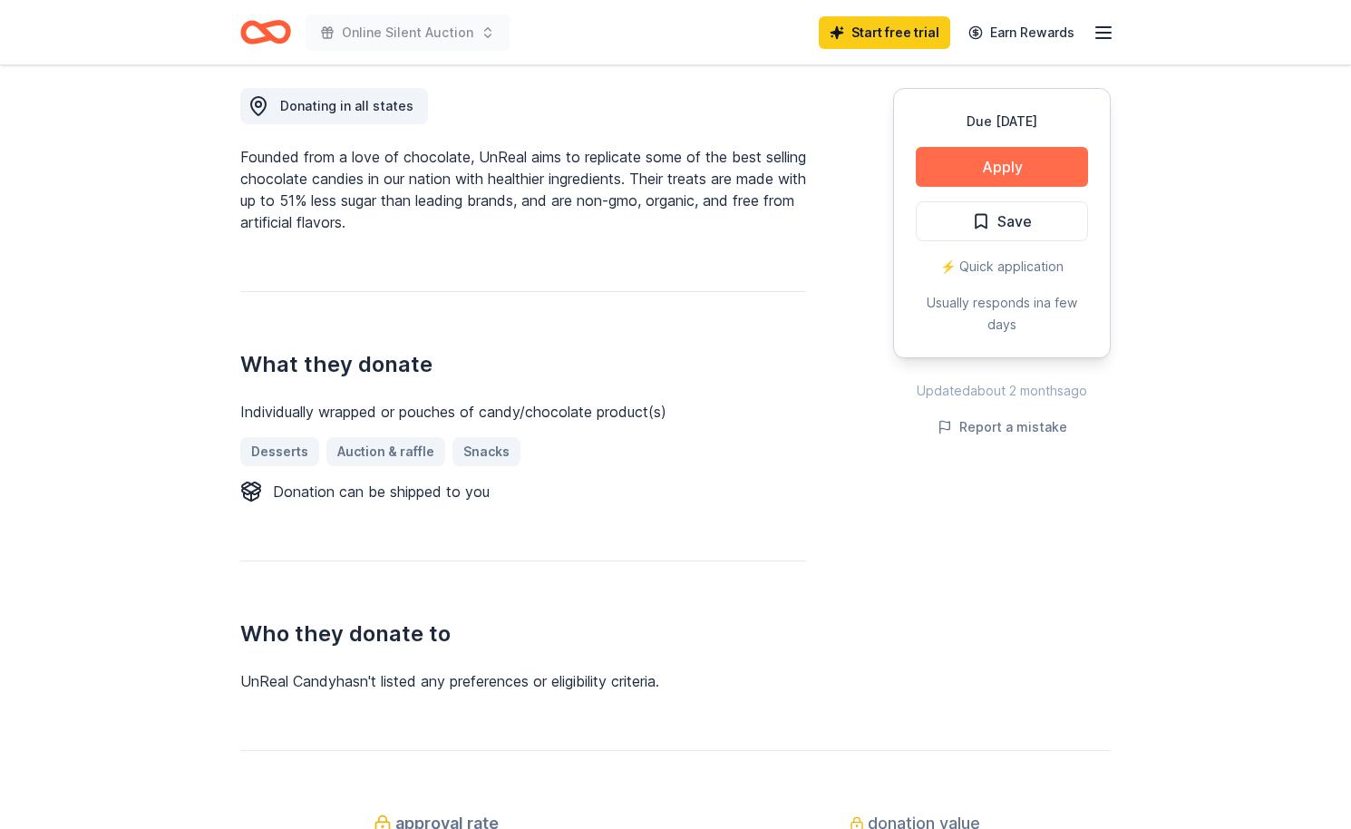
click at [1027, 178] on button "Apply" at bounding box center [1002, 167] width 172 height 40
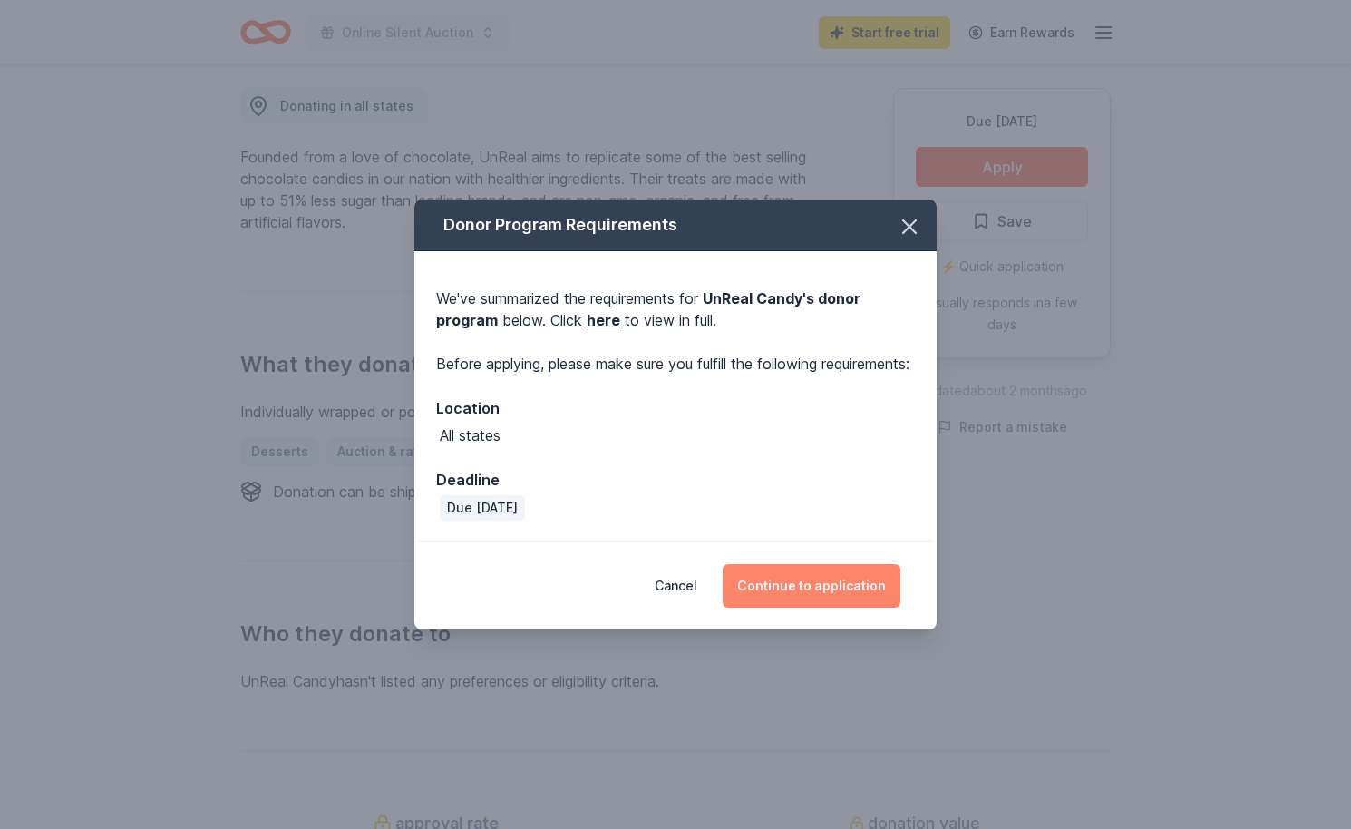
click at [815, 596] on button "Continue to application" at bounding box center [811, 586] width 178 height 44
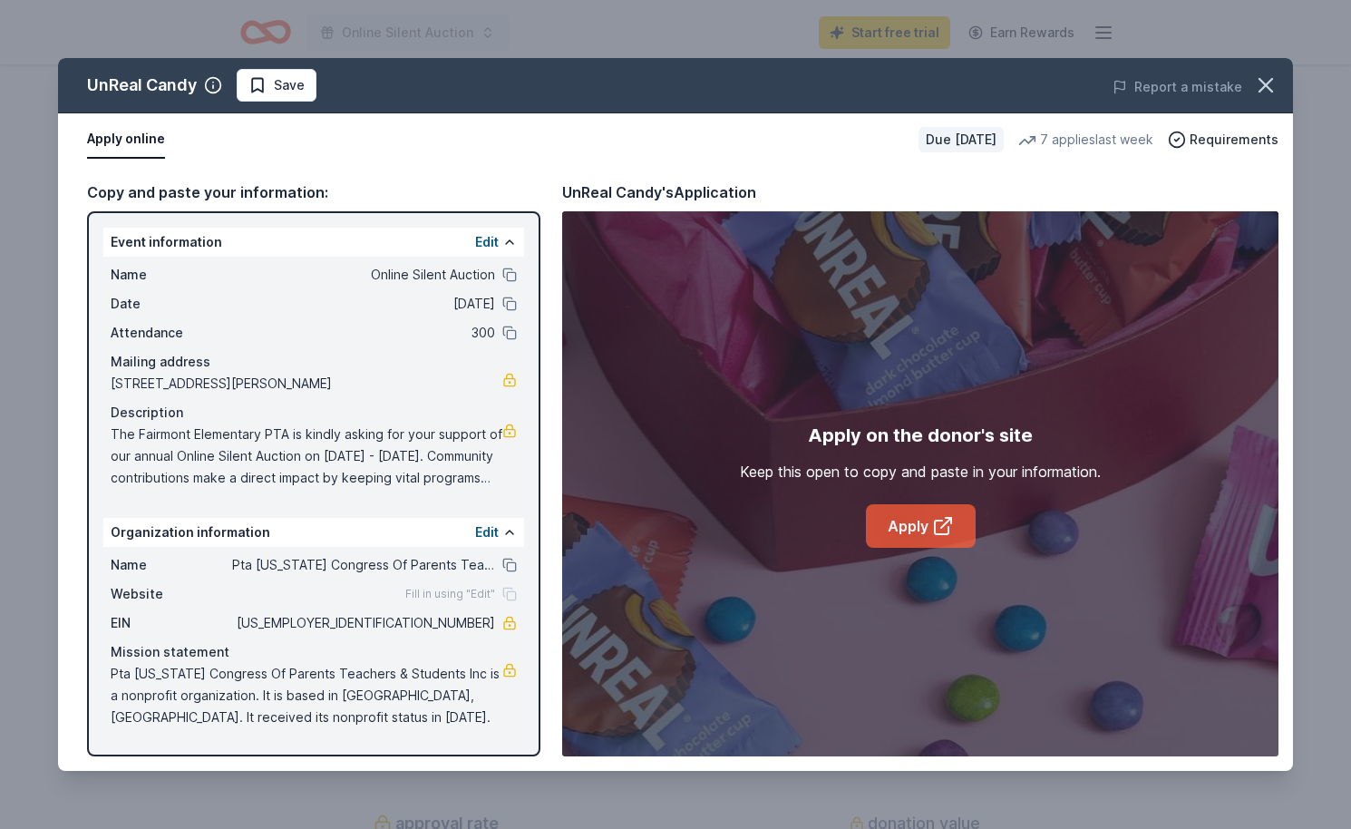
click at [916, 527] on link "Apply" at bounding box center [921, 526] width 110 height 44
click at [1265, 78] on icon "button" at bounding box center [1265, 85] width 25 height 25
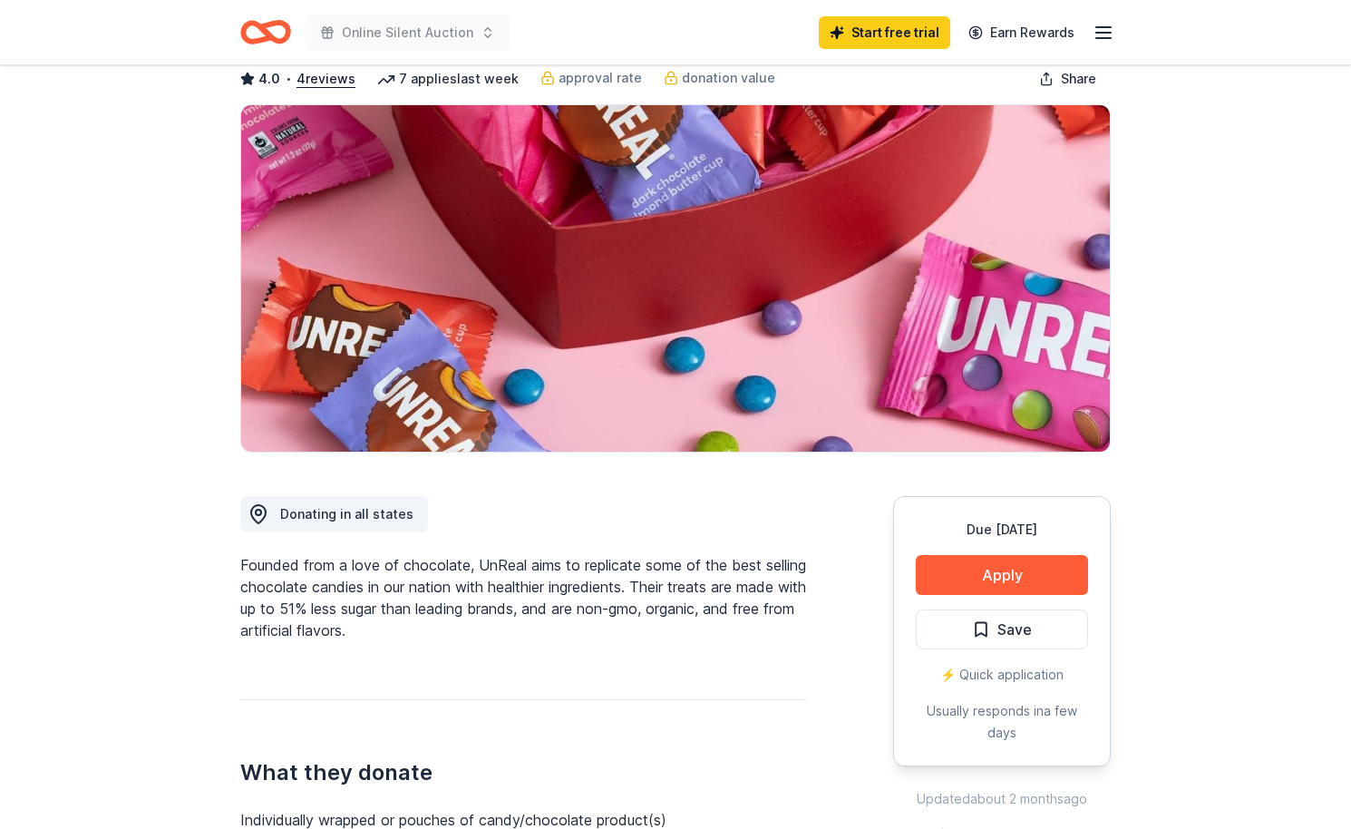
scroll to position [102, 0]
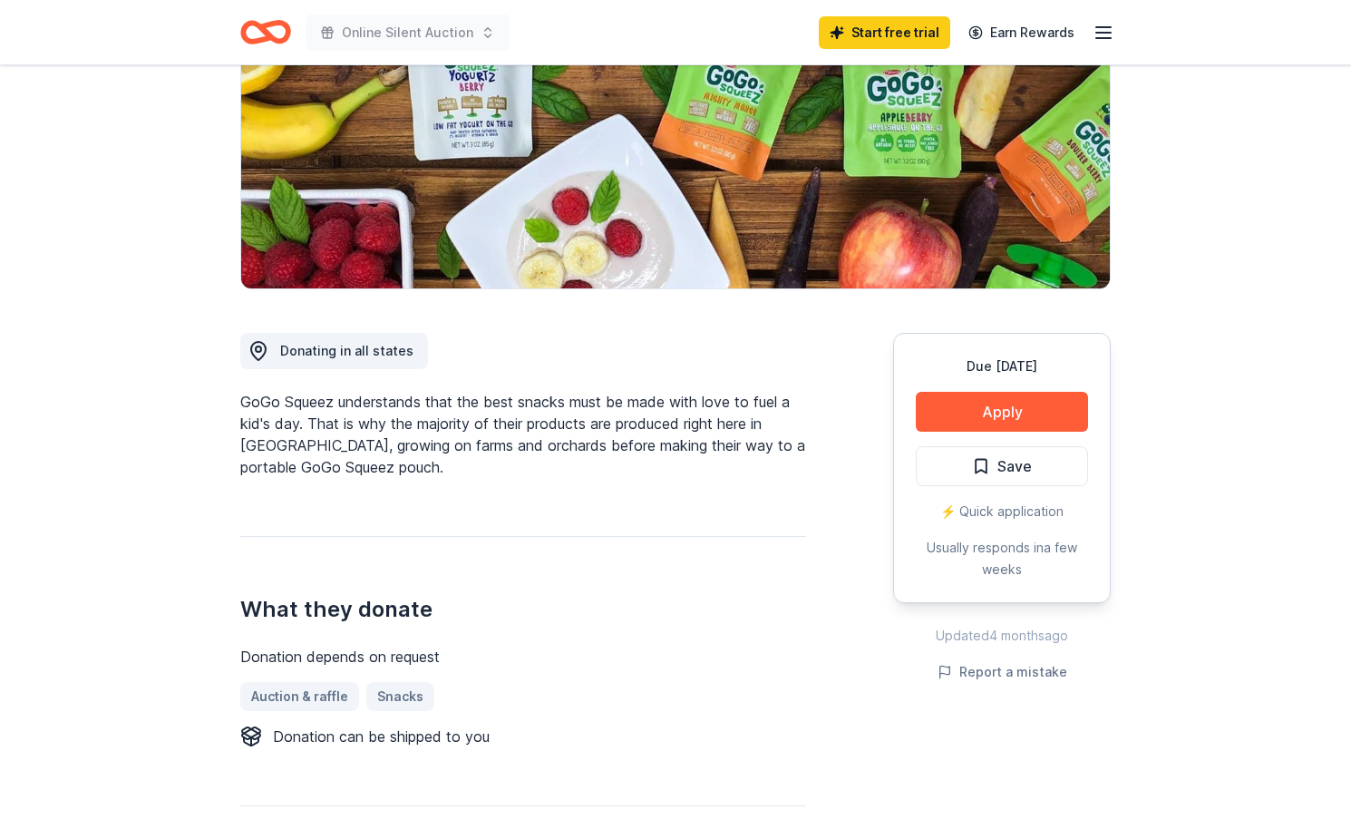
scroll to position [266, 0]
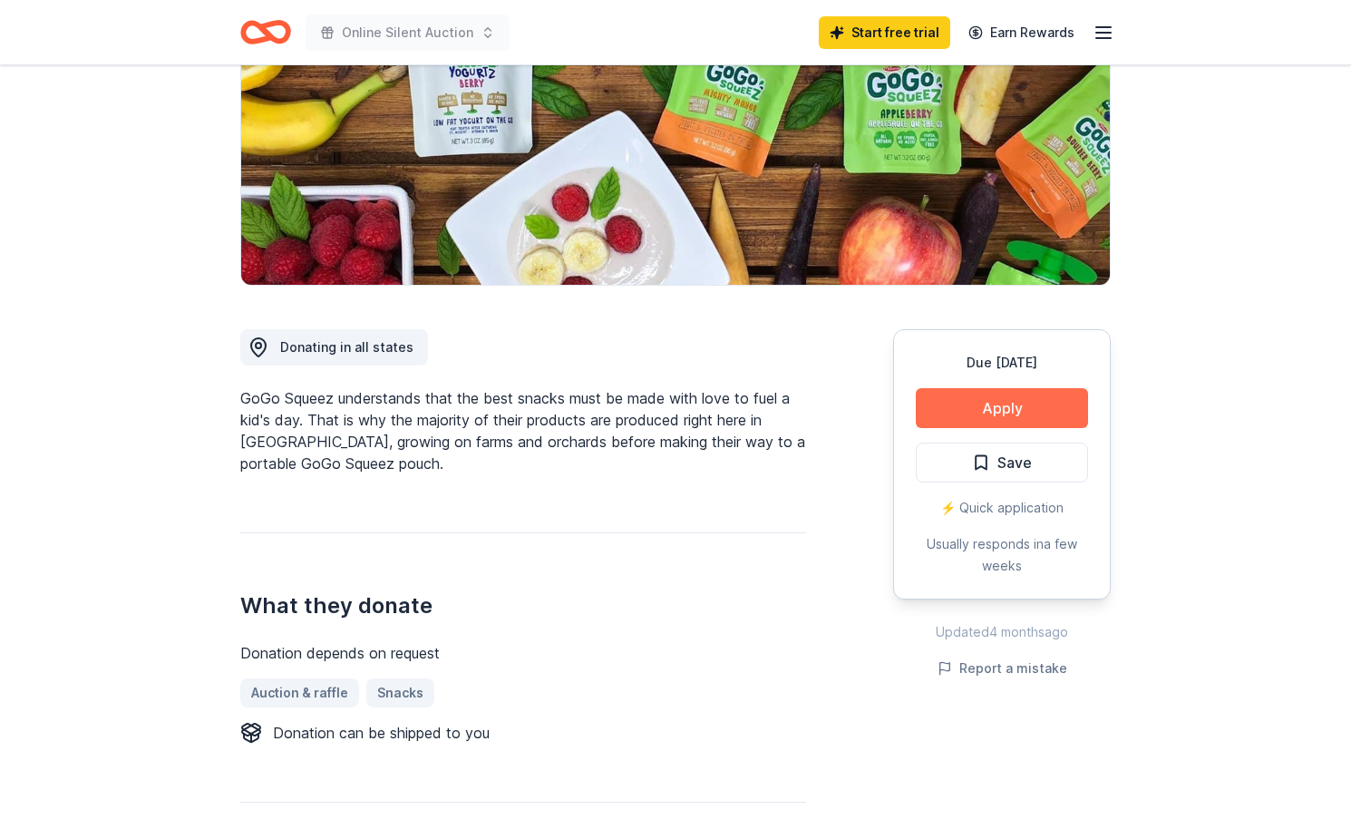
click at [1023, 407] on button "Apply" at bounding box center [1002, 408] width 172 height 40
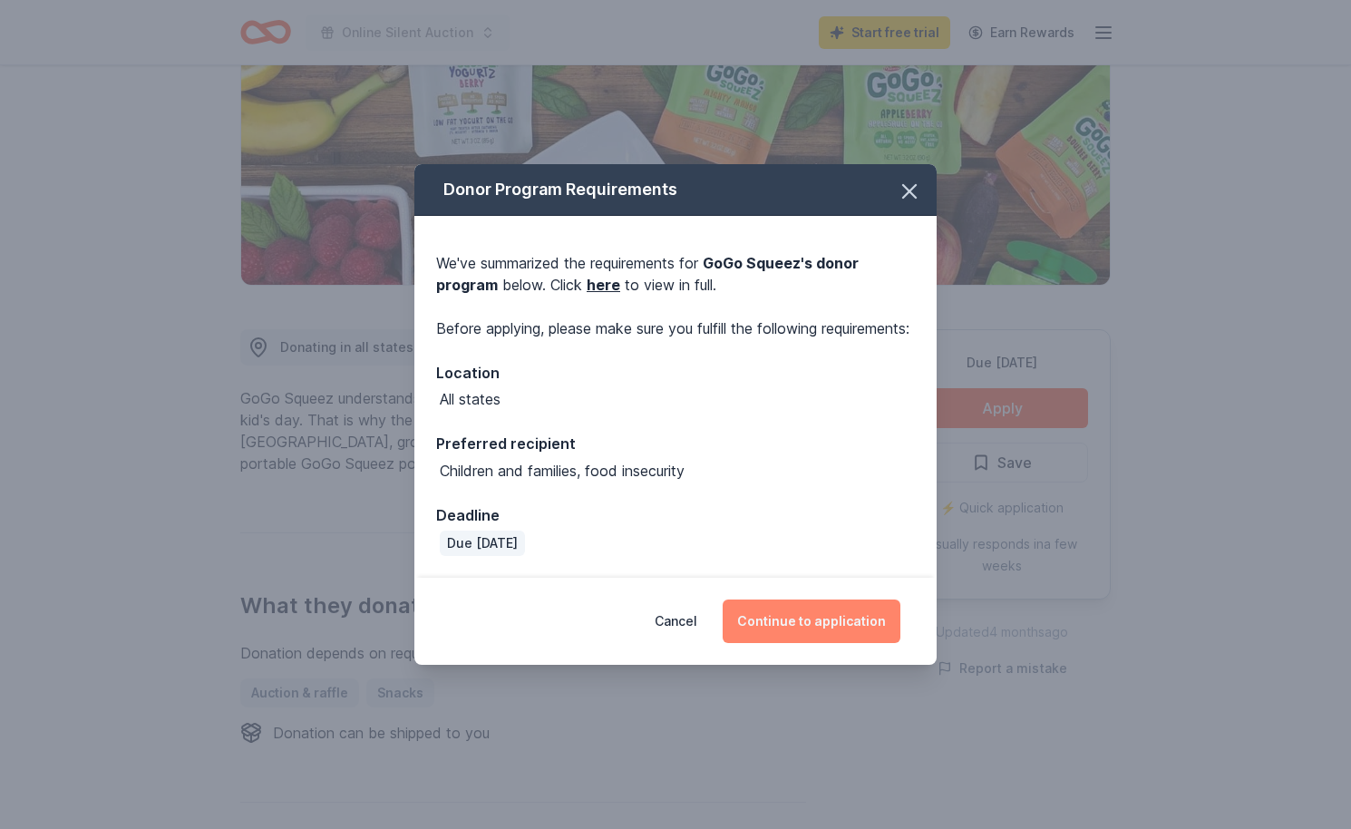
click at [870, 625] on button "Continue to application" at bounding box center [811, 621] width 178 height 44
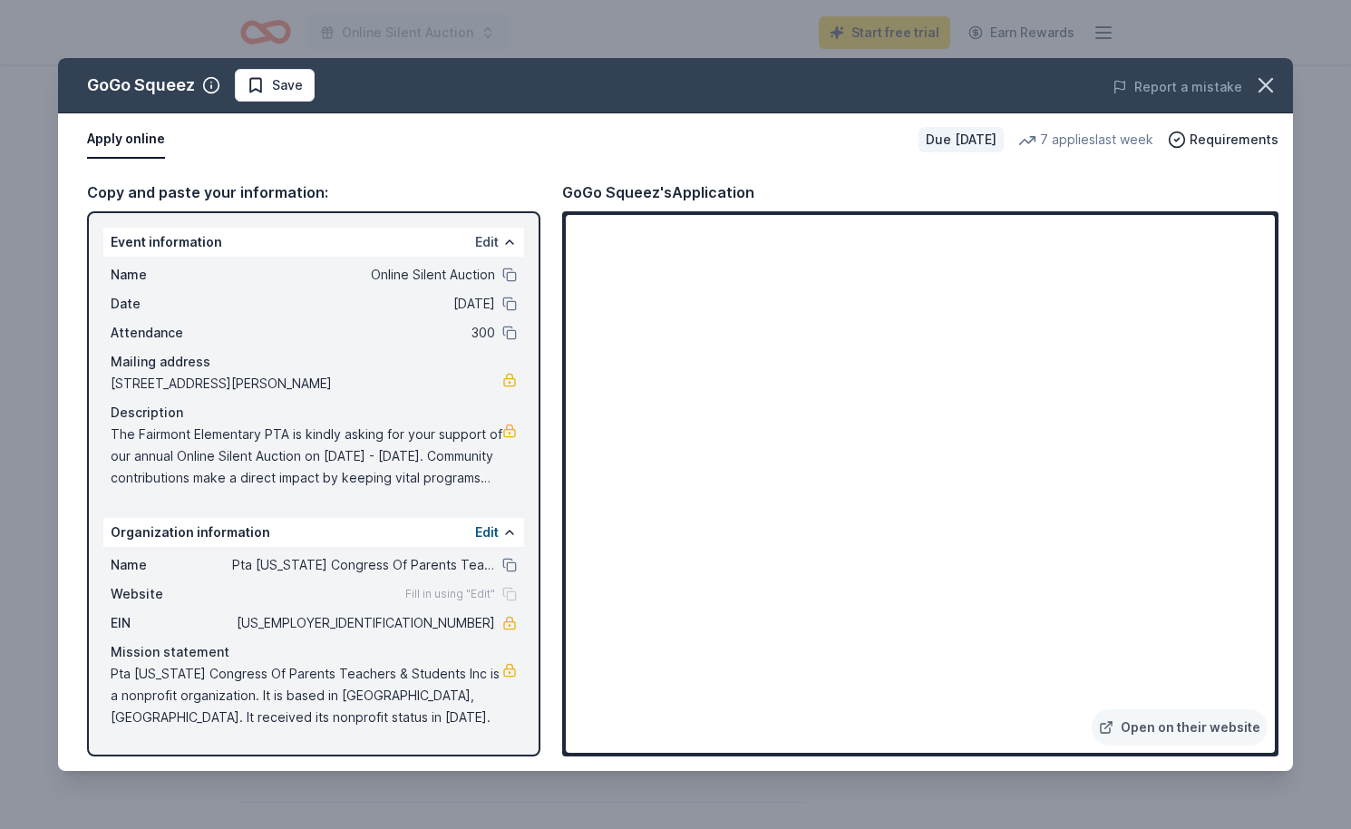
click at [492, 242] on button "Edit" at bounding box center [487, 242] width 24 height 22
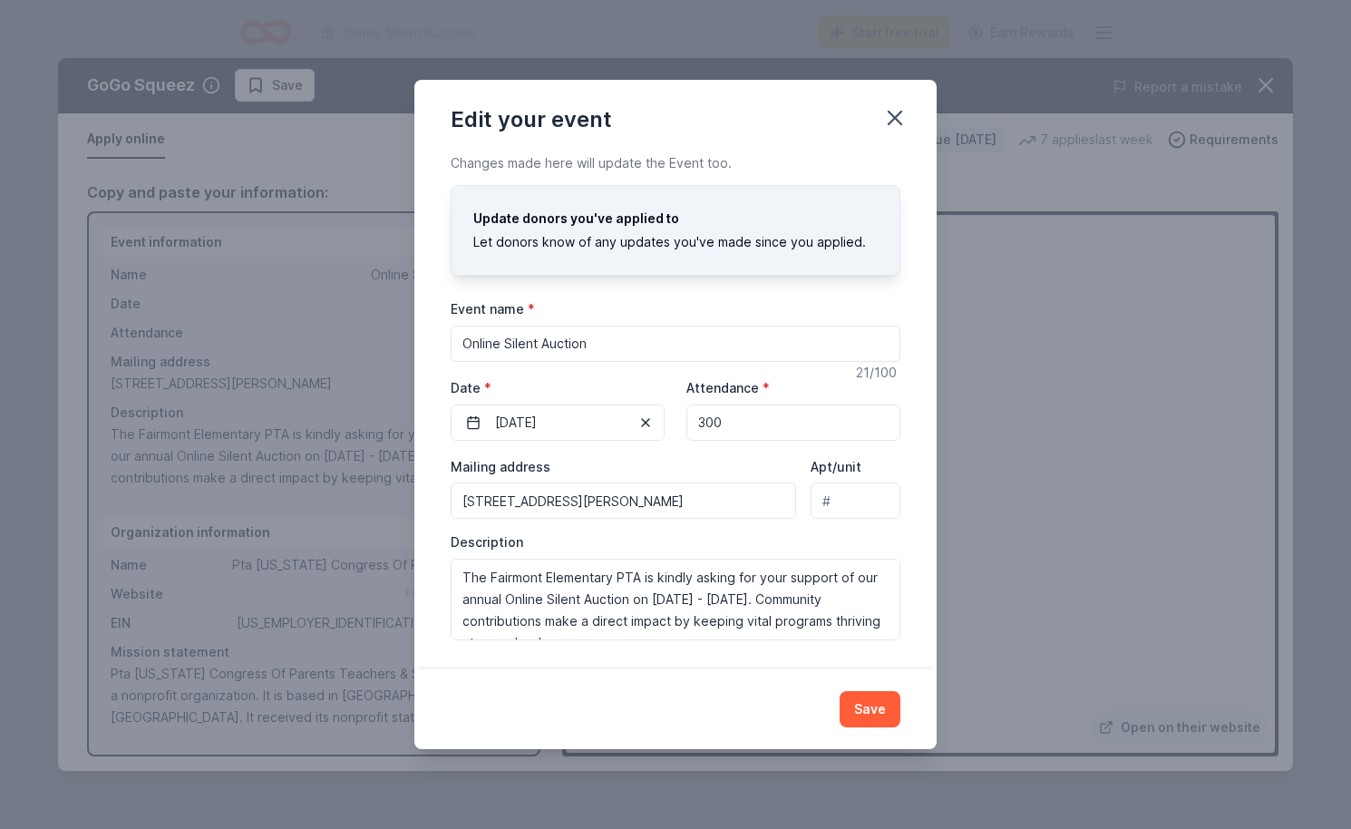
click at [548, 344] on input "Online Silent Auction" at bounding box center [676, 343] width 450 height 36
click at [485, 302] on label "Event name *" at bounding box center [493, 309] width 84 height 18
click at [485, 325] on input "Online Silent Auction" at bounding box center [676, 343] width 450 height 36
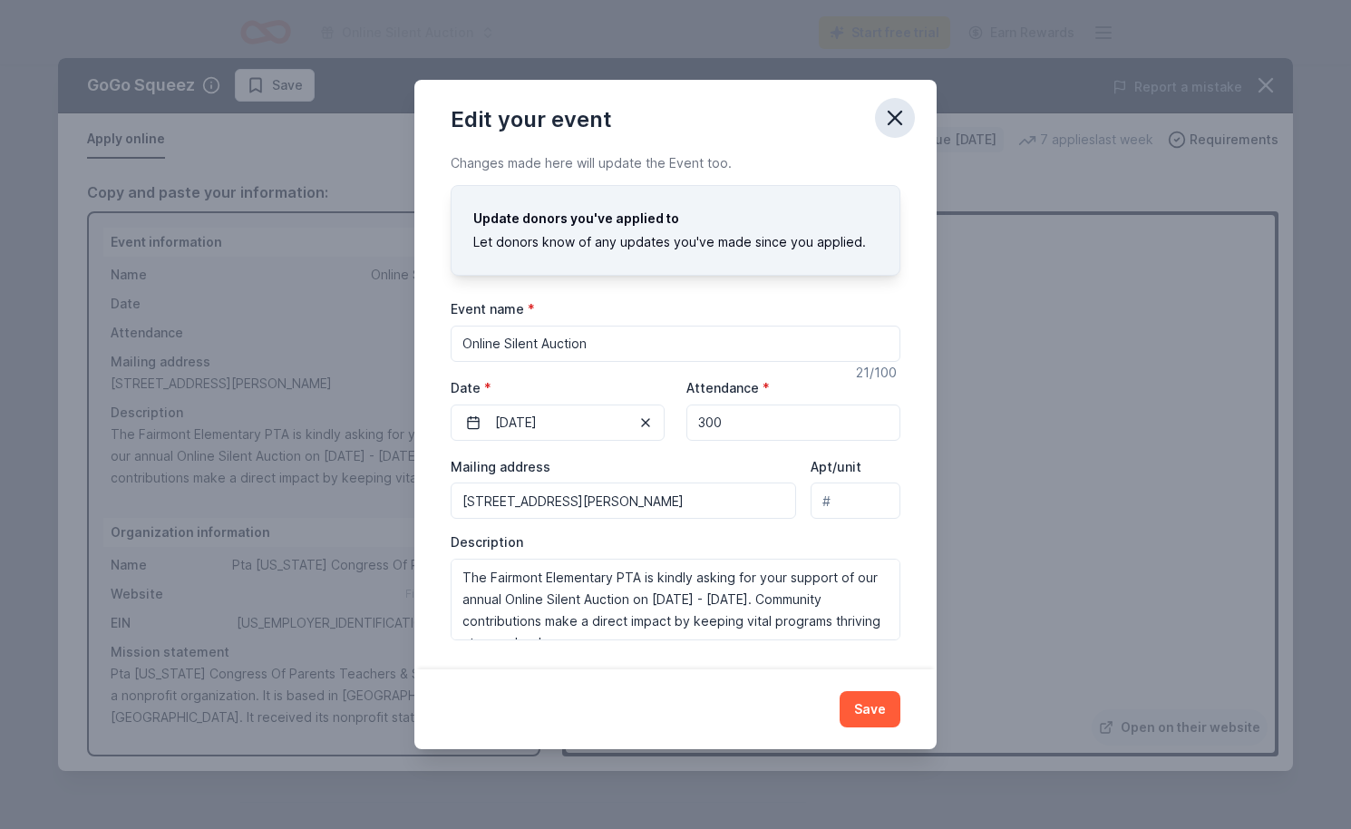
click at [897, 116] on icon "button" at bounding box center [894, 117] width 13 height 13
